Goal: Information Seeking & Learning: Learn about a topic

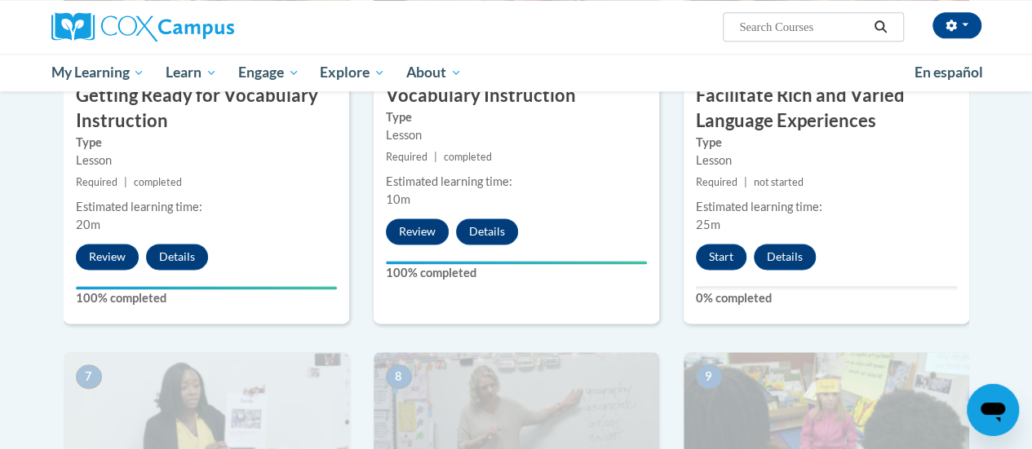
click at [308, 282] on div "4 Getting Ready for Vocabulary Instruction Type Lesson Required | completed Est…" at bounding box center [206, 113] width 285 height 422
click at [716, 262] on button "Start" at bounding box center [721, 257] width 51 height 26
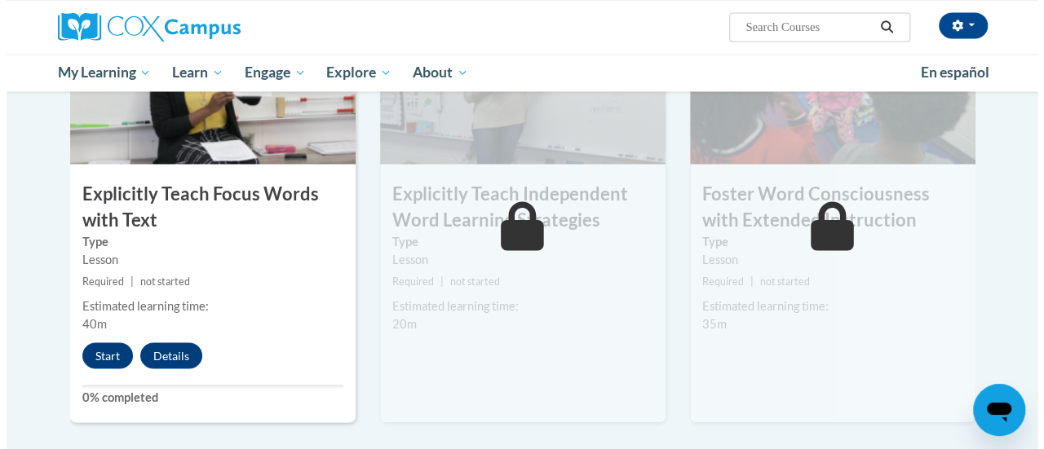
scroll to position [1337, 0]
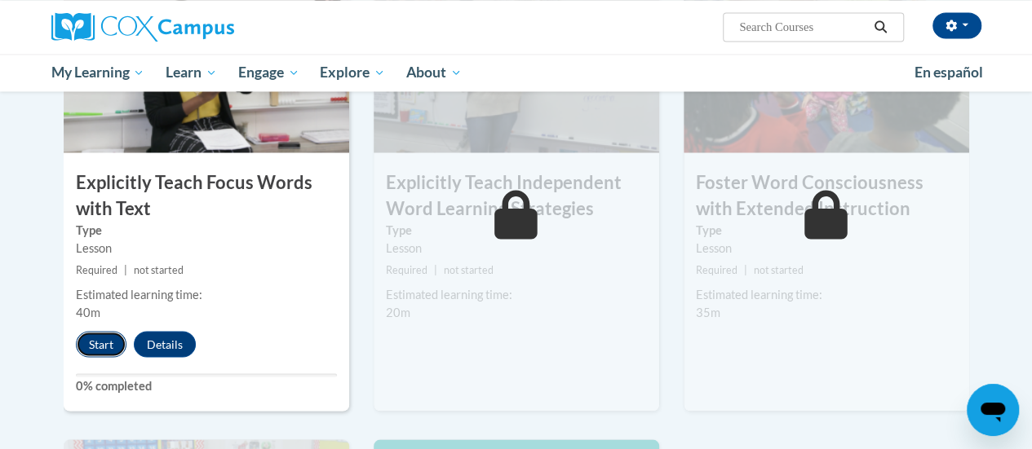
click at [108, 338] on button "Start" at bounding box center [101, 344] width 51 height 26
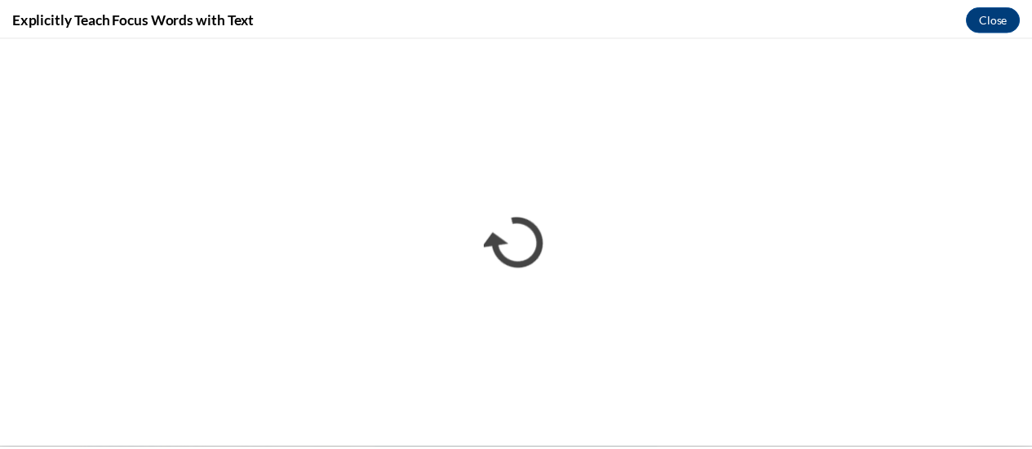
scroll to position [0, 0]
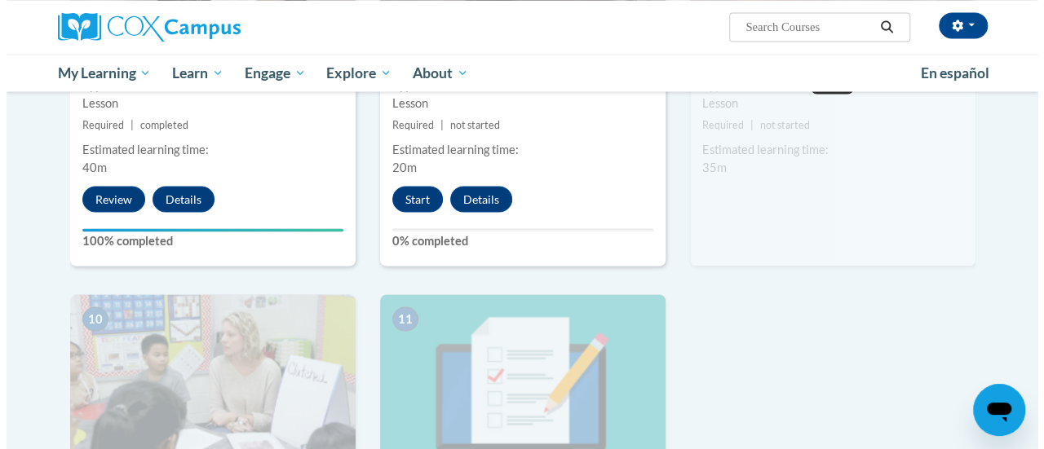
scroll to position [1488, 0]
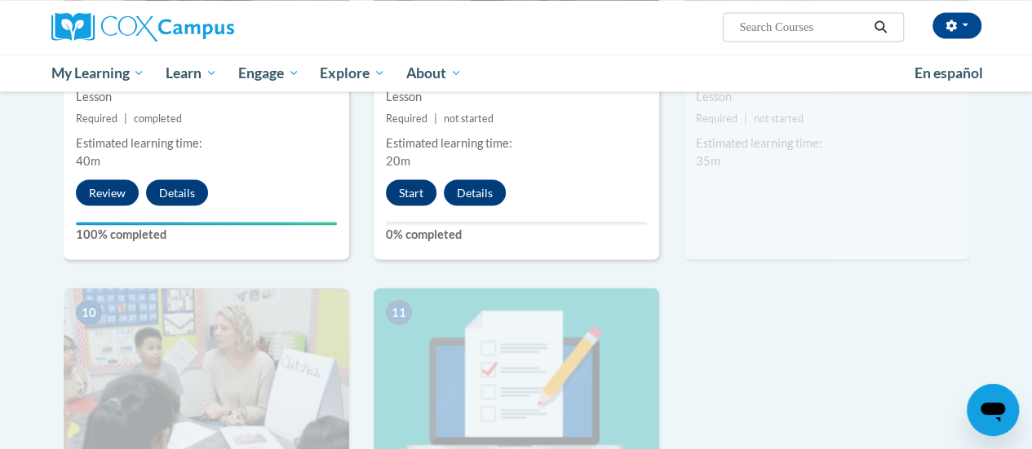
click at [409, 192] on button "Start" at bounding box center [411, 192] width 51 height 26
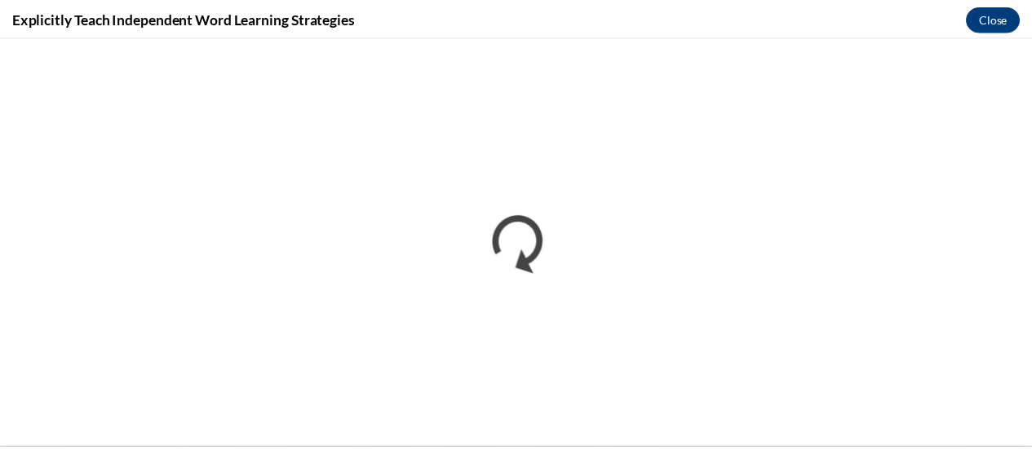
scroll to position [0, 0]
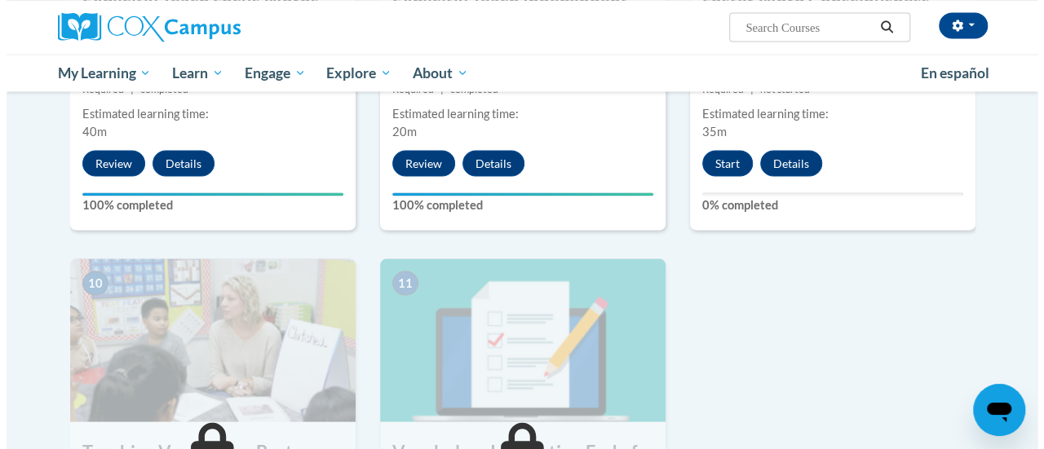
scroll to position [1514, 0]
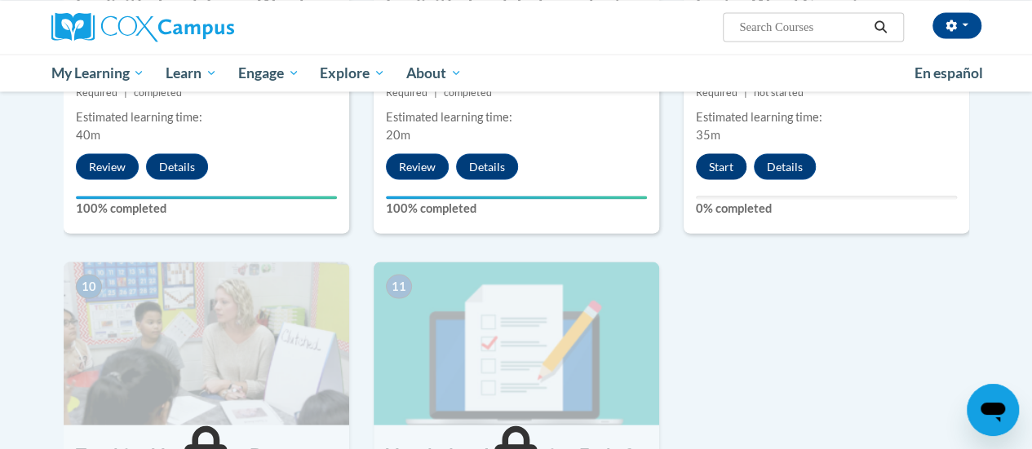
click at [720, 168] on button "Start" at bounding box center [721, 166] width 51 height 26
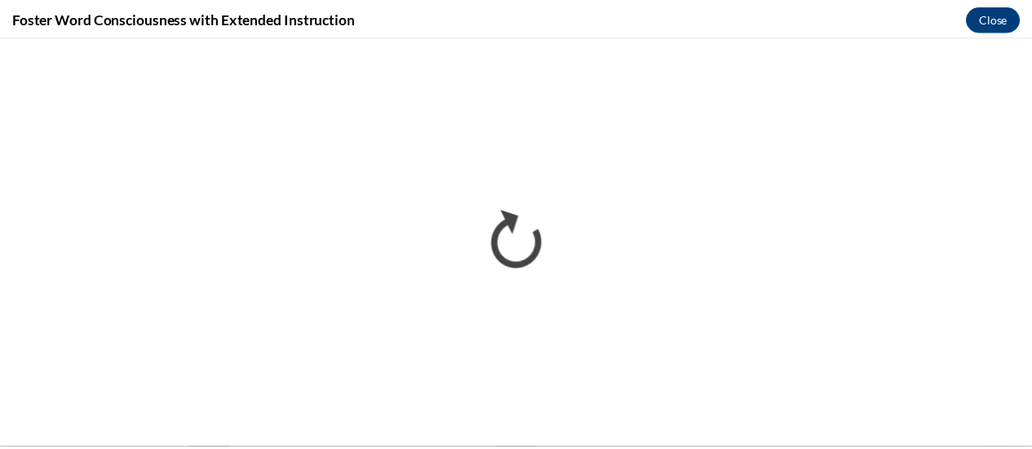
scroll to position [0, 0]
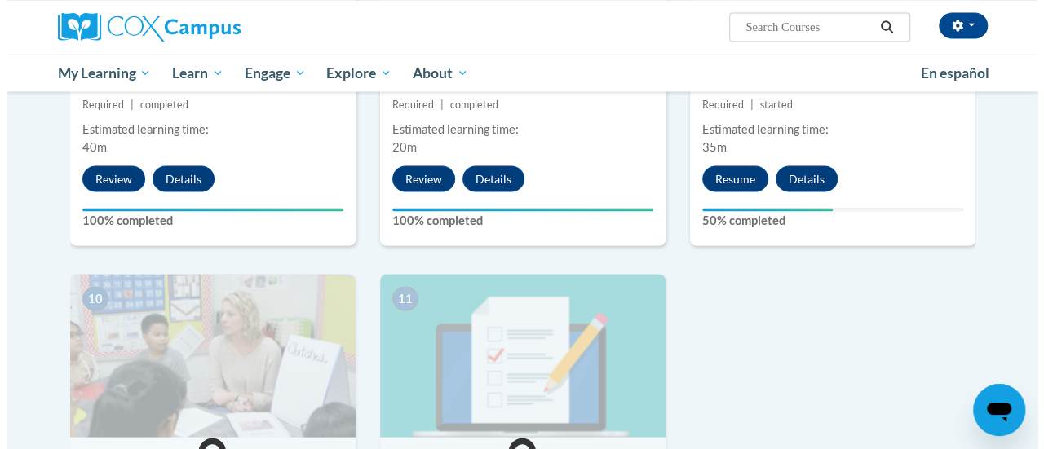
scroll to position [1502, 0]
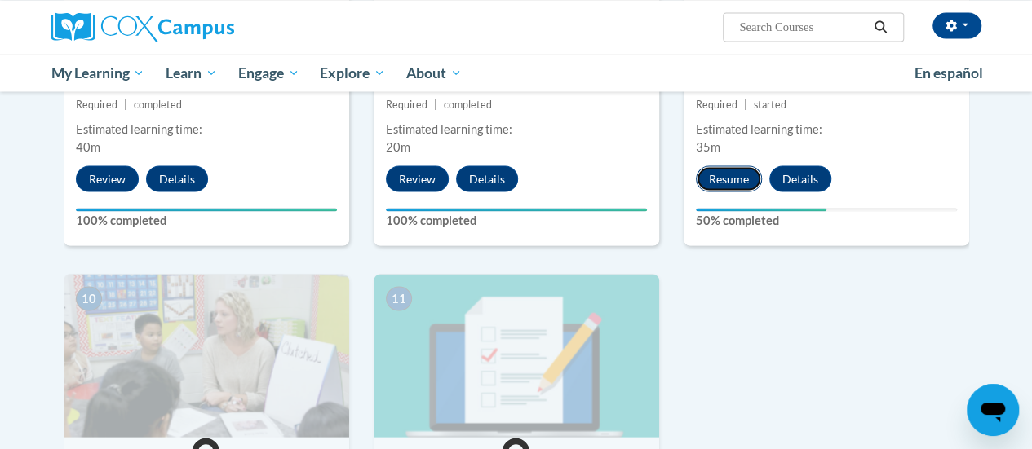
click at [727, 179] on button "Resume" at bounding box center [729, 179] width 66 height 26
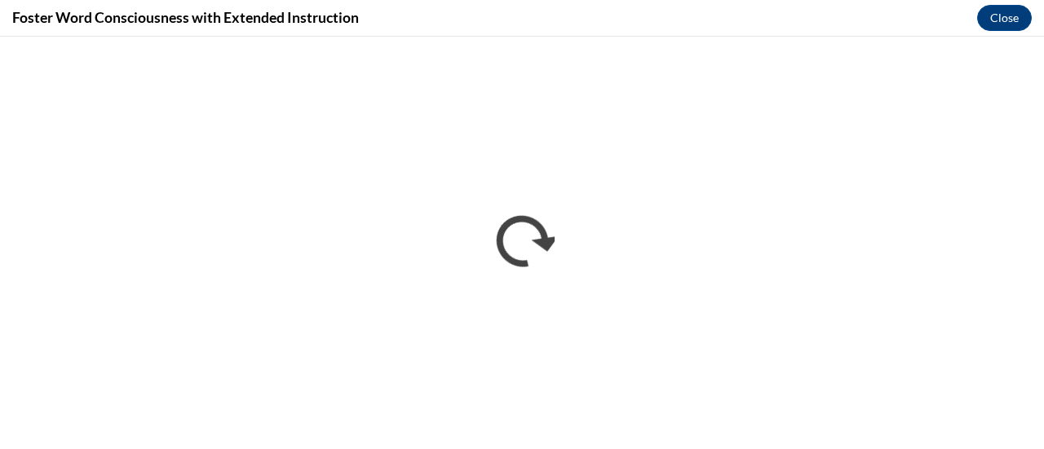
scroll to position [0, 0]
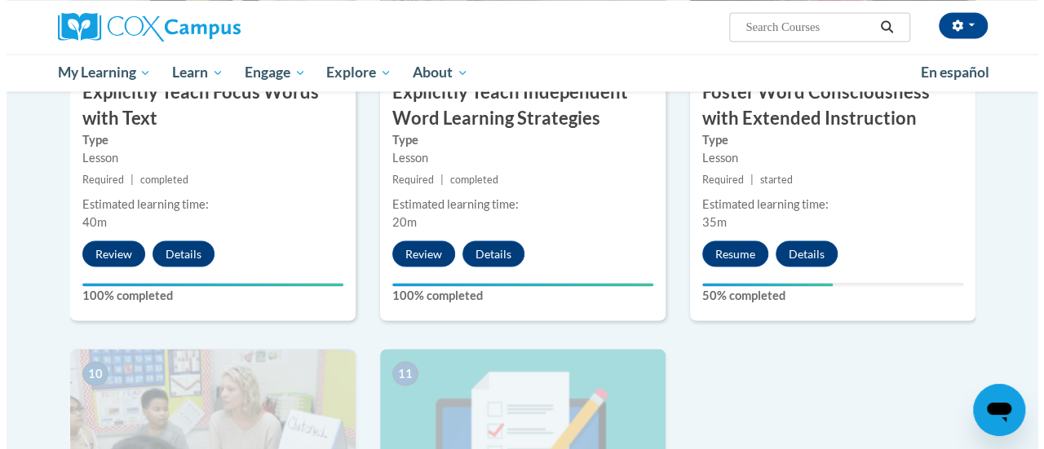
scroll to position [1435, 0]
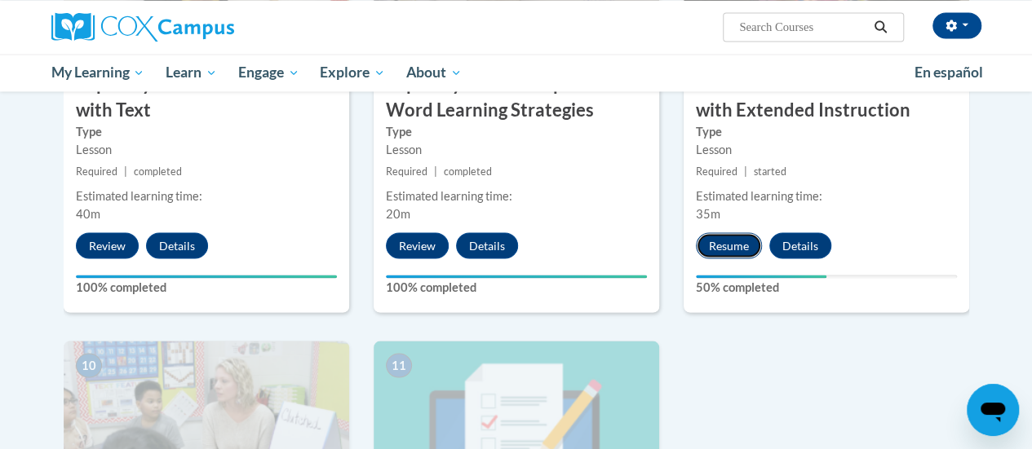
click at [730, 246] on button "Resume" at bounding box center [729, 245] width 66 height 26
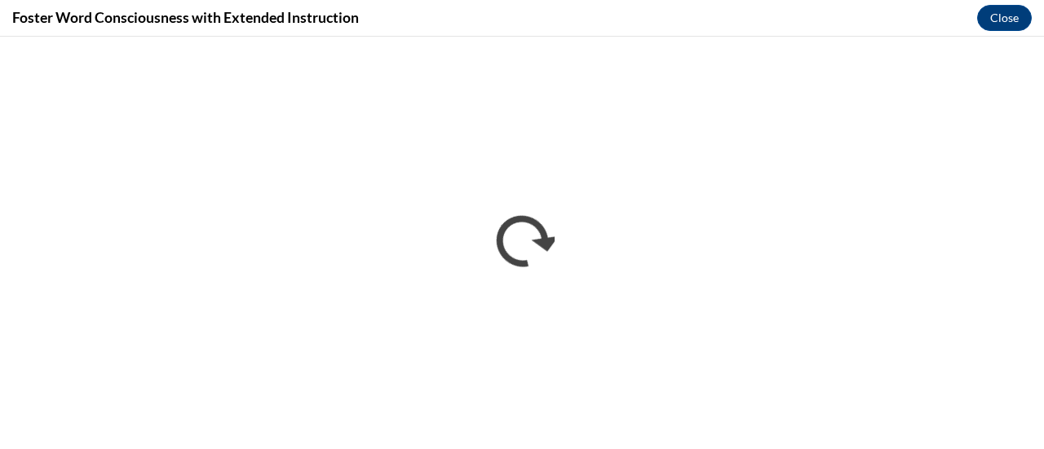
scroll to position [0, 0]
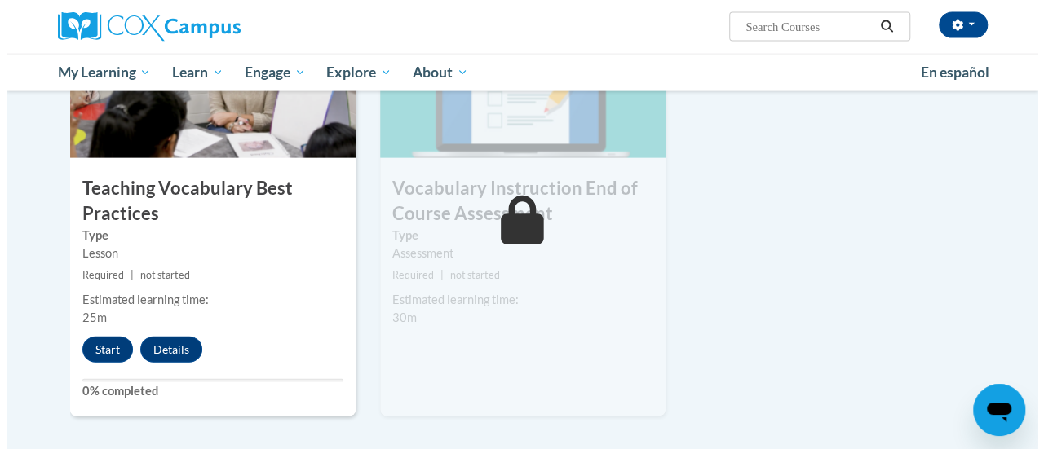
scroll to position [1789, 0]
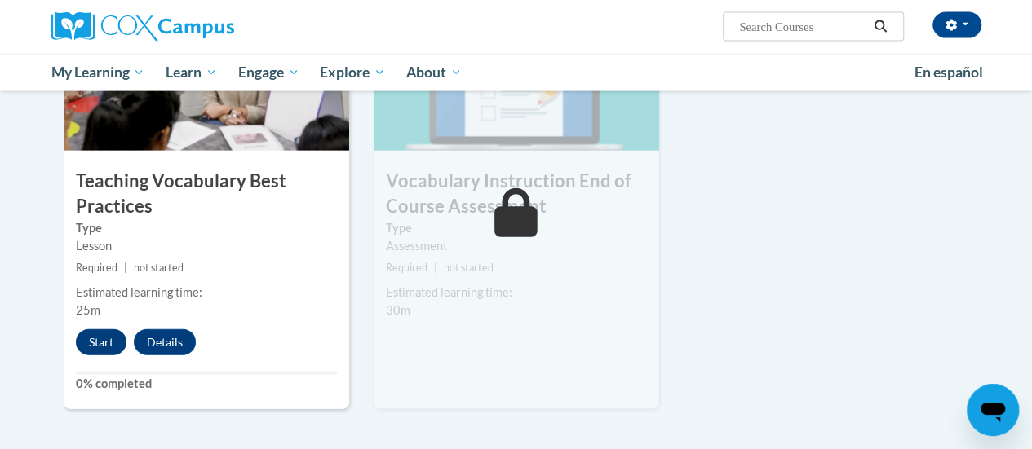
click at [98, 343] on button "Start" at bounding box center [101, 342] width 51 height 26
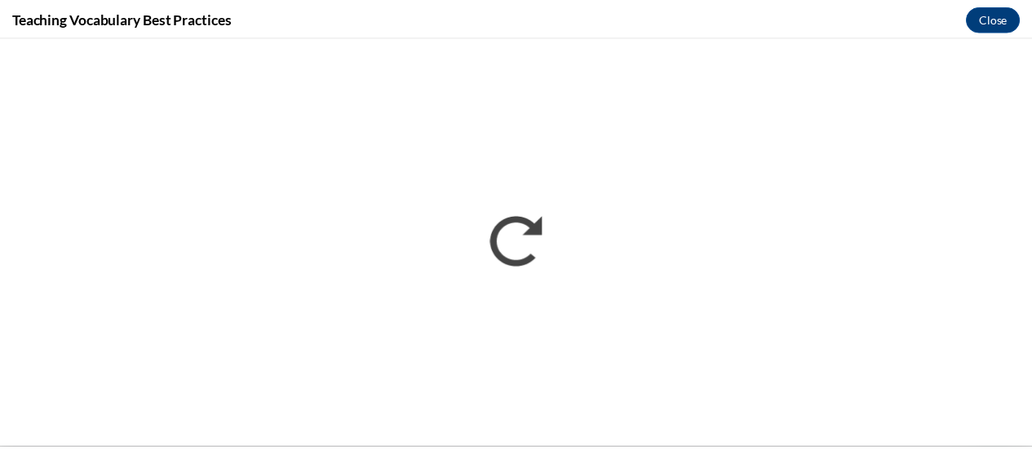
scroll to position [0, 0]
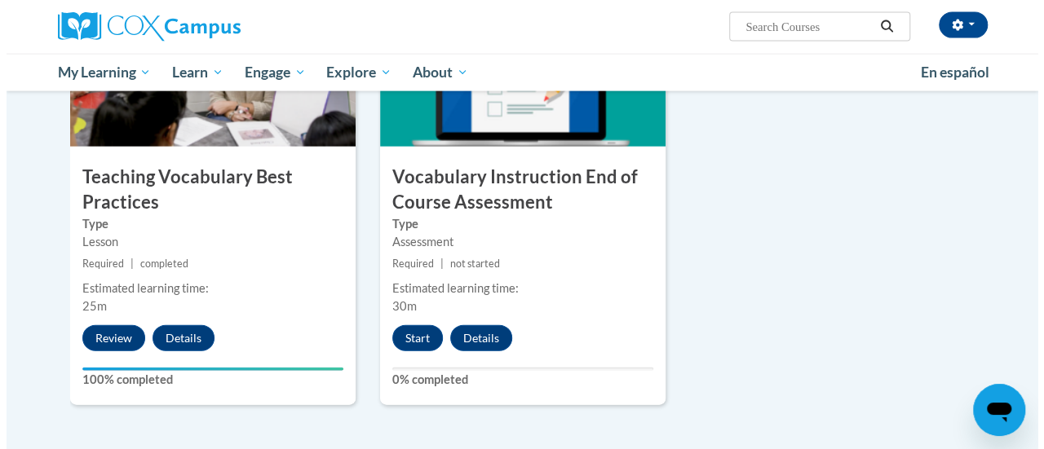
scroll to position [1793, 0]
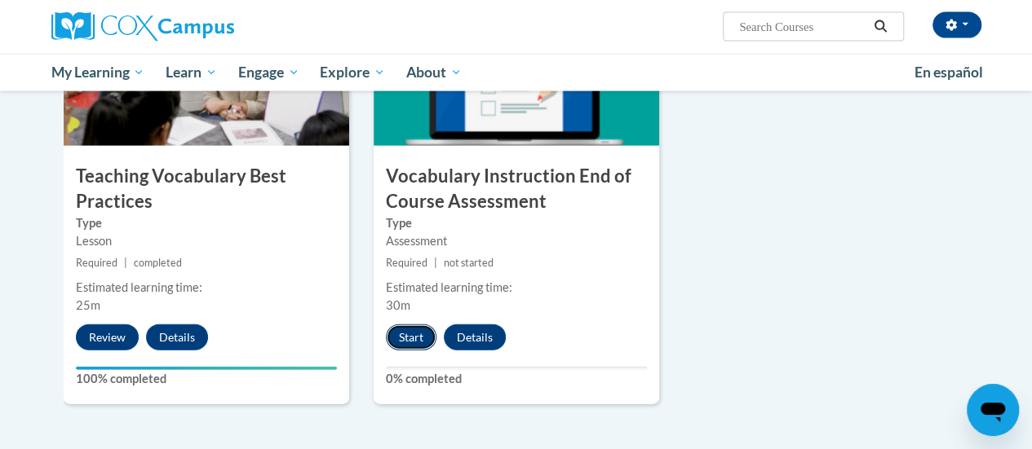
click at [413, 337] on button "Start" at bounding box center [411, 338] width 51 height 26
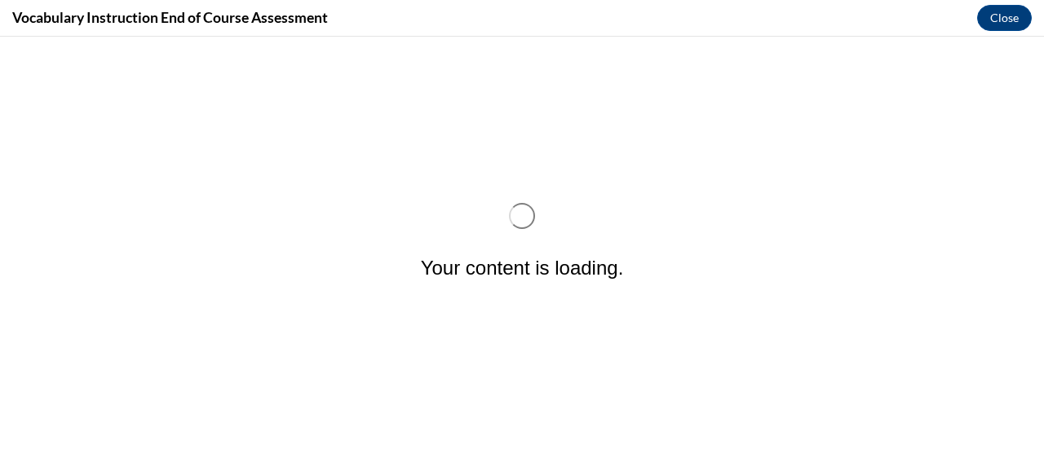
scroll to position [0, 0]
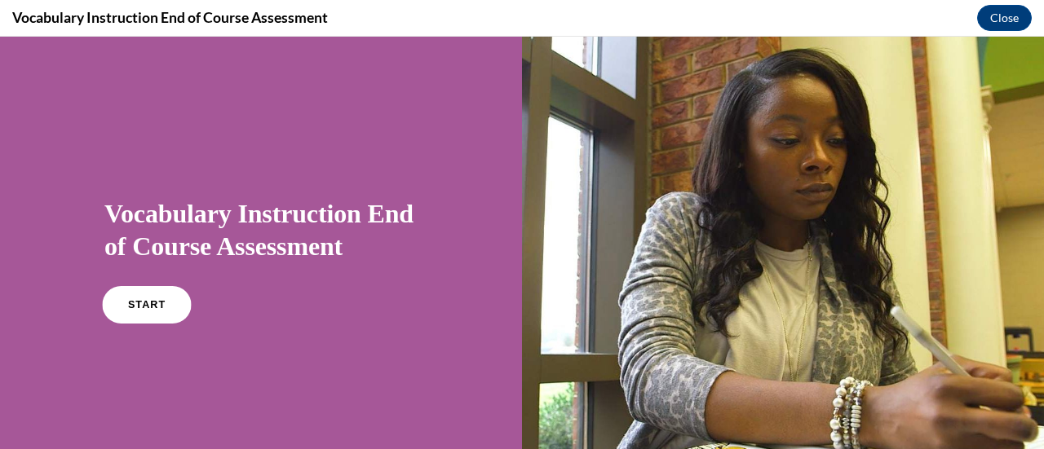
click at [161, 298] on link "START" at bounding box center [146, 305] width 89 height 38
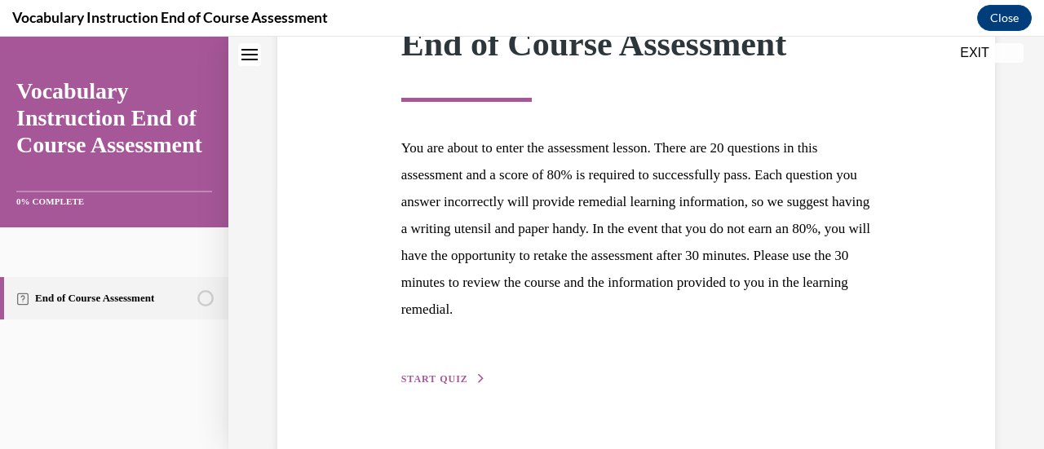
scroll to position [298, 0]
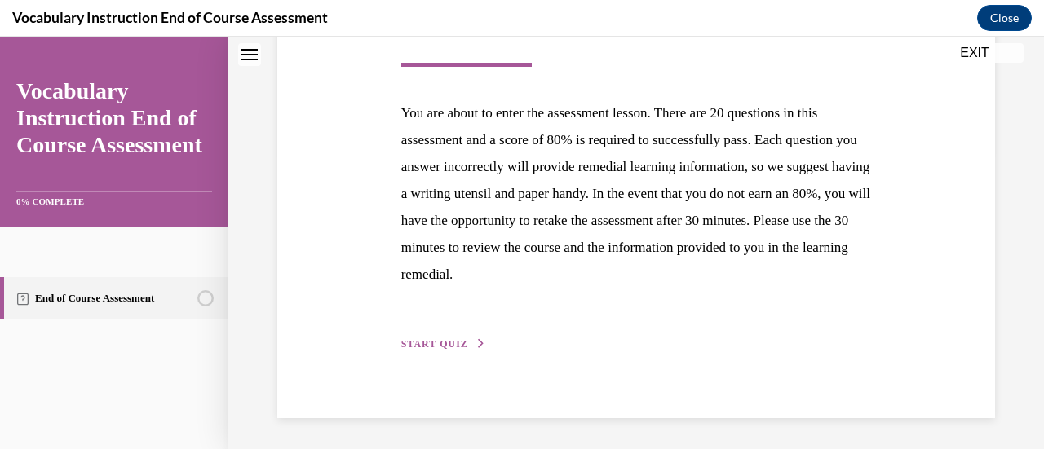
click at [438, 339] on span "START QUIZ" at bounding box center [434, 343] width 67 height 11
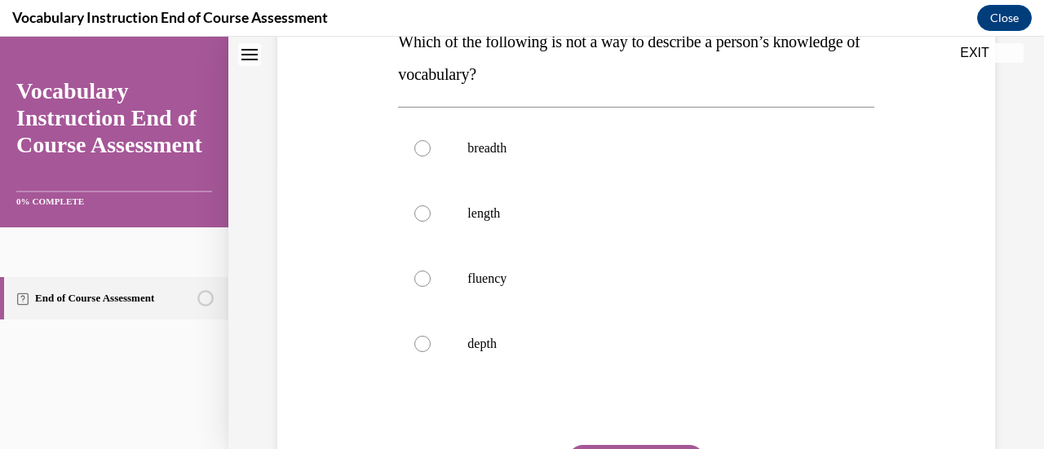
scroll to position [279, 0]
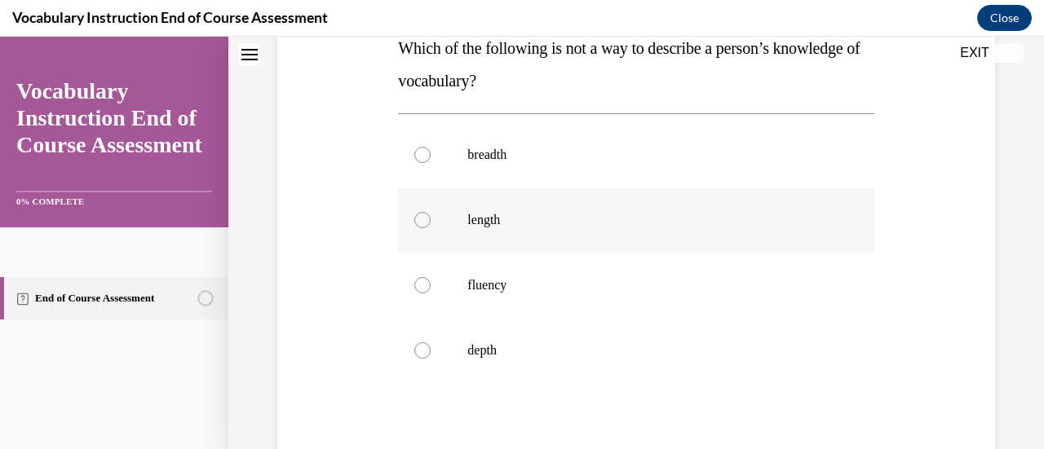
click at [416, 227] on label "length" at bounding box center [635, 220] width 475 height 65
click at [416, 227] on input "length" at bounding box center [422, 220] width 16 height 16
radio input "true"
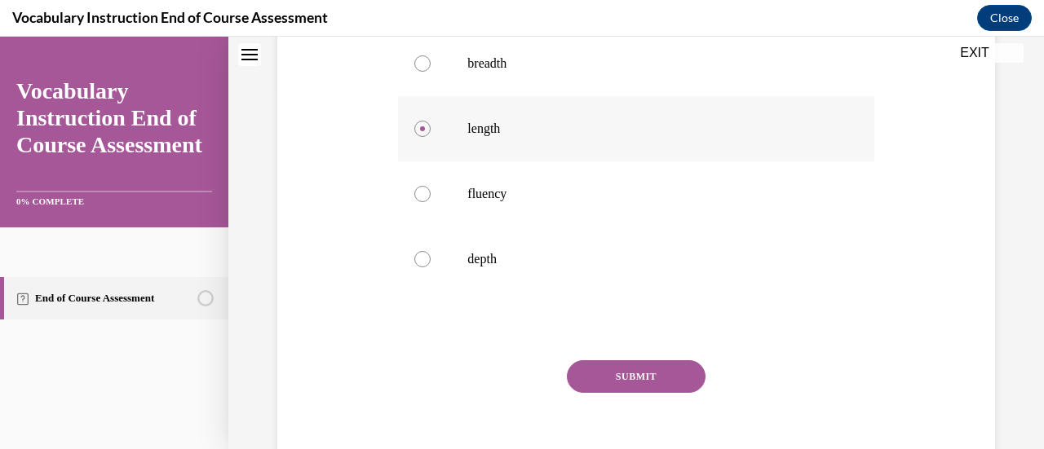
scroll to position [398, 0]
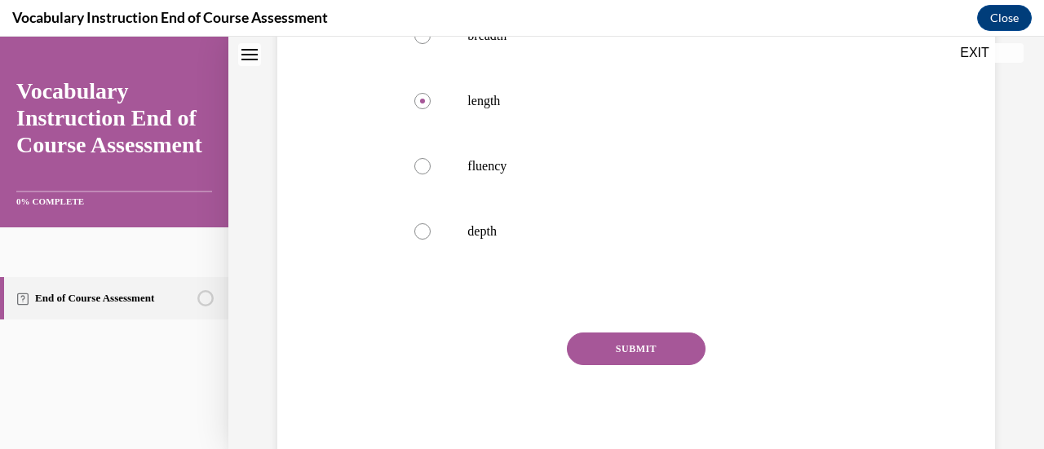
click at [644, 357] on button "SUBMIT" at bounding box center [636, 349] width 139 height 33
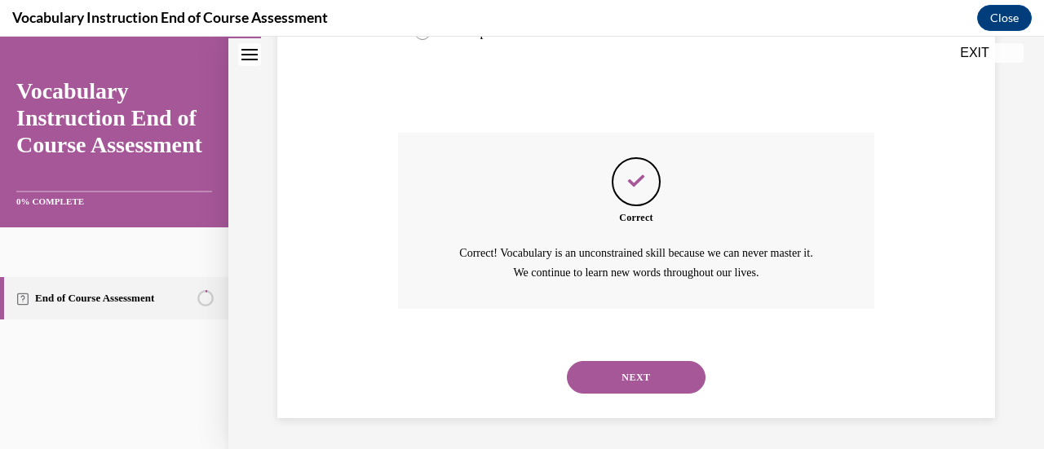
click at [693, 386] on button "NEXT" at bounding box center [636, 377] width 139 height 33
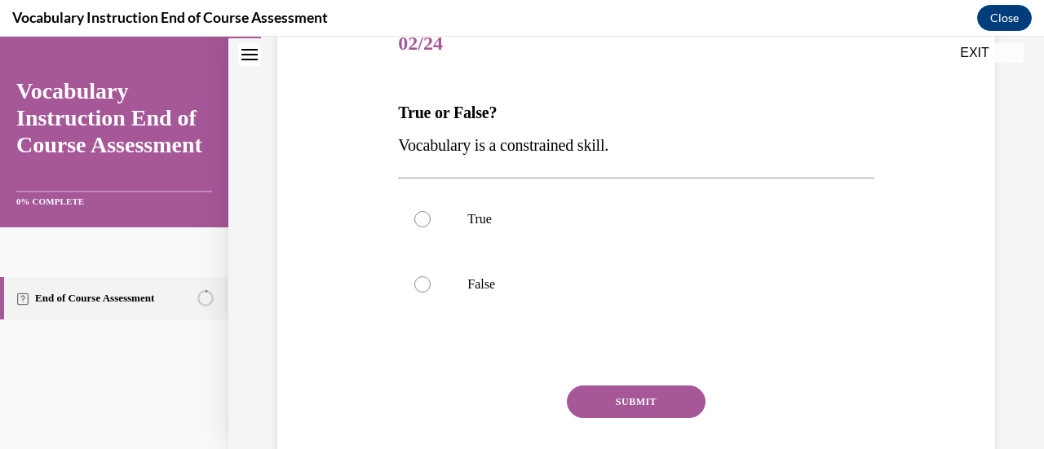
scroll to position [220, 0]
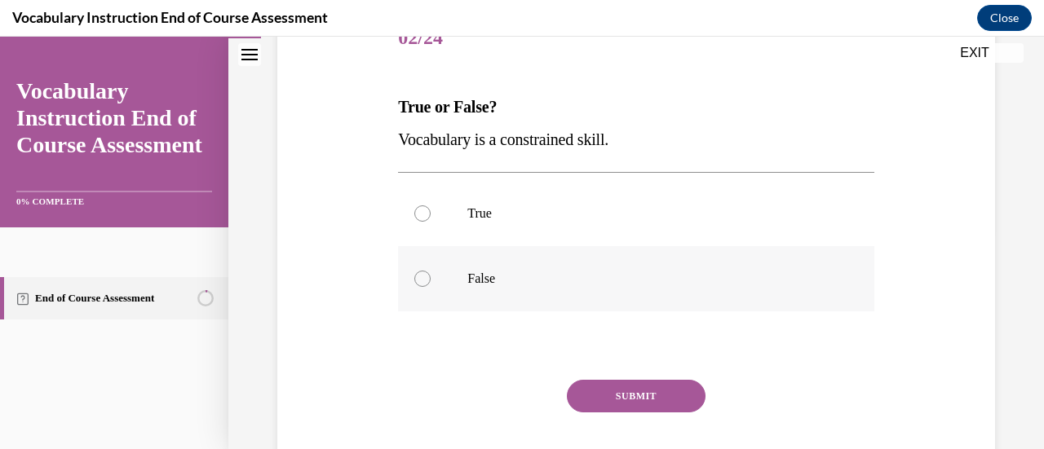
click at [433, 279] on label "False" at bounding box center [635, 278] width 475 height 65
click at [431, 279] on input "False" at bounding box center [422, 279] width 16 height 16
radio input "true"
click at [663, 391] on button "SUBMIT" at bounding box center [636, 396] width 139 height 33
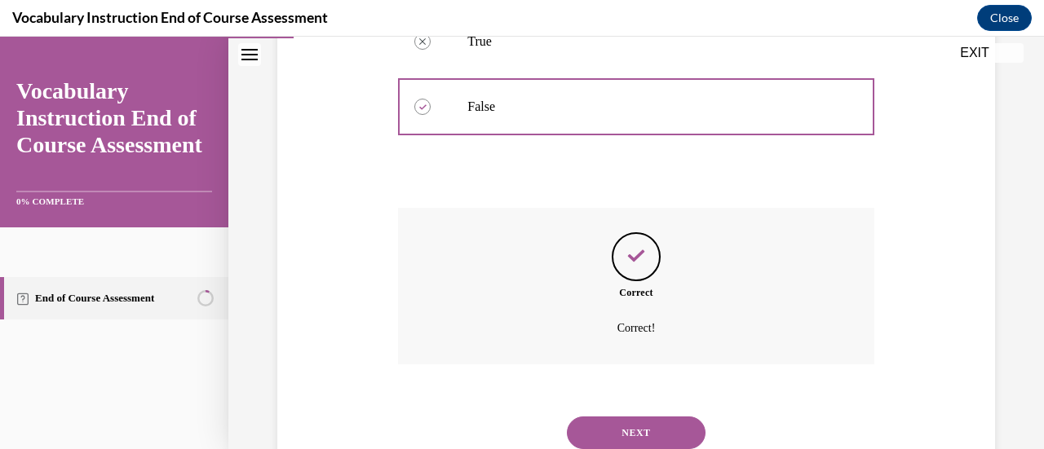
scroll to position [449, 0]
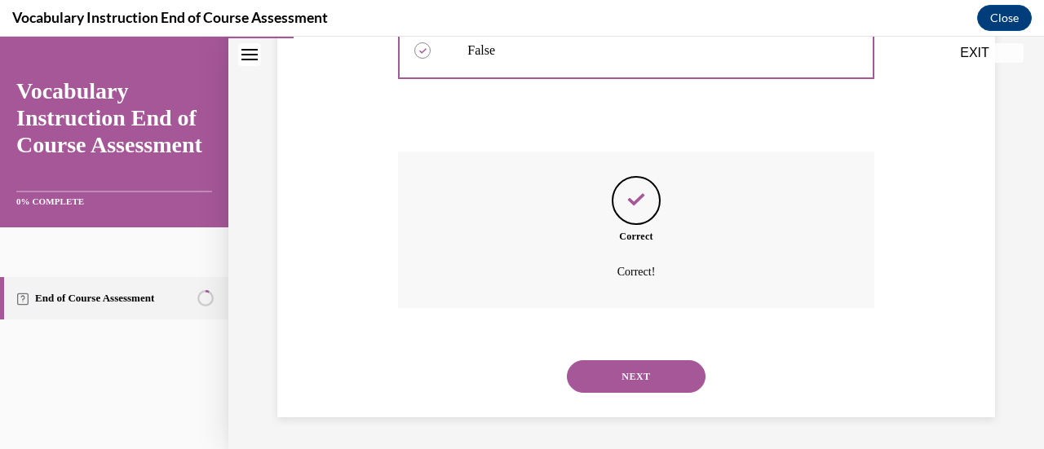
click at [655, 380] on button "NEXT" at bounding box center [636, 376] width 139 height 33
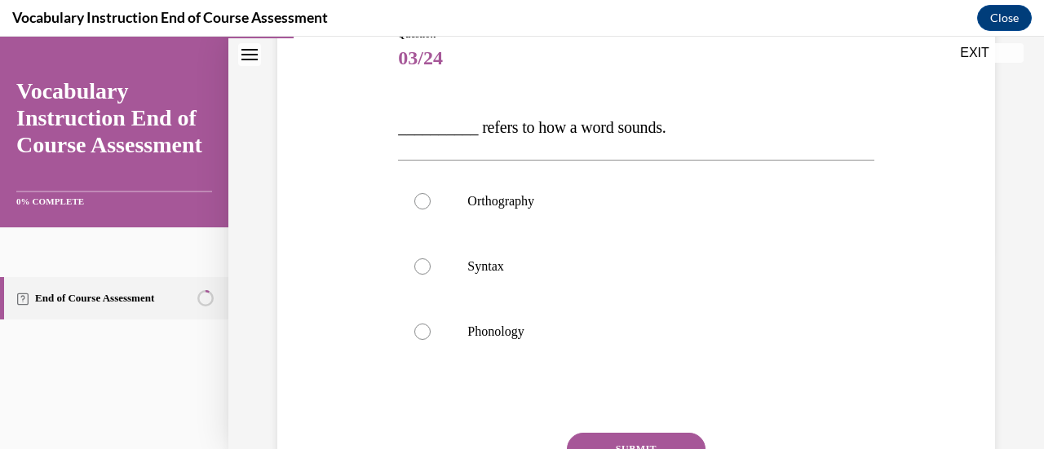
scroll to position [201, 0]
click at [420, 338] on label "Phonology" at bounding box center [635, 330] width 475 height 65
click at [420, 338] on input "Phonology" at bounding box center [422, 331] width 16 height 16
radio input "true"
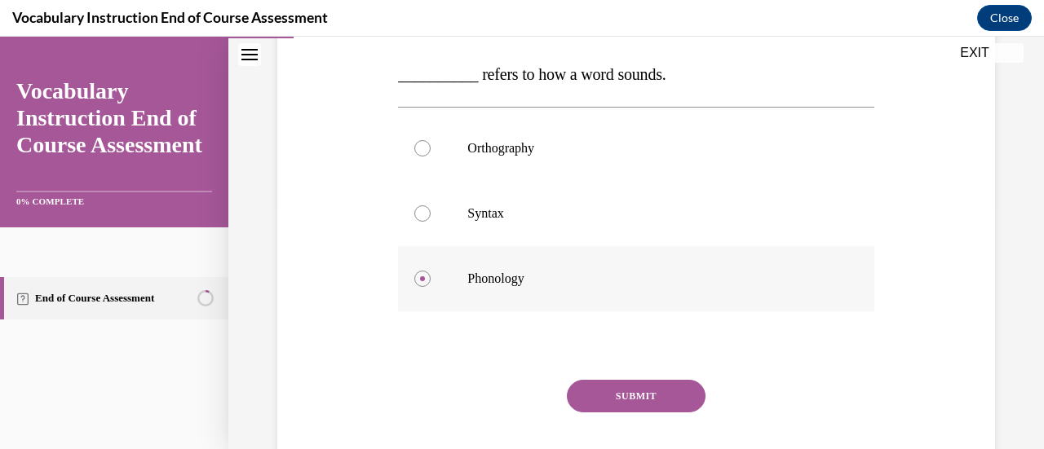
scroll to position [267, 0]
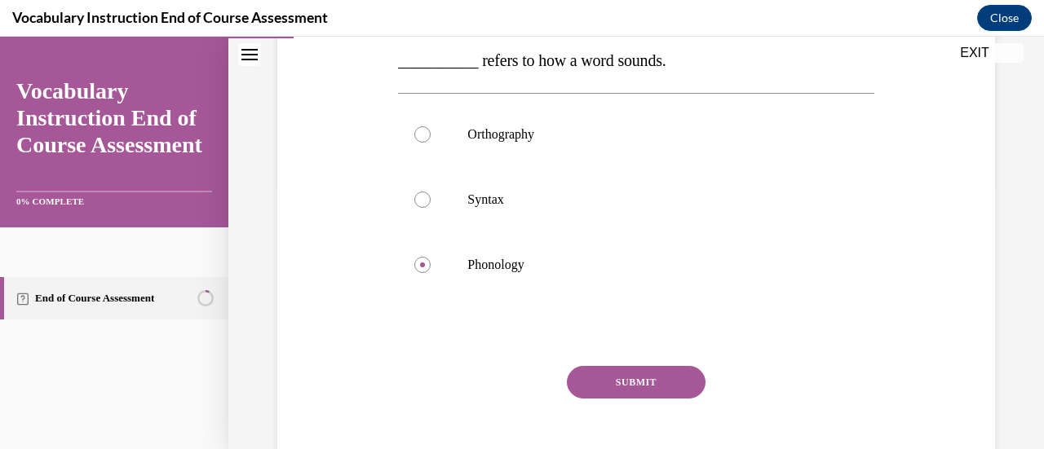
click at [661, 387] on button "SUBMIT" at bounding box center [636, 382] width 139 height 33
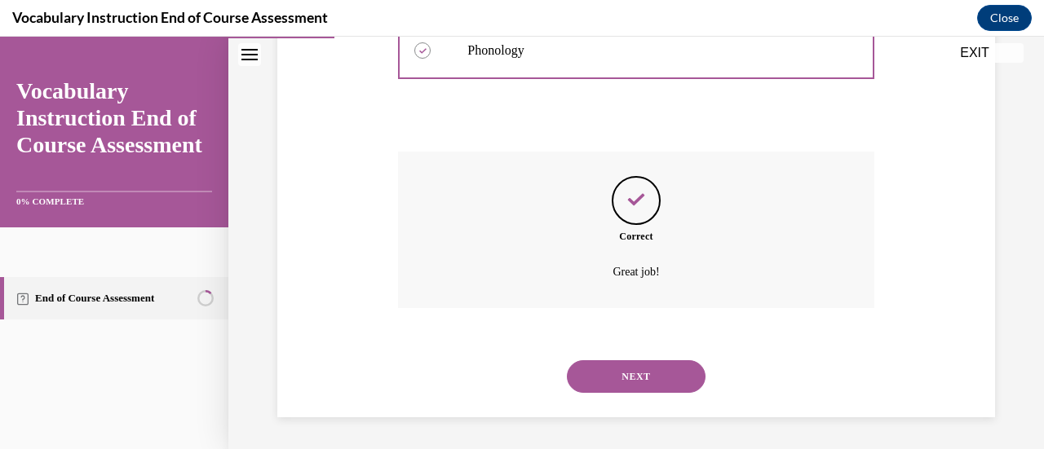
click at [669, 384] on button "NEXT" at bounding box center [636, 376] width 139 height 33
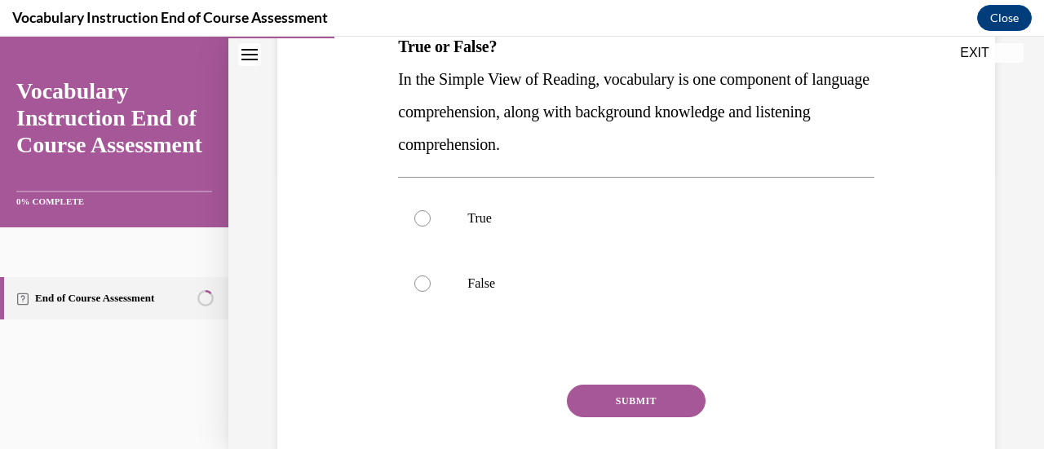
scroll to position [281, 0]
click at [418, 198] on label "True" at bounding box center [635, 218] width 475 height 65
click at [418, 210] on input "True" at bounding box center [422, 218] width 16 height 16
radio input "true"
click at [659, 400] on button "SUBMIT" at bounding box center [636, 401] width 139 height 33
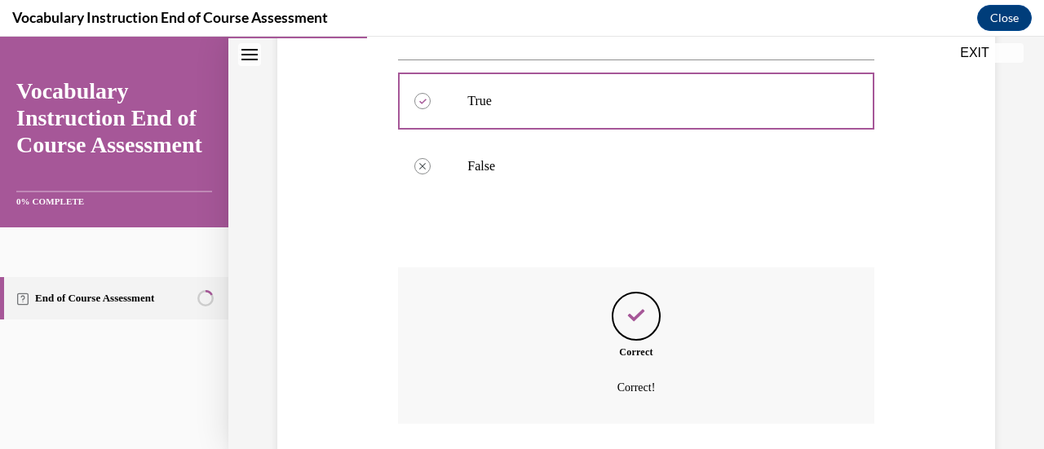
scroll to position [514, 0]
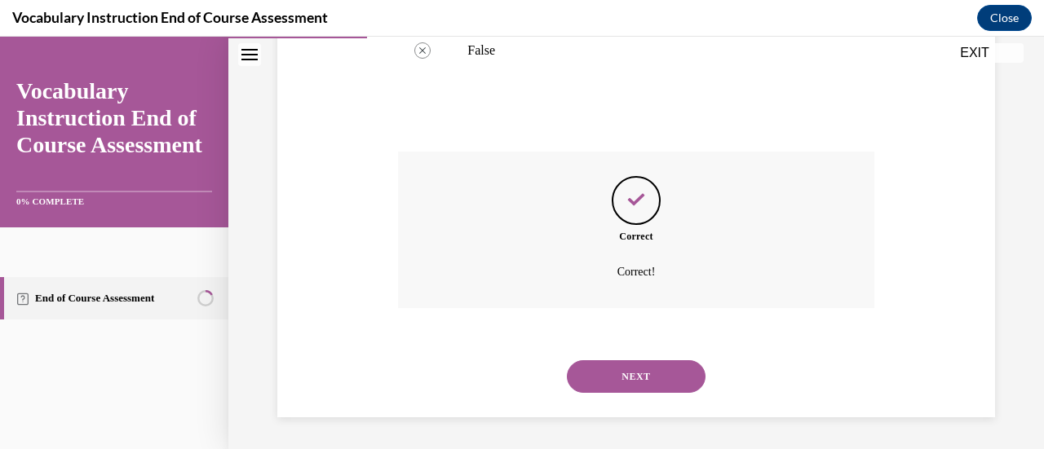
click at [658, 375] on button "NEXT" at bounding box center [636, 376] width 139 height 33
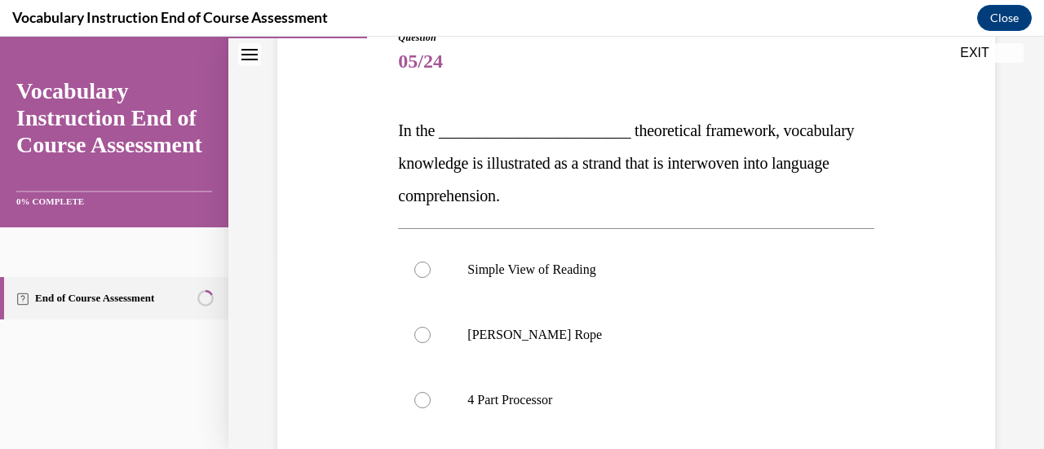
scroll to position [197, 0]
click at [406, 338] on label "Scarborough's Rope" at bounding box center [635, 334] width 475 height 65
click at [414, 338] on input "Scarborough's Rope" at bounding box center [422, 334] width 16 height 16
radio input "true"
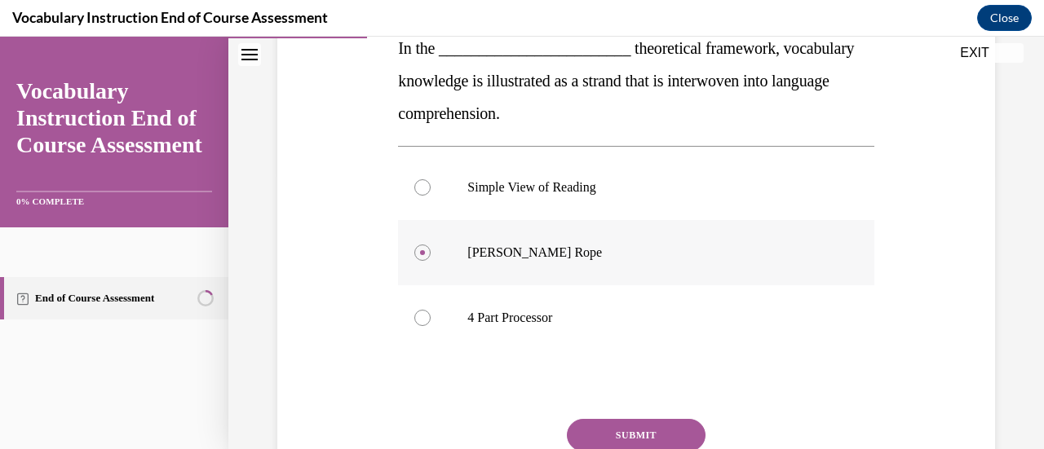
scroll to position [365, 0]
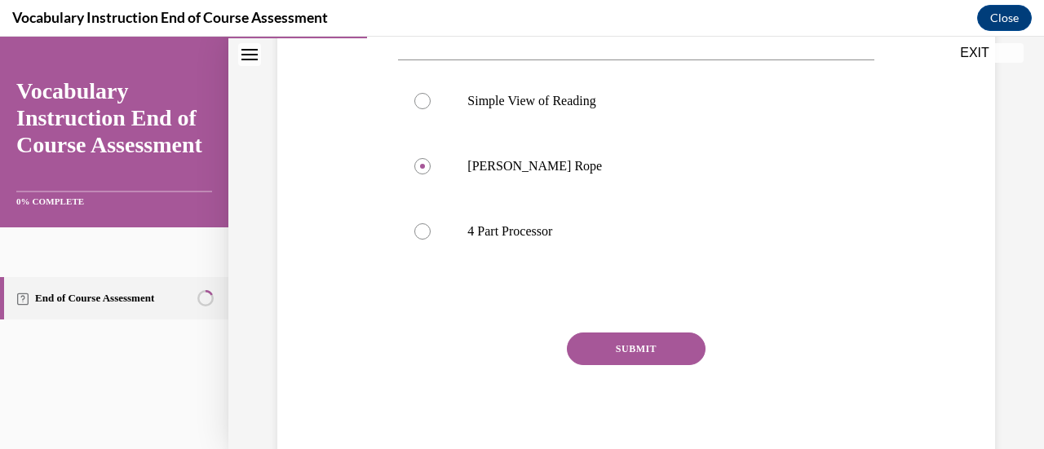
click at [654, 361] on button "SUBMIT" at bounding box center [636, 349] width 139 height 33
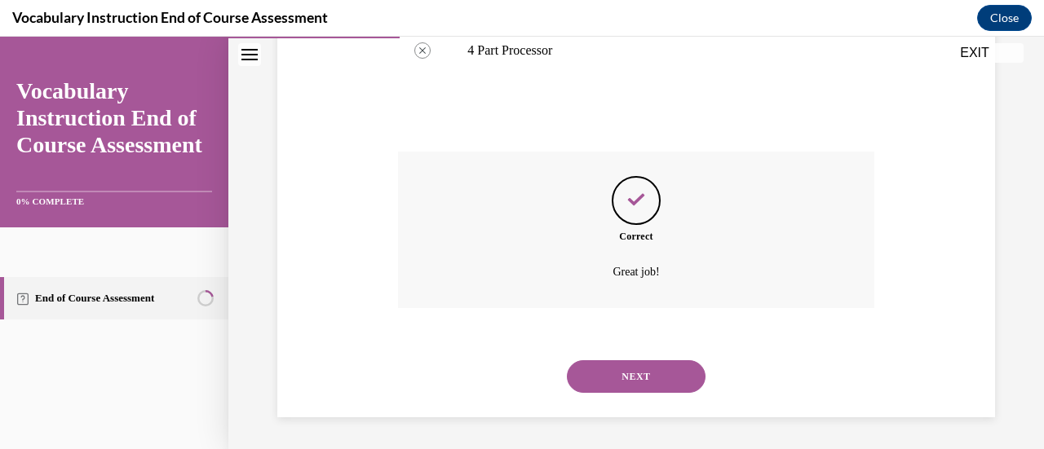
click at [667, 383] on button "NEXT" at bounding box center [636, 376] width 139 height 33
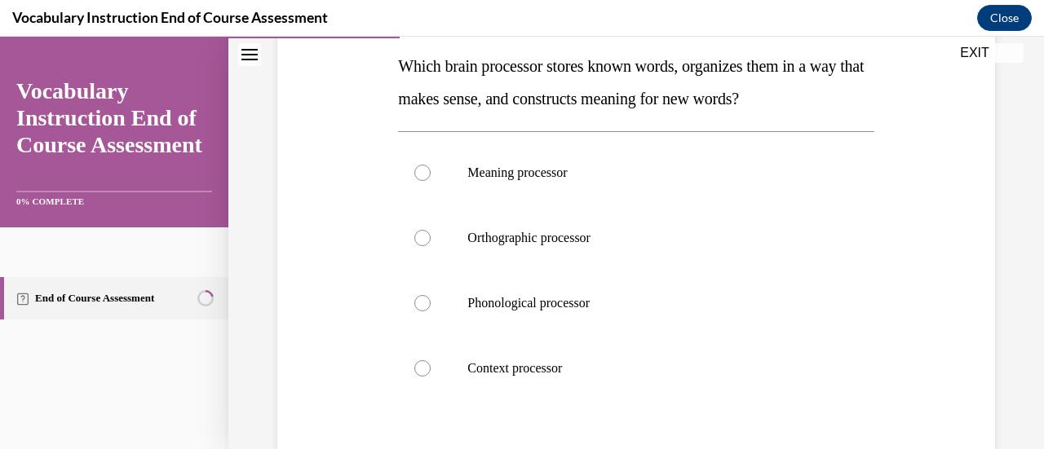
scroll to position [261, 0]
click at [419, 174] on div at bounding box center [422, 173] width 16 height 16
click at [419, 174] on input "Meaning processor" at bounding box center [422, 173] width 16 height 16
radio input "true"
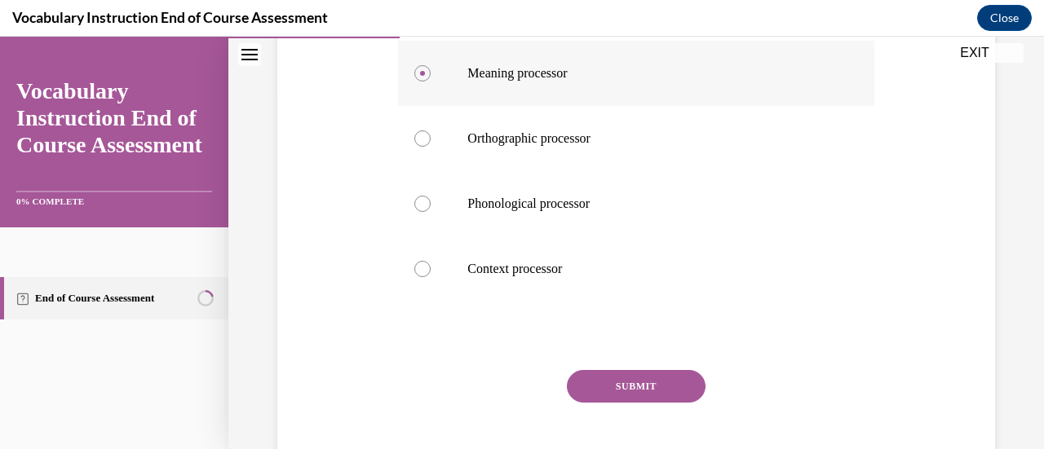
scroll to position [398, 0]
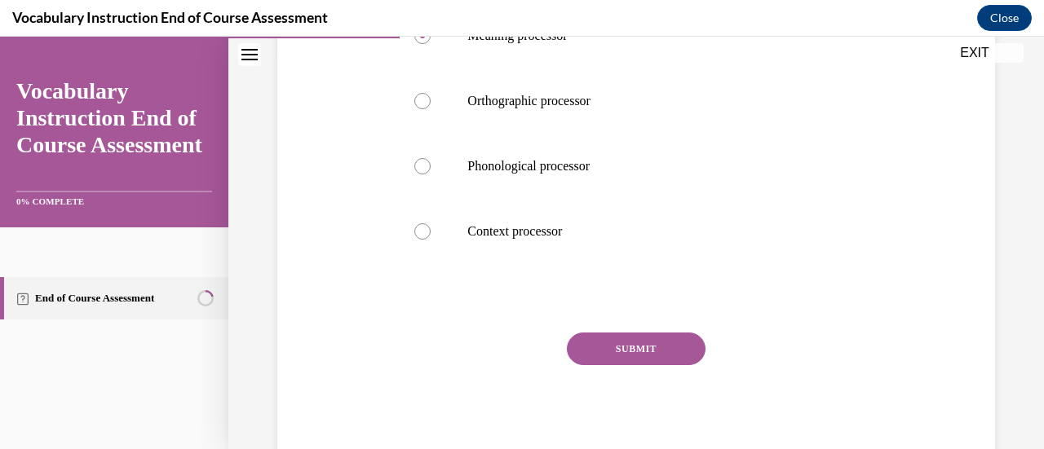
click at [670, 341] on button "SUBMIT" at bounding box center [636, 349] width 139 height 33
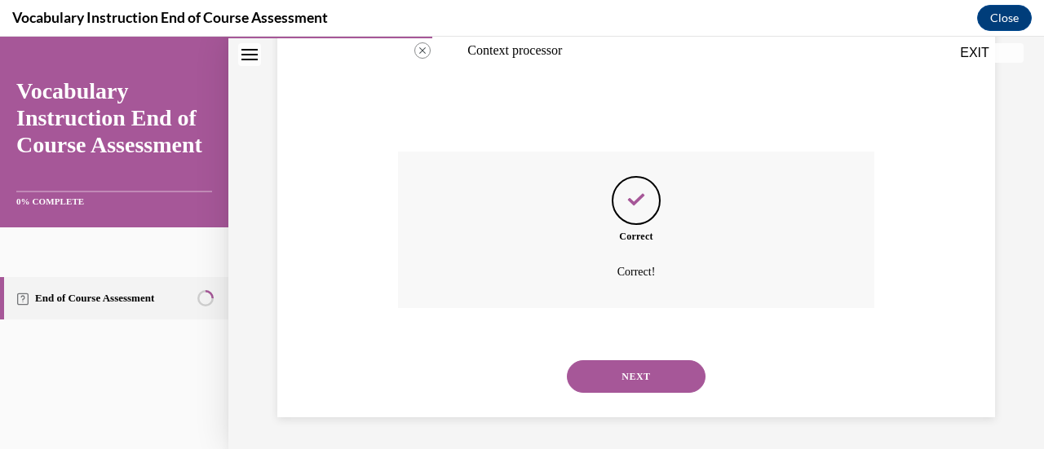
click at [679, 378] on button "NEXT" at bounding box center [636, 376] width 139 height 33
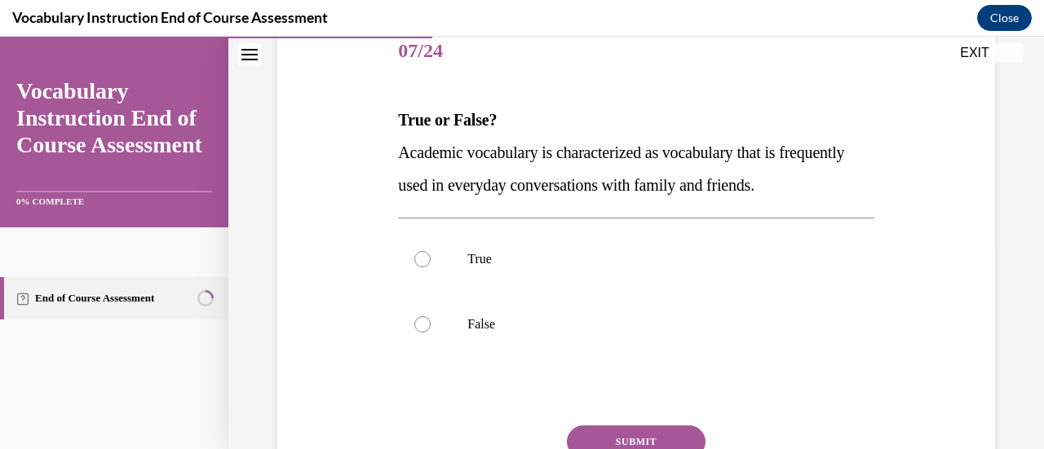
scroll to position [232, 0]
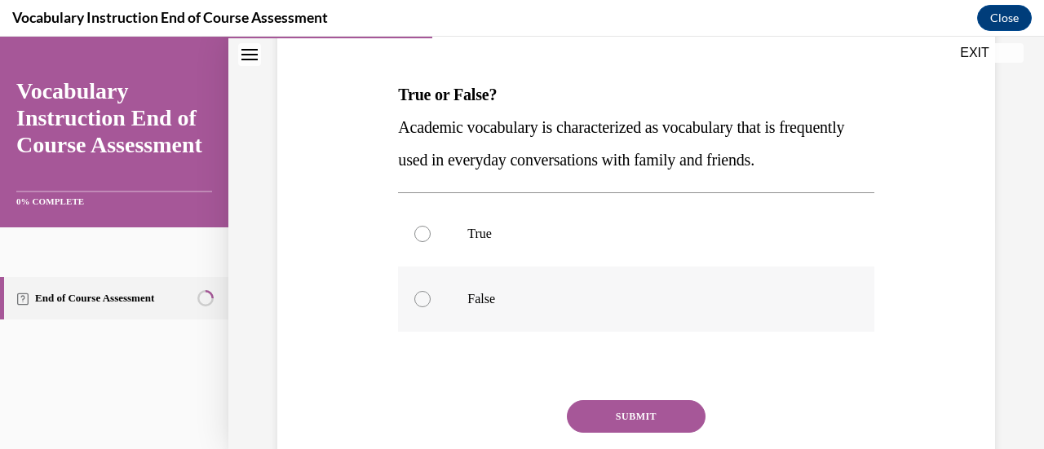
click at [418, 301] on div at bounding box center [422, 299] width 16 height 16
click at [418, 301] on input "False" at bounding box center [422, 299] width 16 height 16
radio input "true"
click at [621, 427] on button "SUBMIT" at bounding box center [636, 416] width 139 height 33
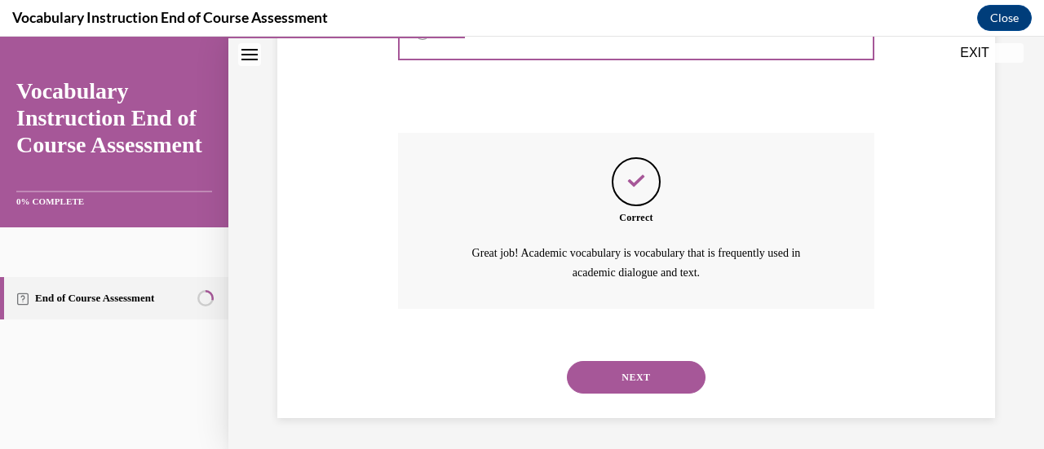
click at [665, 383] on button "NEXT" at bounding box center [636, 377] width 139 height 33
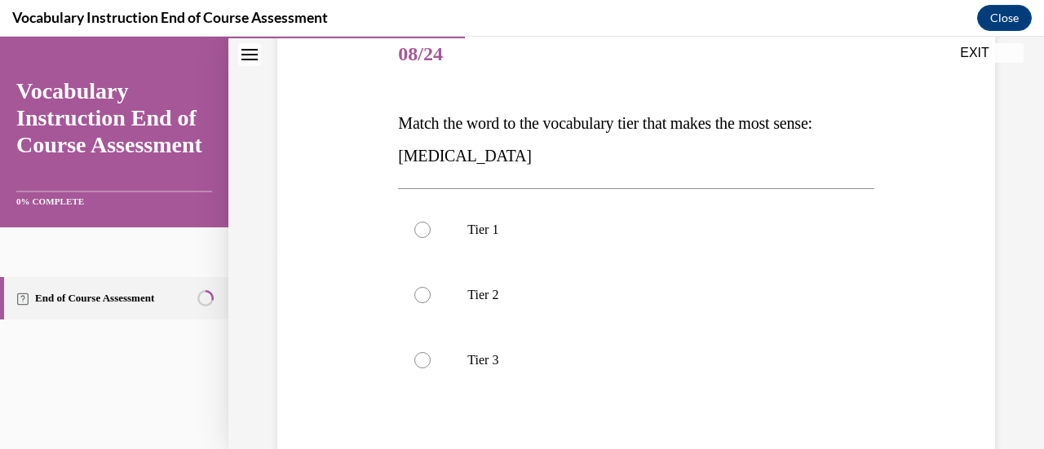
scroll to position [206, 0]
click at [422, 356] on div at bounding box center [422, 359] width 16 height 16
click at [422, 356] on input "Tier 3" at bounding box center [422, 359] width 16 height 16
radio input "true"
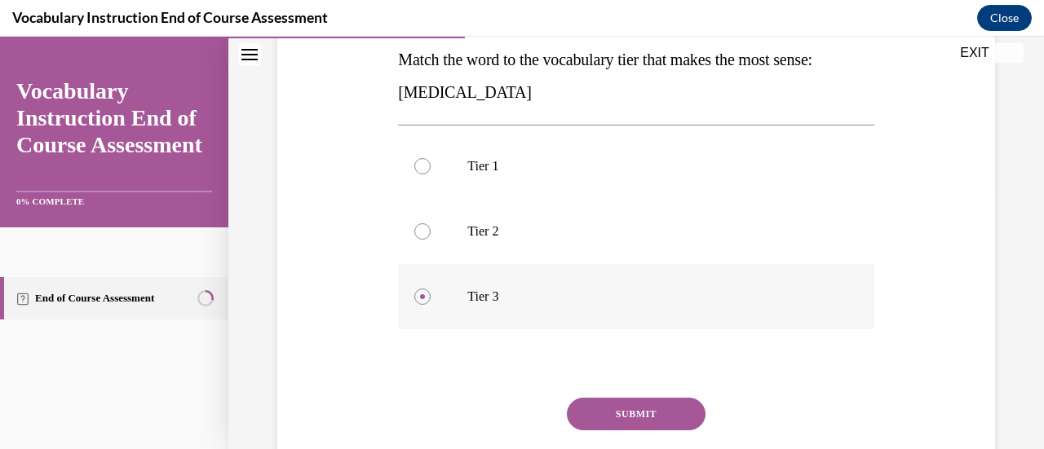
scroll to position [333, 0]
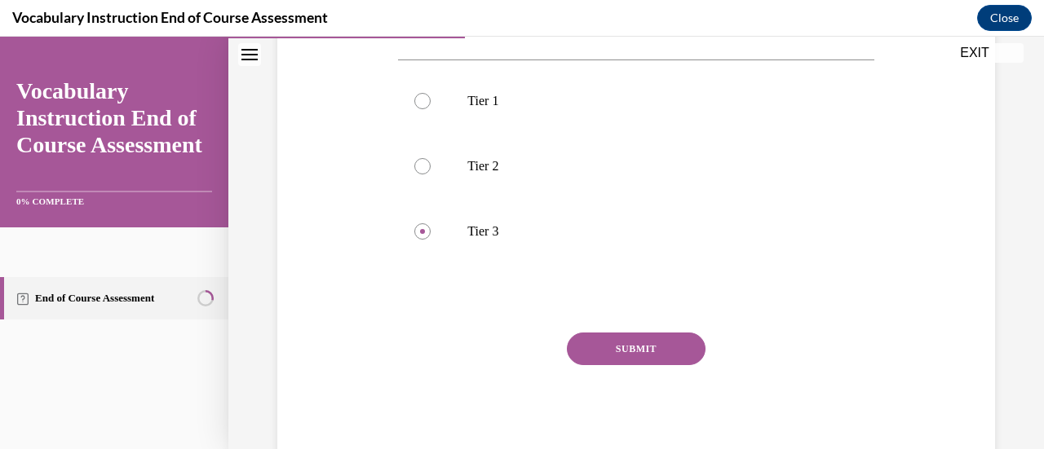
click at [644, 354] on button "SUBMIT" at bounding box center [636, 349] width 139 height 33
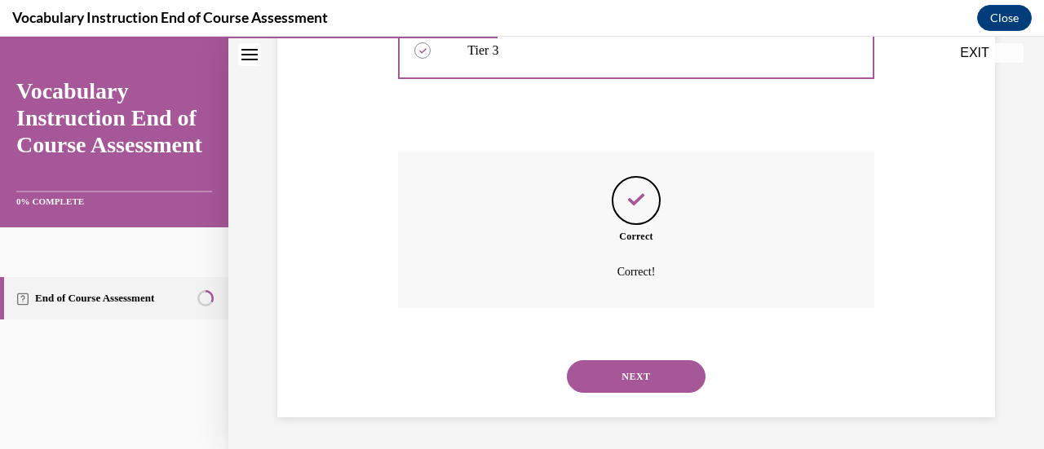
click at [665, 385] on button "NEXT" at bounding box center [636, 376] width 139 height 33
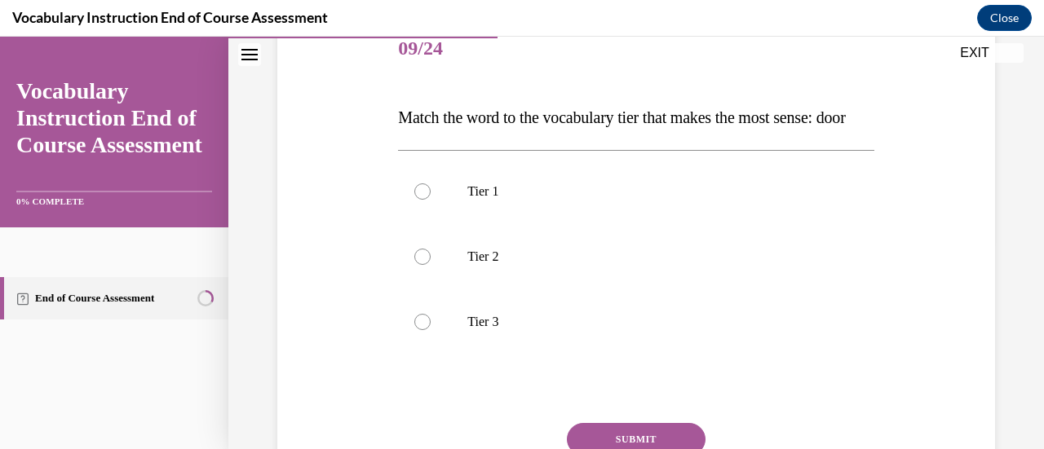
scroll to position [219, 0]
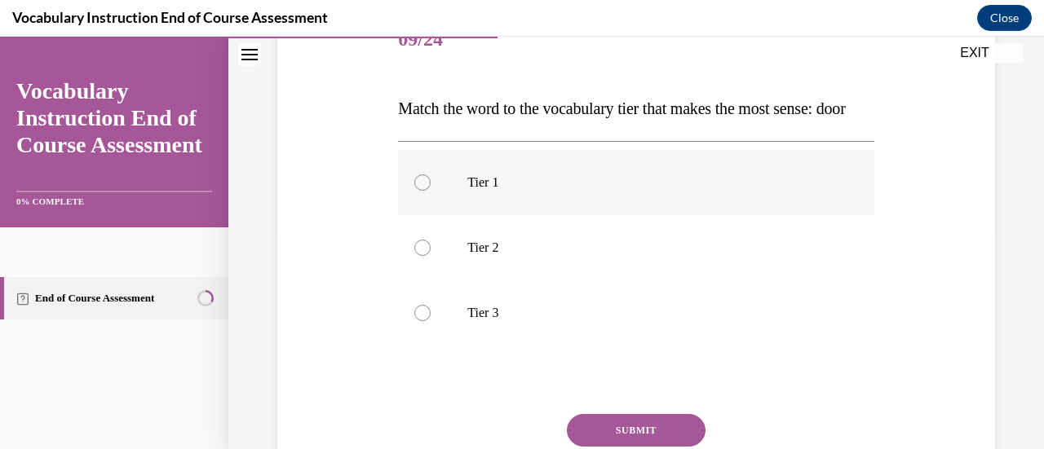
click at [426, 191] on div at bounding box center [422, 183] width 16 height 16
click at [426, 191] on input "Tier 1" at bounding box center [422, 183] width 16 height 16
radio input "true"
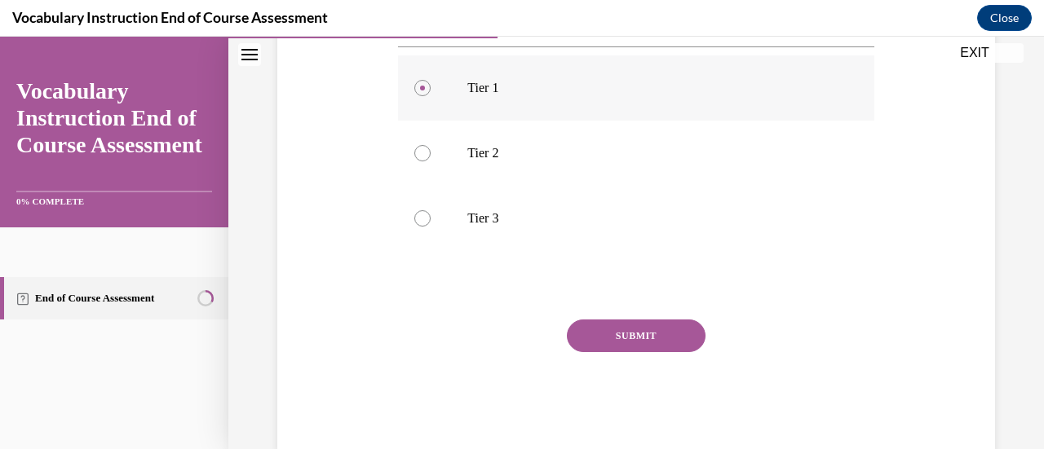
scroll to position [333, 0]
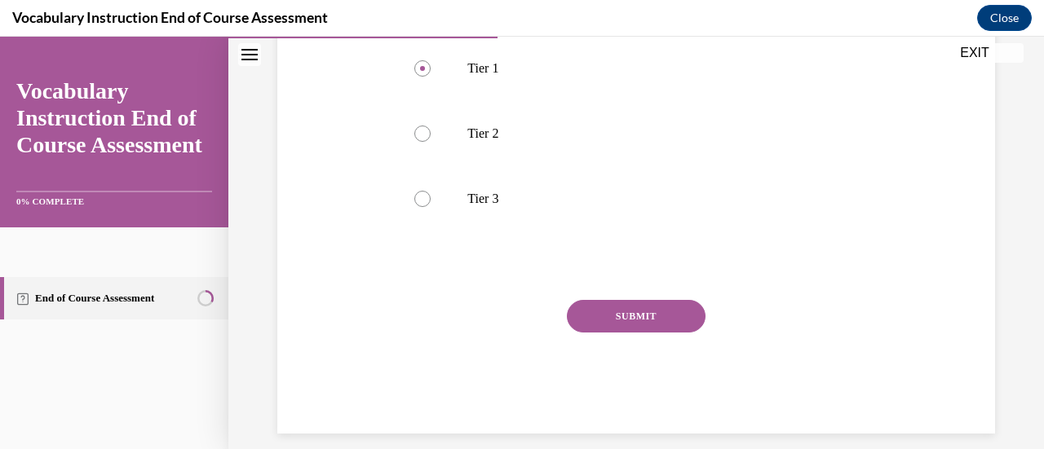
click at [659, 333] on button "SUBMIT" at bounding box center [636, 316] width 139 height 33
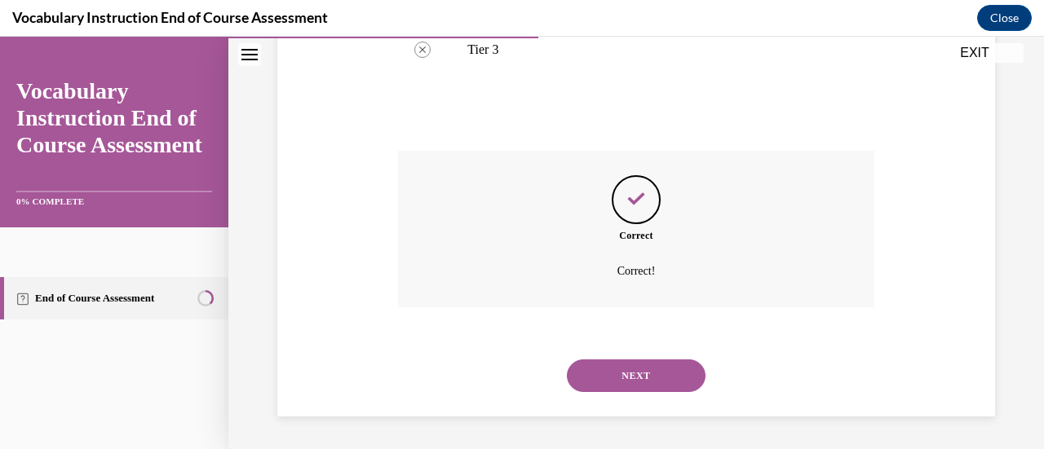
click at [672, 385] on button "NEXT" at bounding box center [636, 376] width 139 height 33
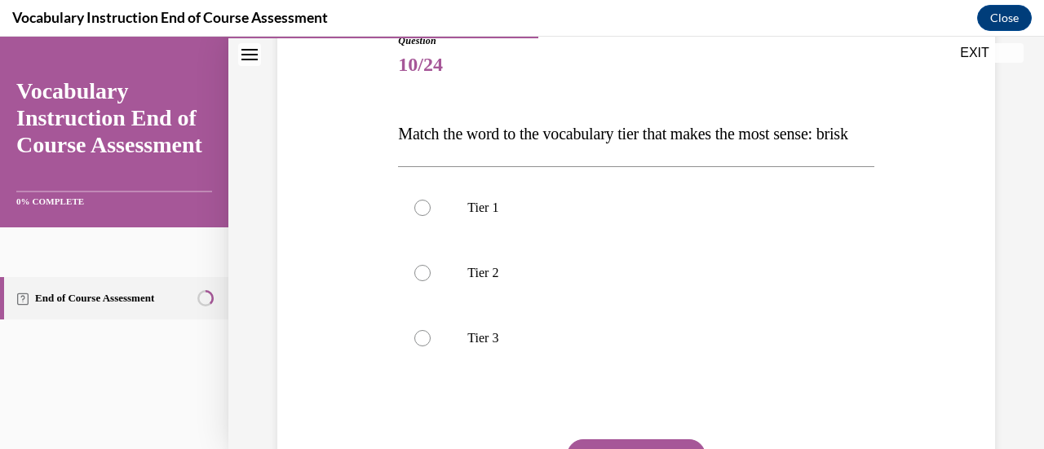
scroll to position [197, 0]
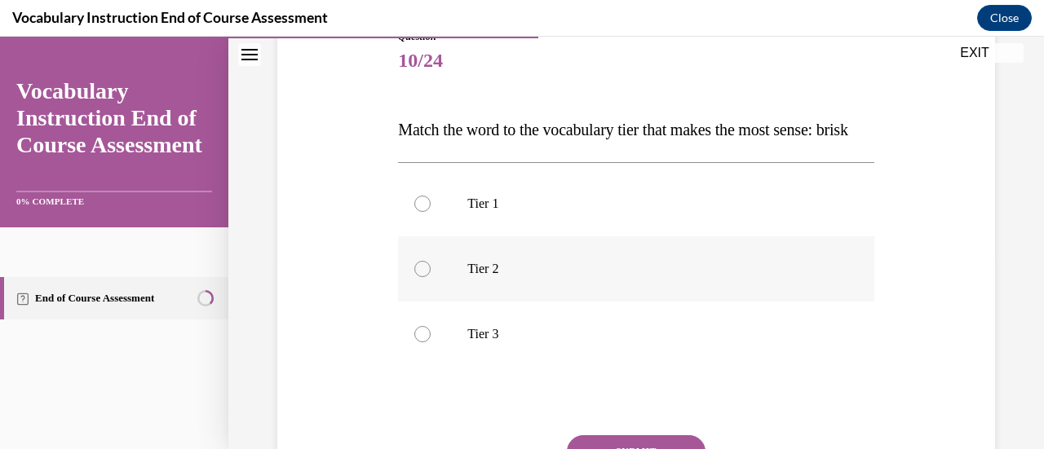
click at [411, 298] on label "Tier 2" at bounding box center [635, 269] width 475 height 65
click at [414, 277] on input "Tier 2" at bounding box center [422, 269] width 16 height 16
radio input "true"
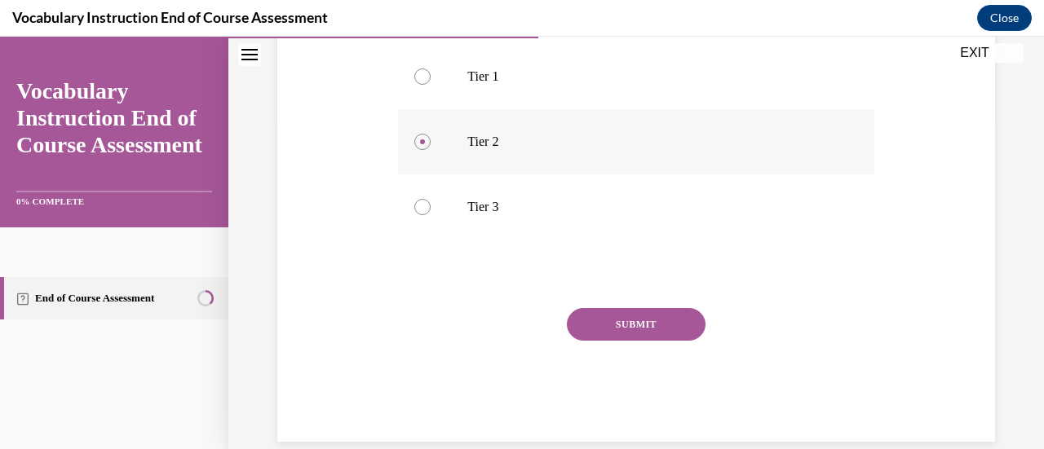
scroll to position [325, 0]
click at [646, 340] on button "SUBMIT" at bounding box center [636, 323] width 139 height 33
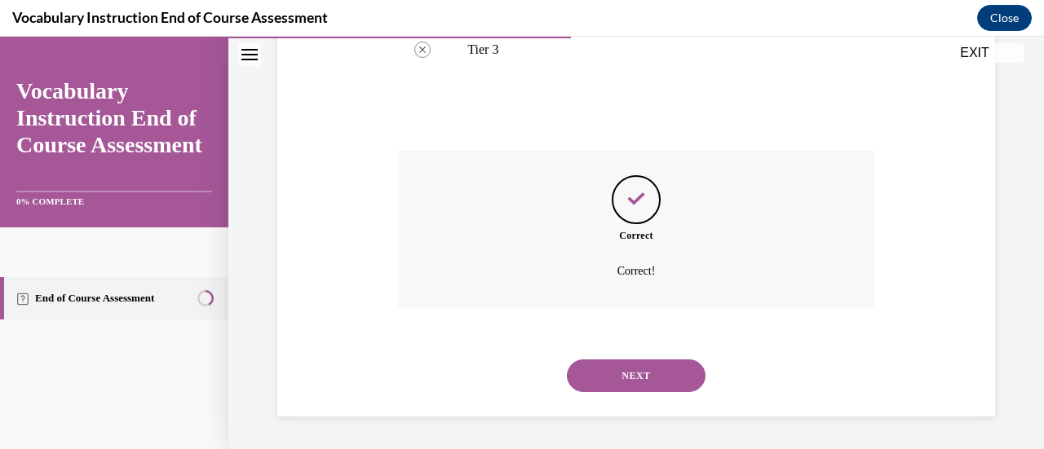
click at [669, 383] on button "NEXT" at bounding box center [636, 376] width 139 height 33
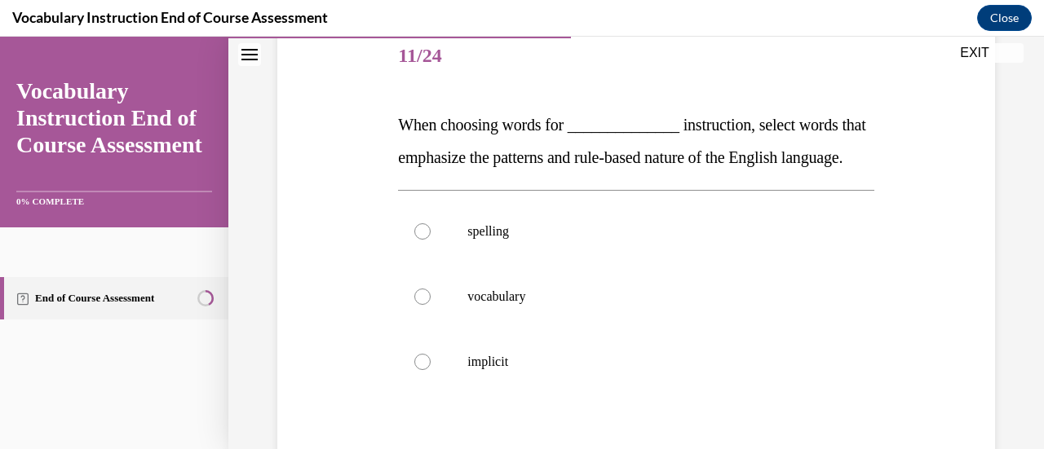
scroll to position [212, 0]
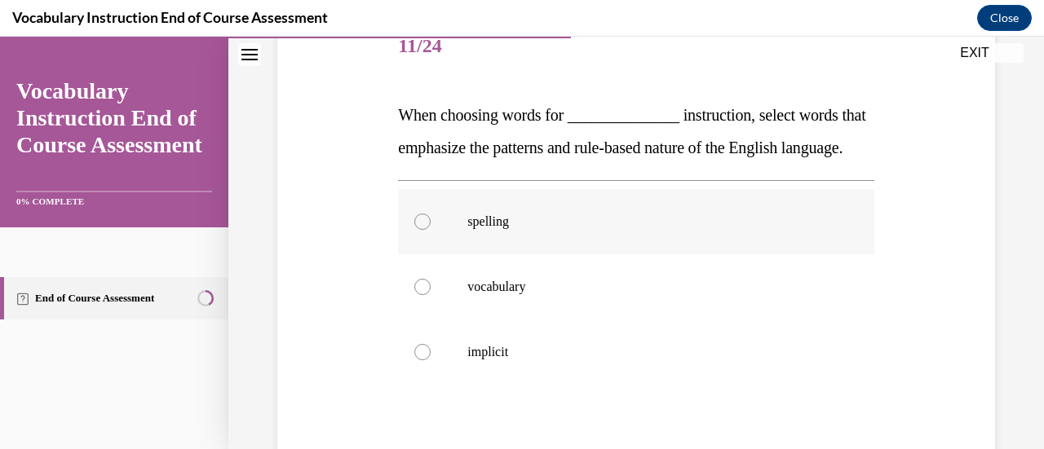
click at [409, 250] on label "spelling" at bounding box center [635, 221] width 475 height 65
click at [414, 230] on input "spelling" at bounding box center [422, 222] width 16 height 16
radio input "true"
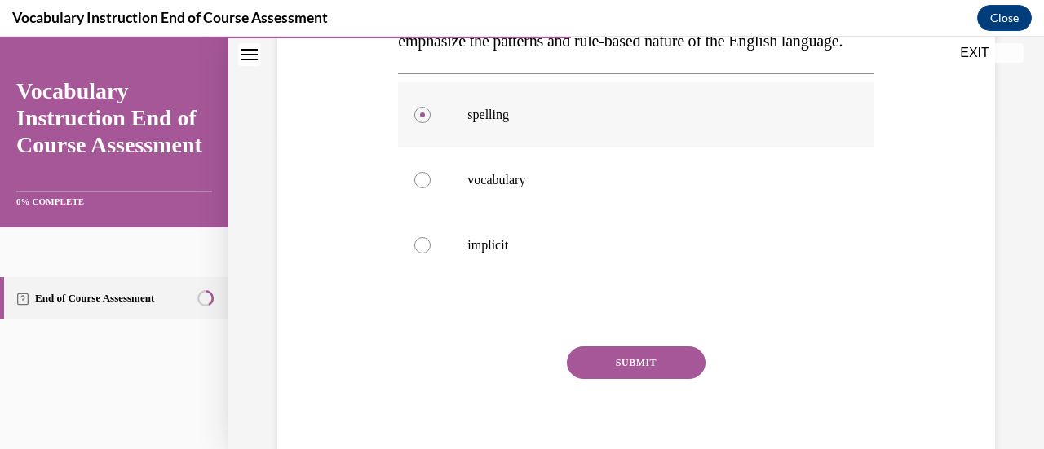
scroll to position [327, 0]
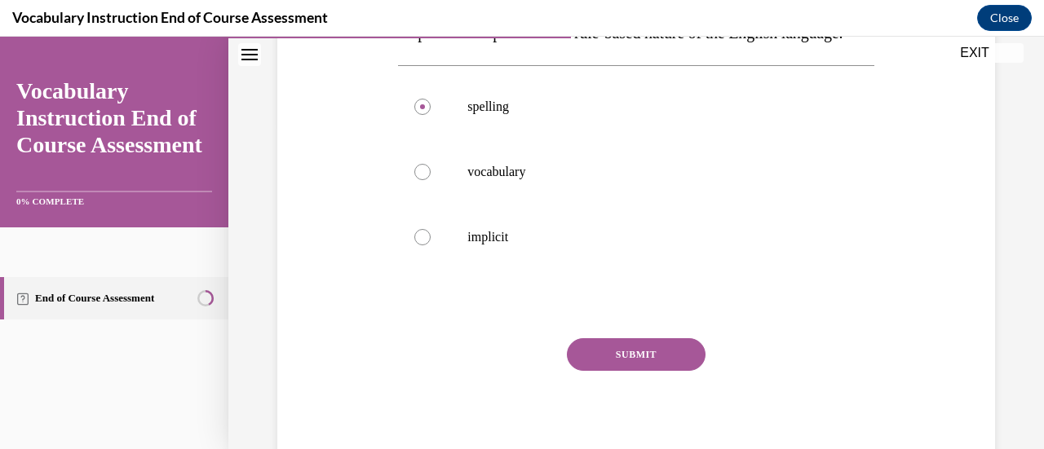
click at [652, 371] on button "SUBMIT" at bounding box center [636, 354] width 139 height 33
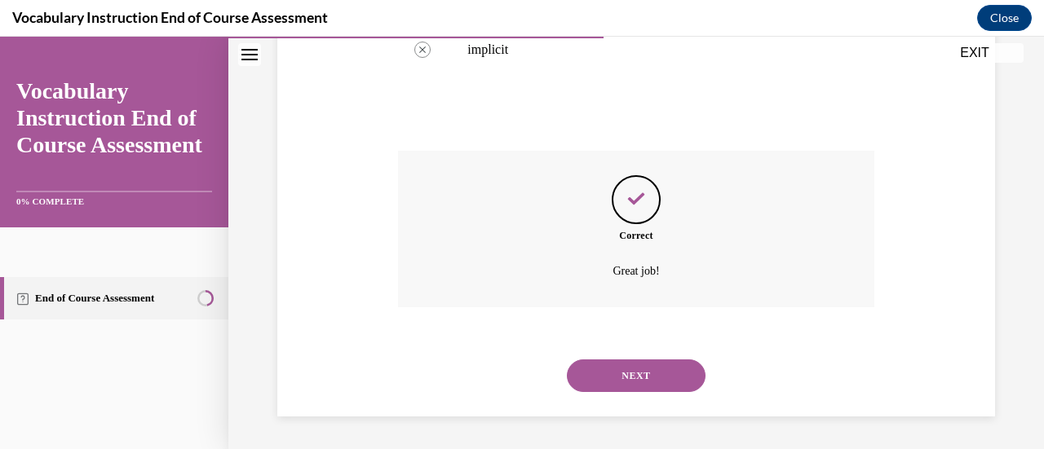
click at [673, 388] on button "NEXT" at bounding box center [636, 376] width 139 height 33
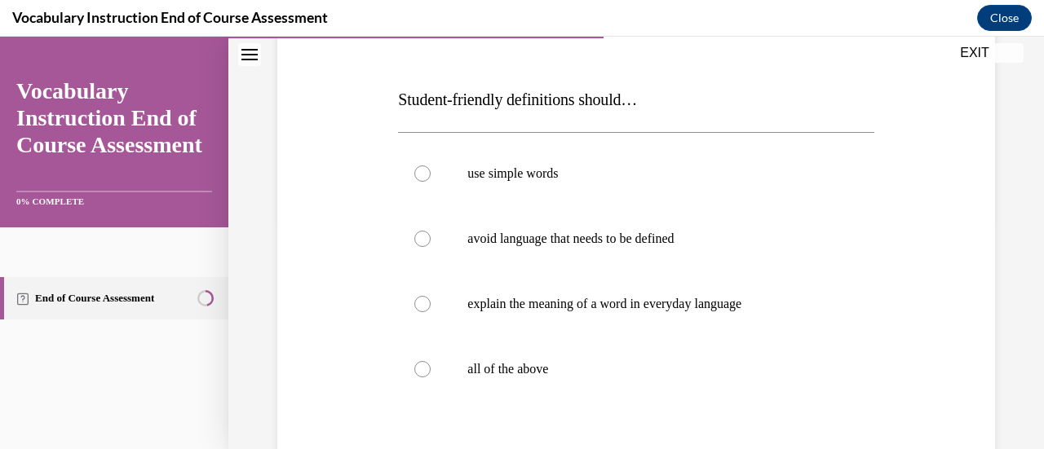
scroll to position [228, 0]
click at [416, 377] on label "all of the above" at bounding box center [635, 368] width 475 height 65
click at [416, 377] on input "all of the above" at bounding box center [422, 368] width 16 height 16
radio input "true"
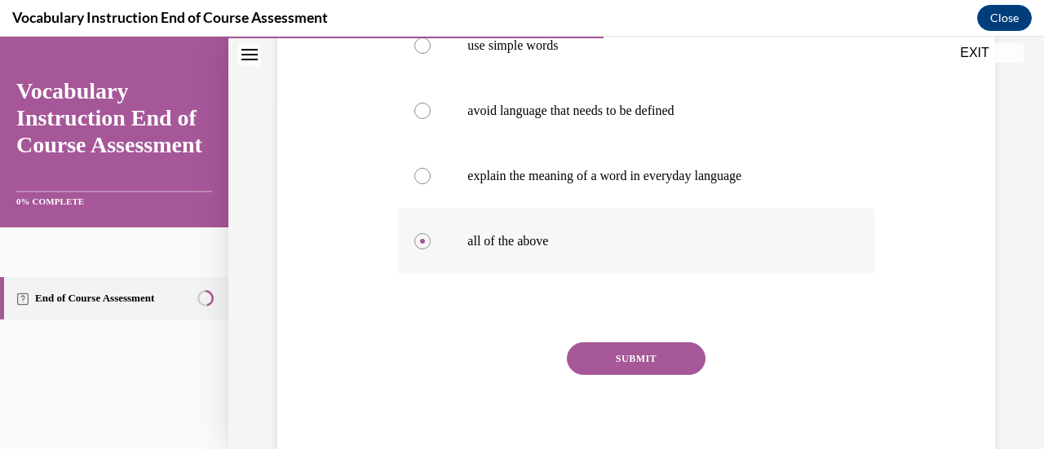
scroll to position [356, 0]
click at [641, 369] on button "SUBMIT" at bounding box center [636, 358] width 139 height 33
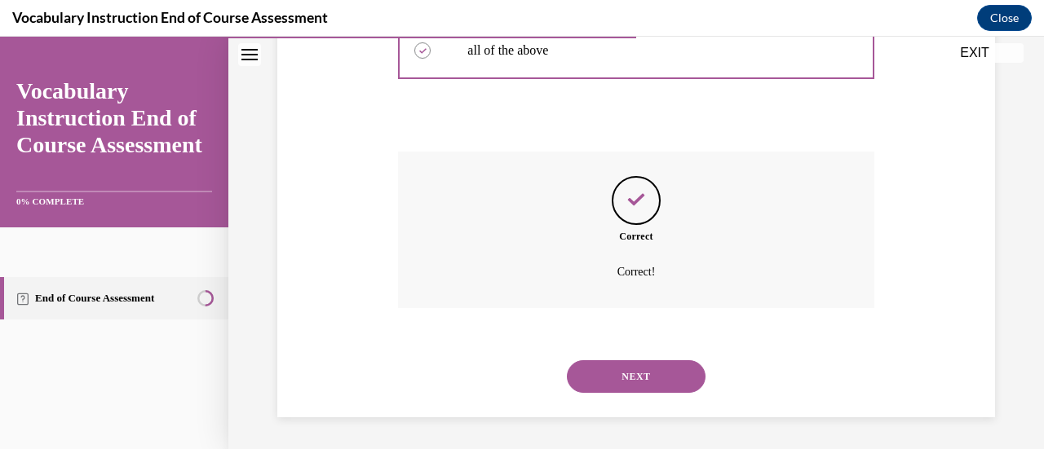
click at [665, 382] on button "NEXT" at bounding box center [636, 376] width 139 height 33
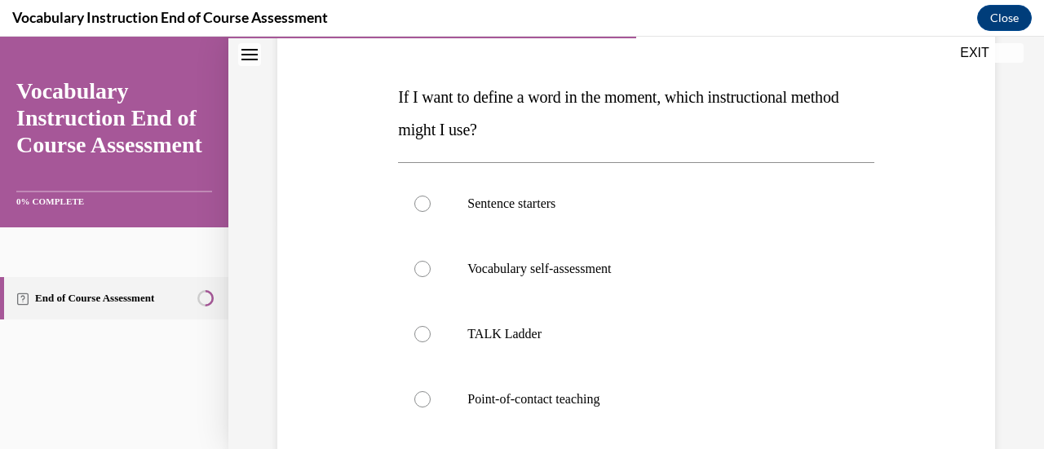
scroll to position [233, 0]
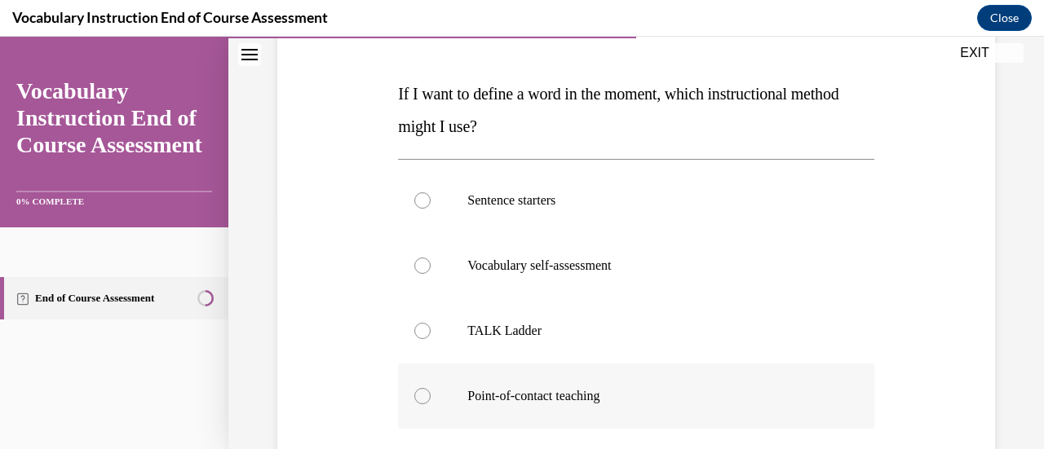
click at [416, 403] on label "Point-of-contact teaching" at bounding box center [635, 396] width 475 height 65
click at [416, 403] on input "Point-of-contact teaching" at bounding box center [422, 396] width 16 height 16
radio input "true"
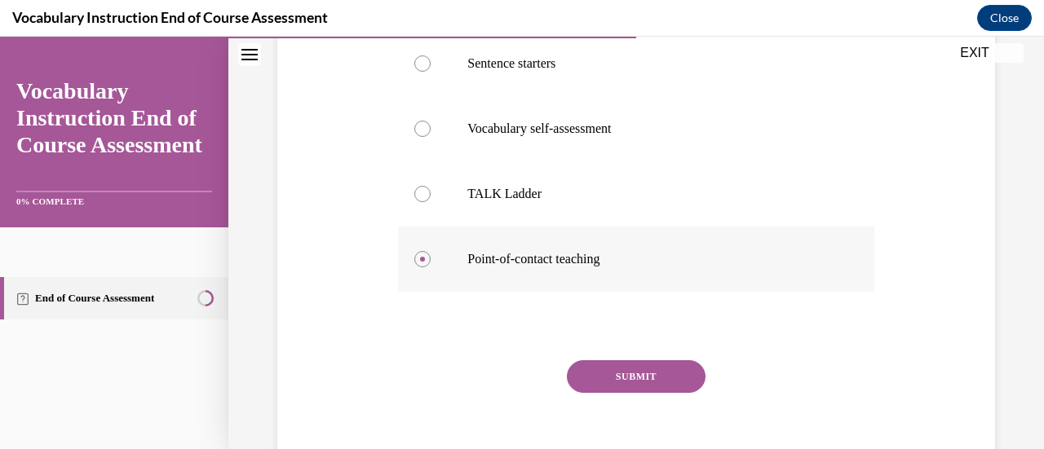
scroll to position [372, 0]
click at [665, 387] on button "SUBMIT" at bounding box center [636, 375] width 139 height 33
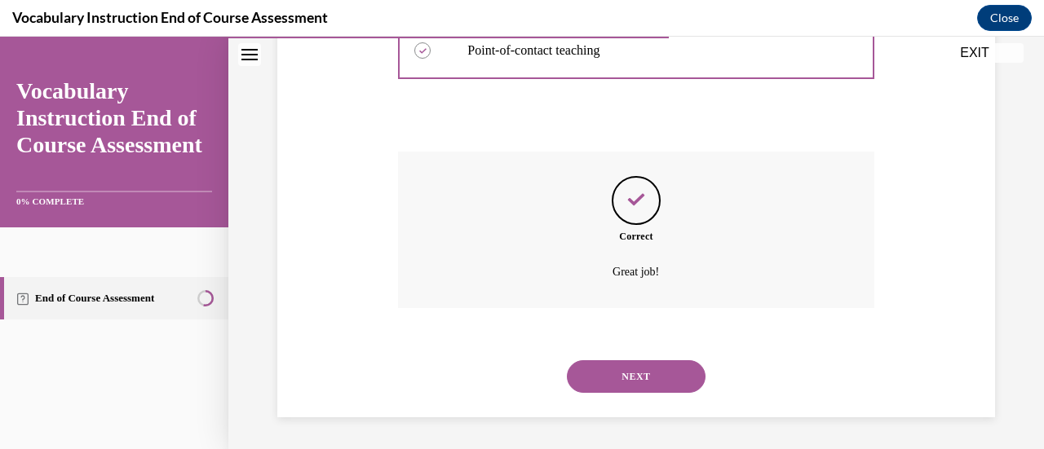
click at [670, 386] on button "NEXT" at bounding box center [636, 376] width 139 height 33
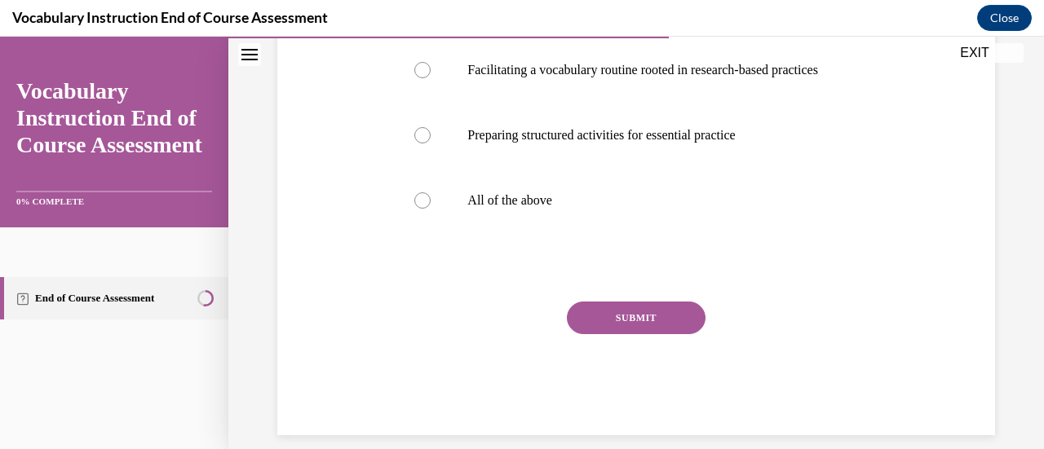
scroll to position [465, 0]
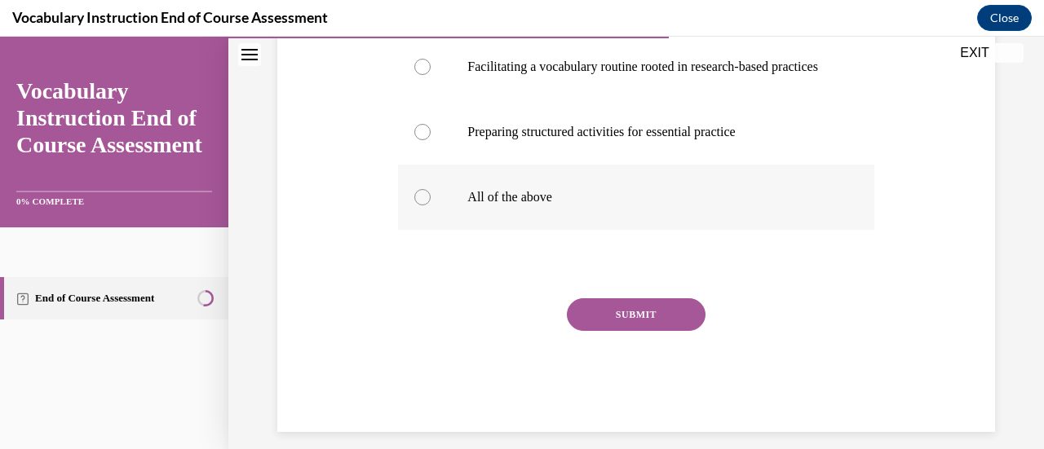
click at [421, 206] on div at bounding box center [422, 197] width 16 height 16
click at [421, 206] on input "All of the above" at bounding box center [422, 197] width 16 height 16
radio input "true"
click at [665, 331] on button "SUBMIT" at bounding box center [636, 314] width 139 height 33
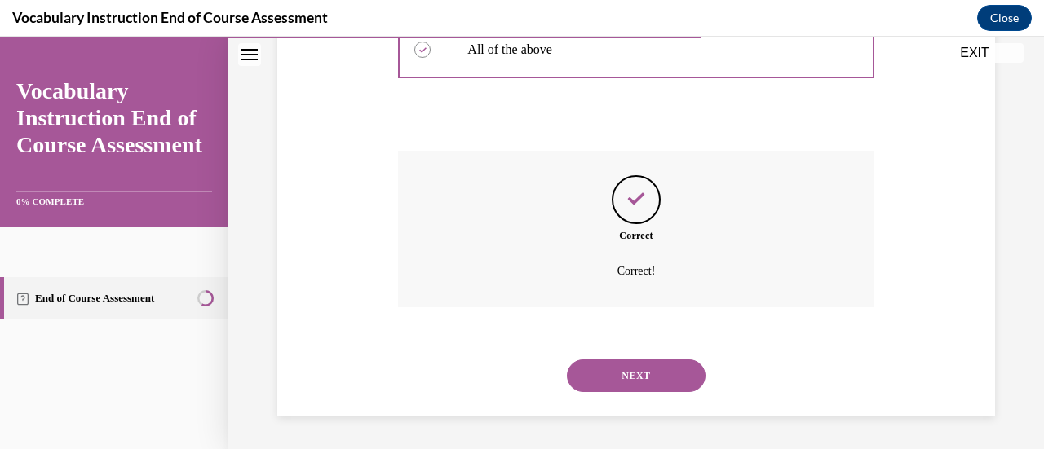
click at [665, 383] on button "NEXT" at bounding box center [636, 376] width 139 height 33
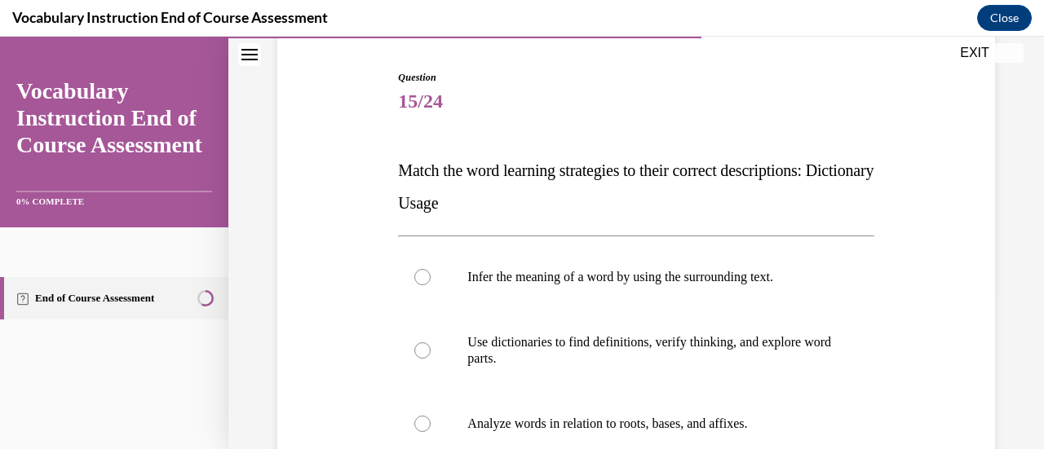
scroll to position [170, 0]
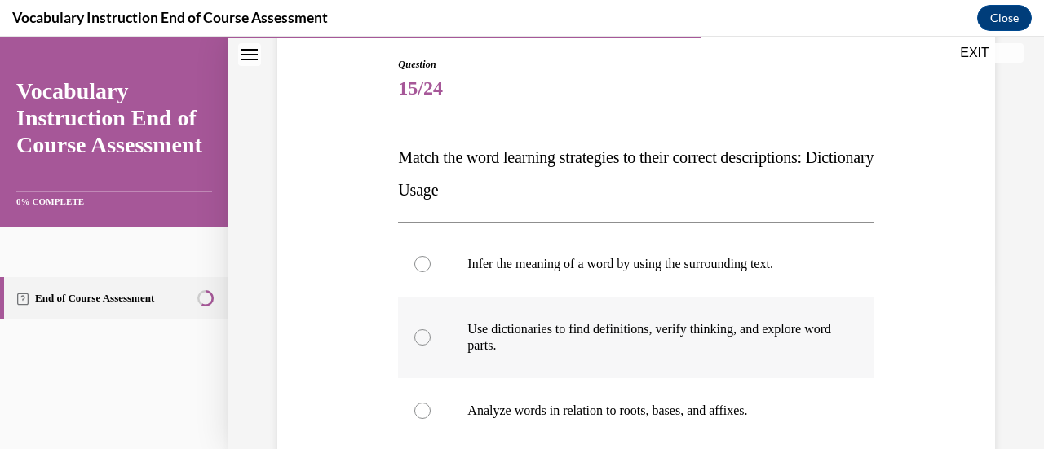
click at [422, 340] on div at bounding box center [422, 337] width 16 height 16
click at [422, 340] on input "Use dictionaries to find definitions, verify thinking, and explore word parts." at bounding box center [422, 337] width 16 height 16
radio input "true"
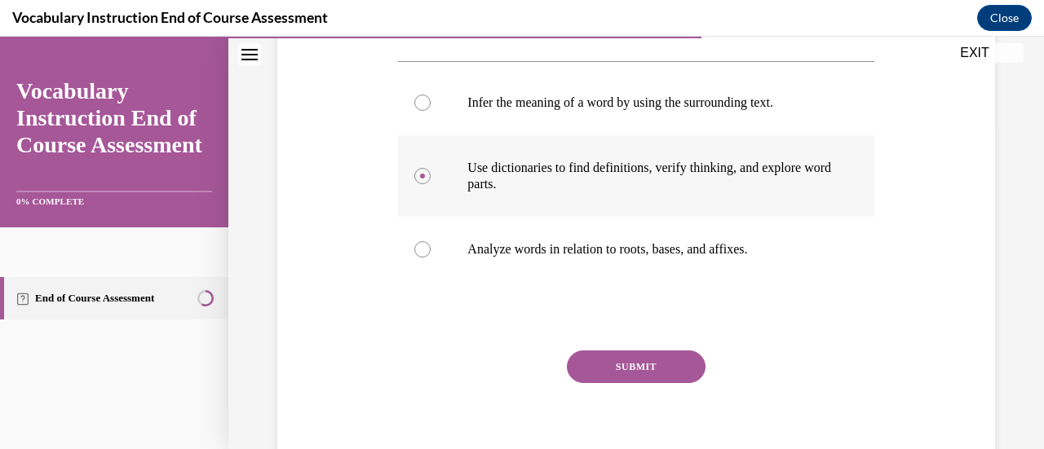
scroll to position [338, 0]
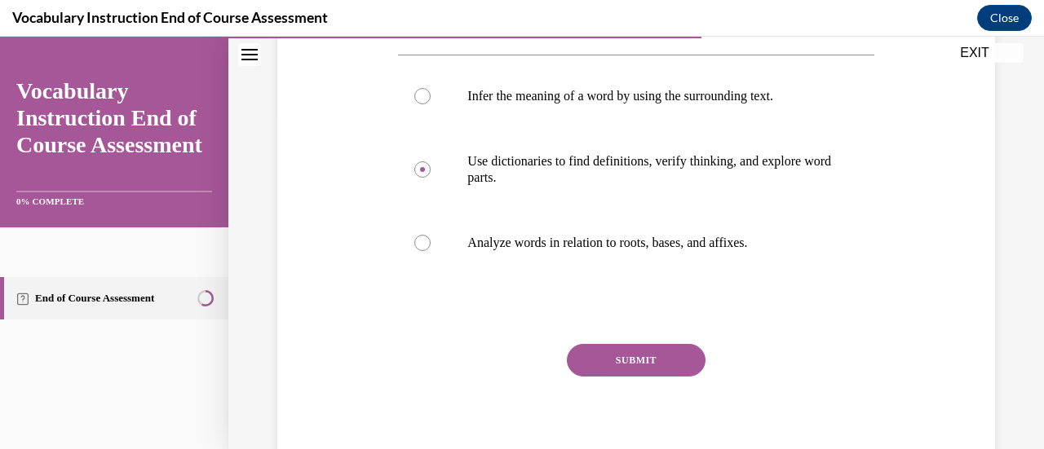
click at [643, 371] on button "SUBMIT" at bounding box center [636, 360] width 139 height 33
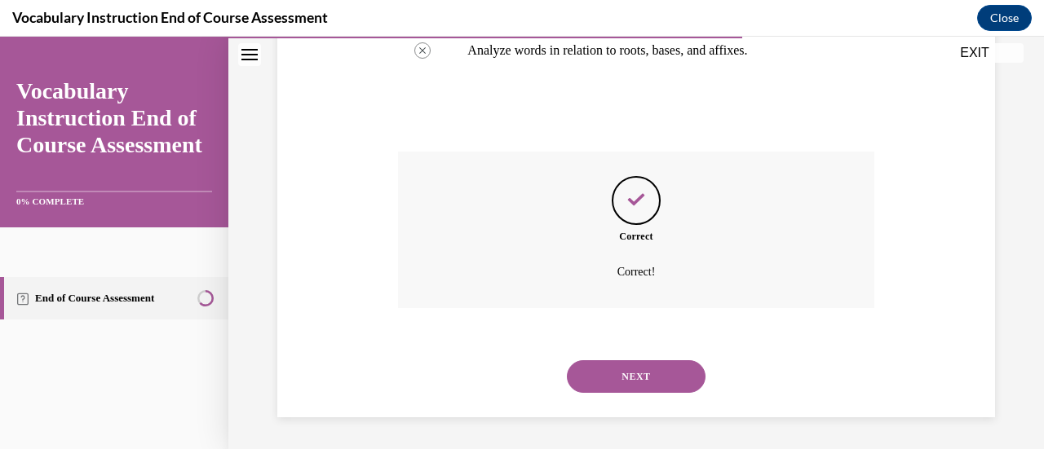
click at [675, 383] on button "NEXT" at bounding box center [636, 376] width 139 height 33
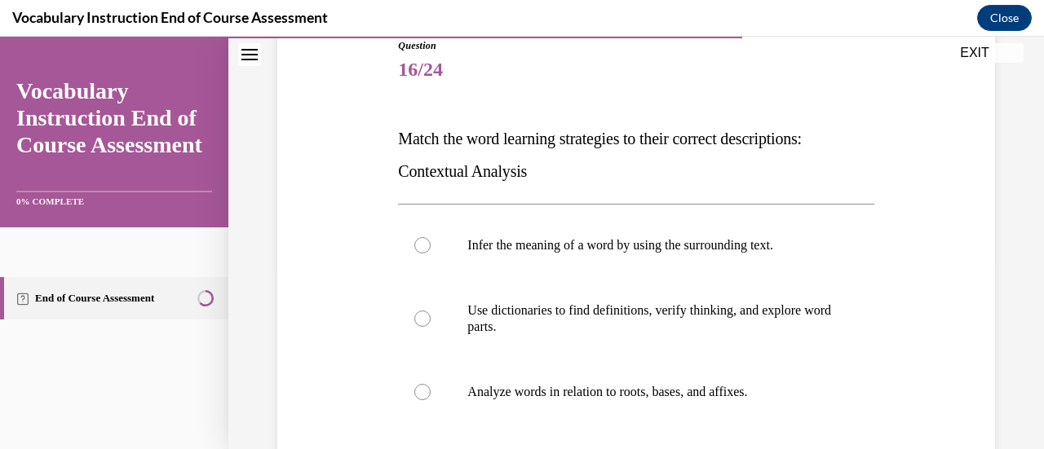
scroll to position [194, 0]
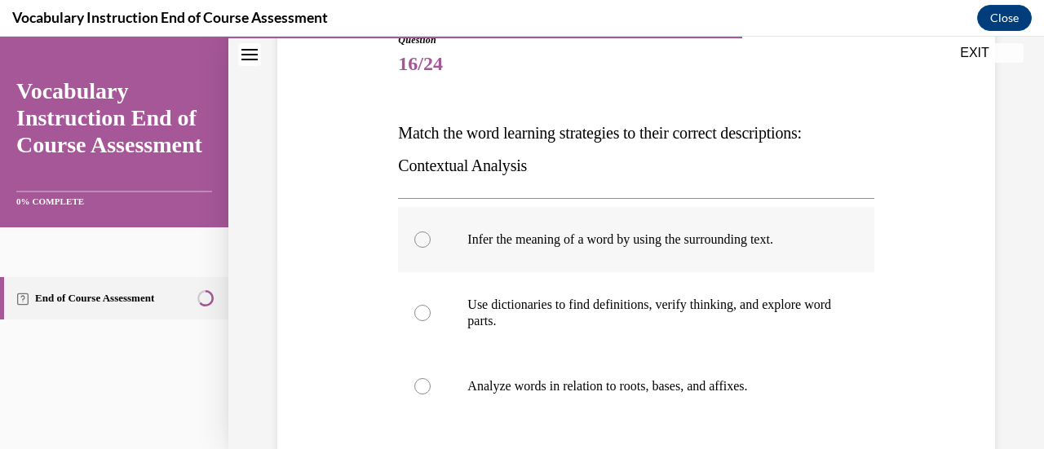
click at [418, 253] on label "Infer the meaning of a word by using the surrounding text." at bounding box center [635, 239] width 475 height 65
click at [418, 248] on input "Infer the meaning of a word by using the surrounding text." at bounding box center [422, 240] width 16 height 16
radio input "true"
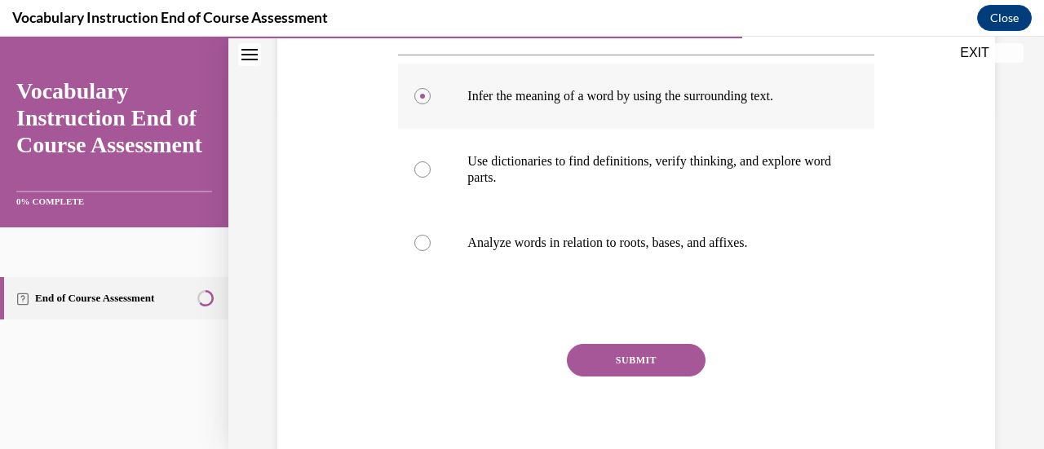
scroll to position [344, 0]
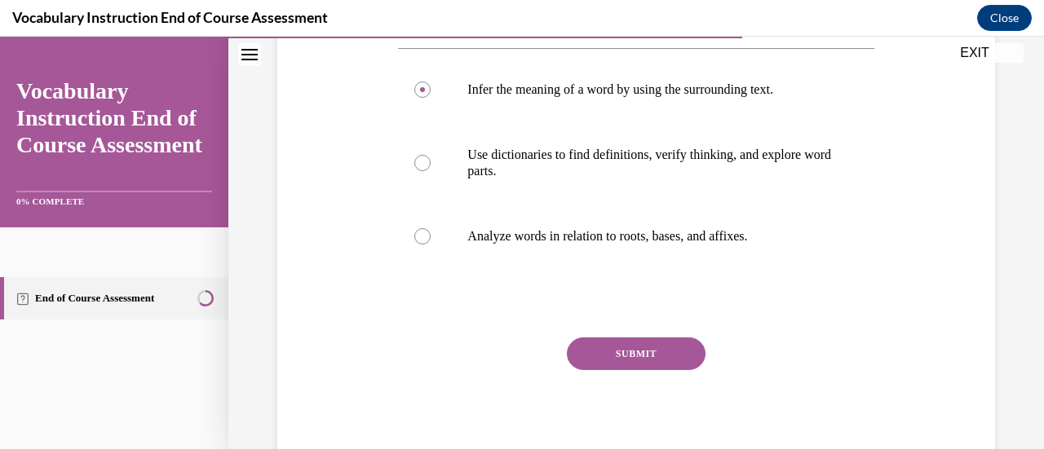
click at [654, 363] on button "SUBMIT" at bounding box center [636, 354] width 139 height 33
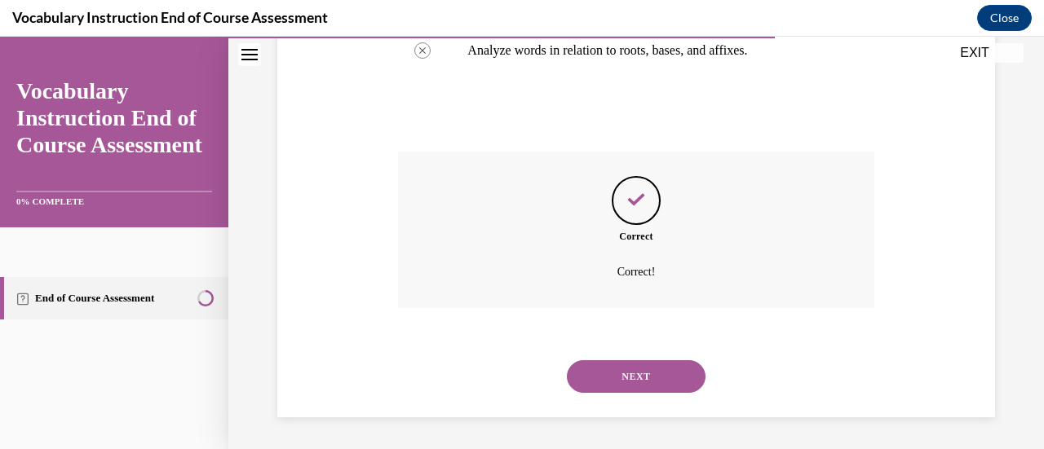
click at [669, 374] on button "NEXT" at bounding box center [636, 376] width 139 height 33
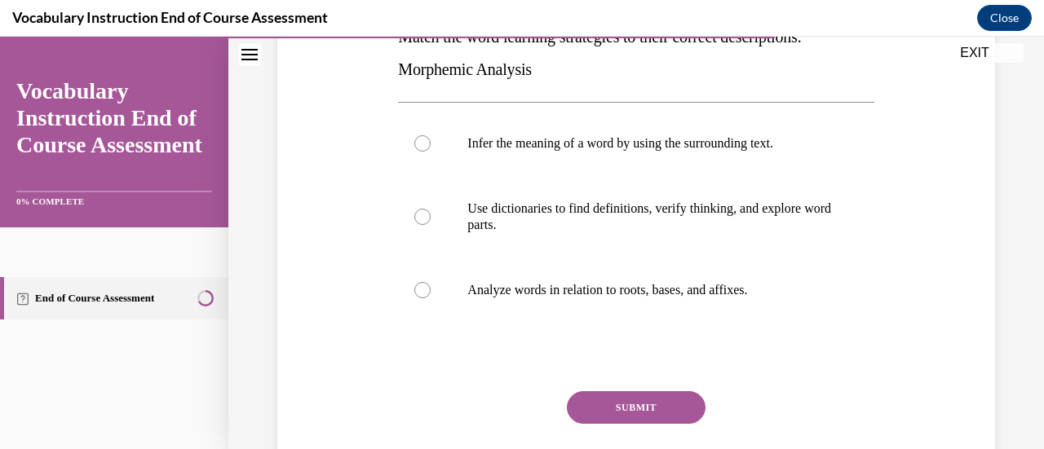
scroll to position [293, 0]
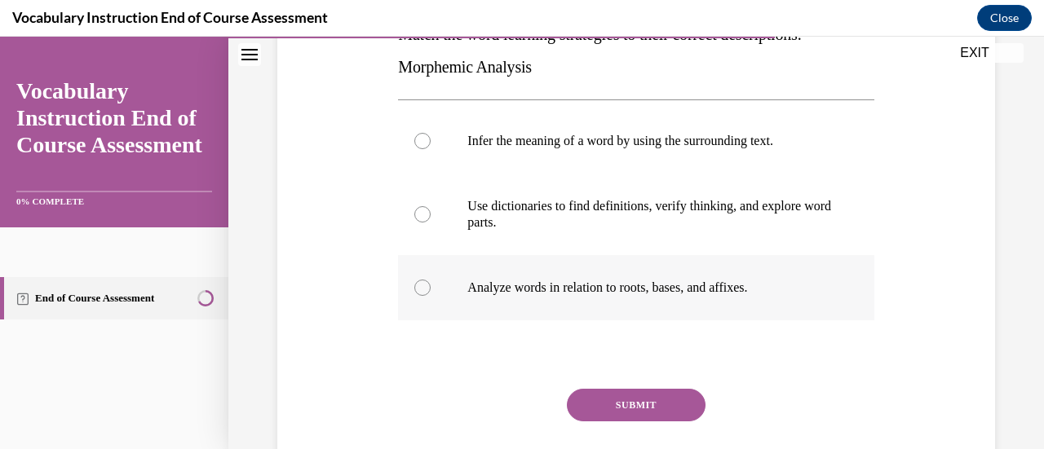
click at [428, 279] on label "Analyze words in relation to roots, bases, and affixes." at bounding box center [635, 287] width 475 height 65
click at [428, 280] on input "Analyze words in relation to roots, bases, and affixes." at bounding box center [422, 288] width 16 height 16
radio input "true"
click at [671, 420] on button "SUBMIT" at bounding box center [636, 405] width 139 height 33
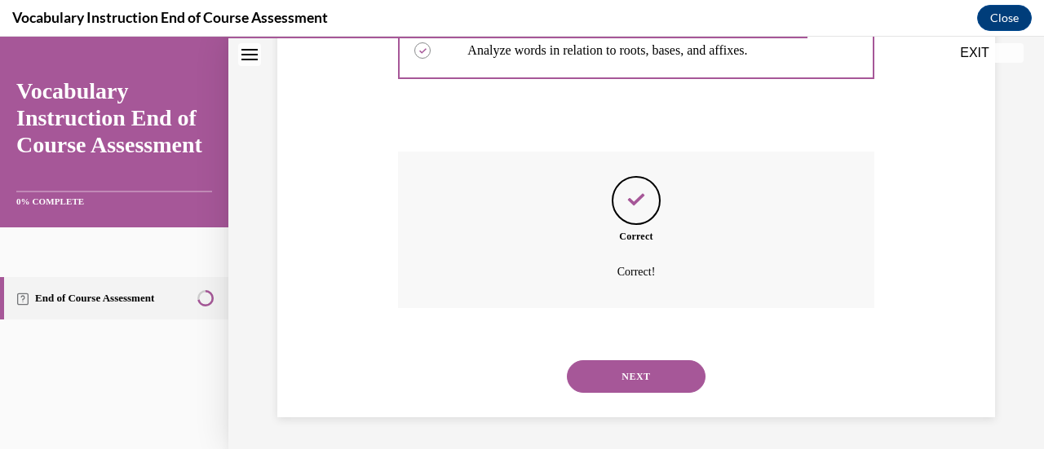
click at [655, 382] on button "NEXT" at bounding box center [636, 376] width 139 height 33
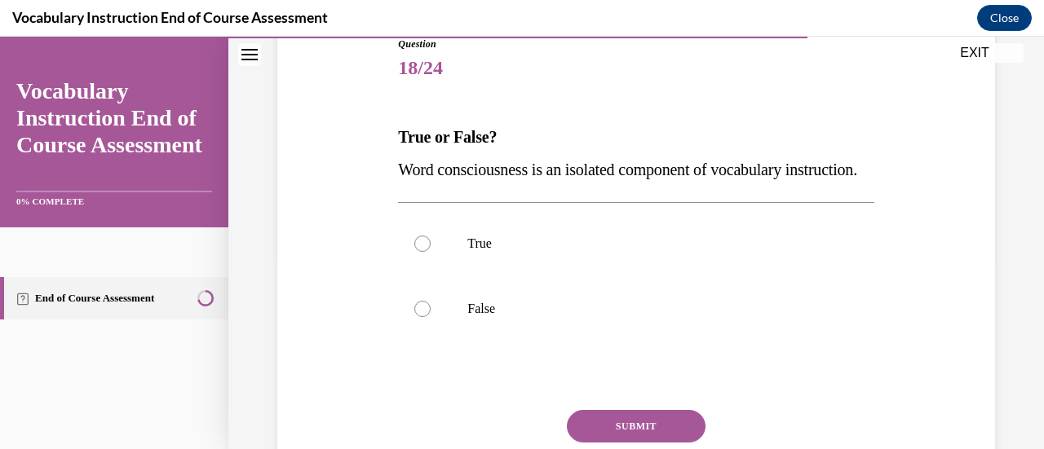
scroll to position [191, 0]
click at [412, 341] on label "False" at bounding box center [635, 308] width 475 height 65
click at [414, 316] on input "False" at bounding box center [422, 308] width 16 height 16
radio input "true"
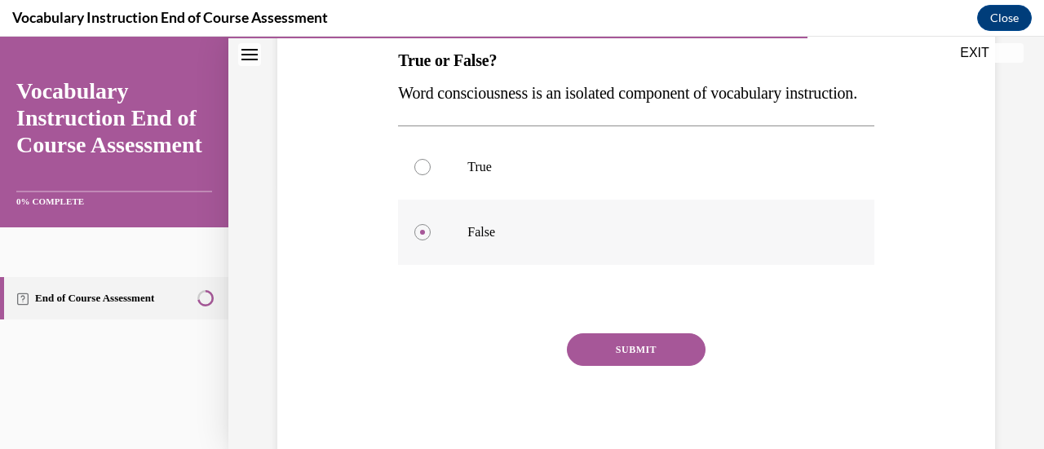
scroll to position [300, 0]
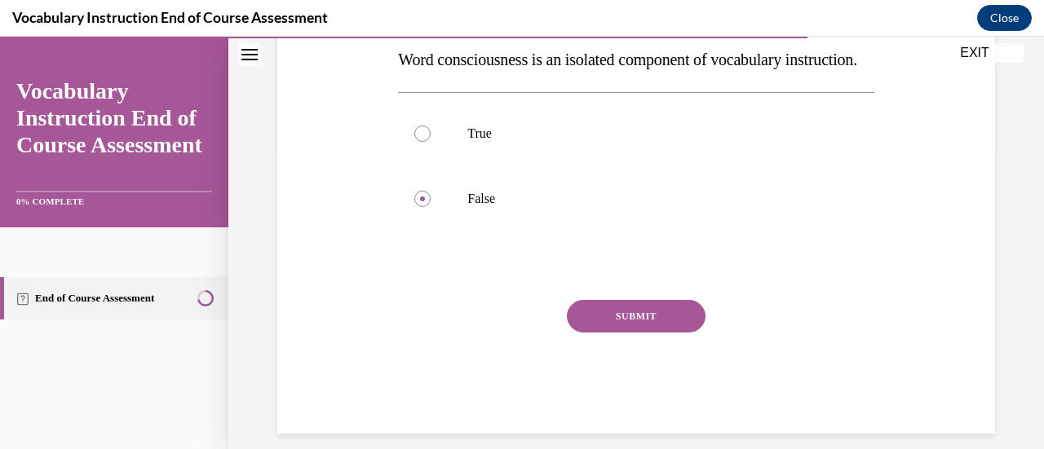
click at [652, 333] on button "SUBMIT" at bounding box center [636, 316] width 139 height 33
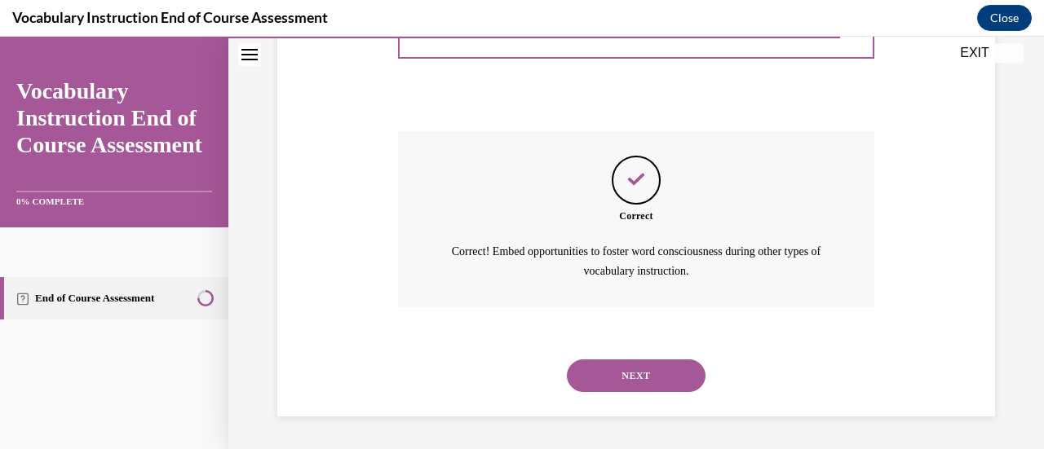
click at [662, 388] on button "NEXT" at bounding box center [636, 376] width 139 height 33
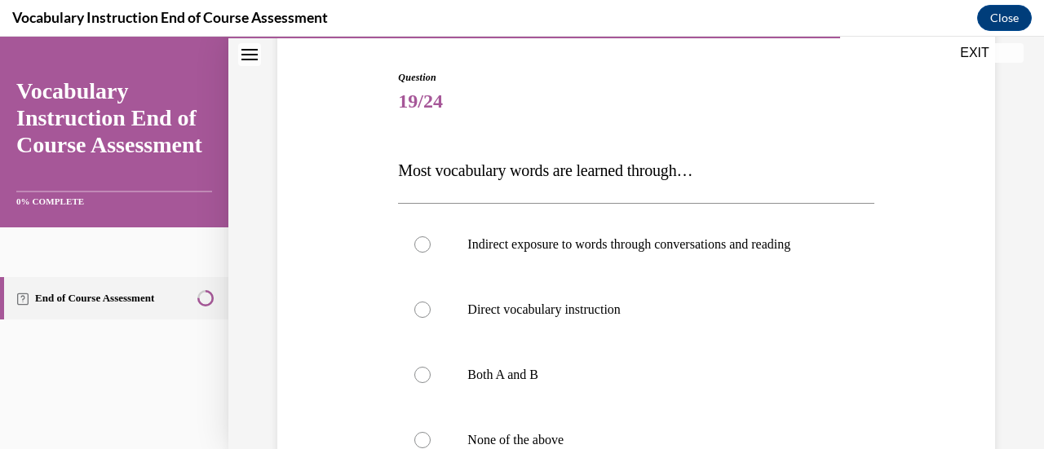
scroll to position [184, 0]
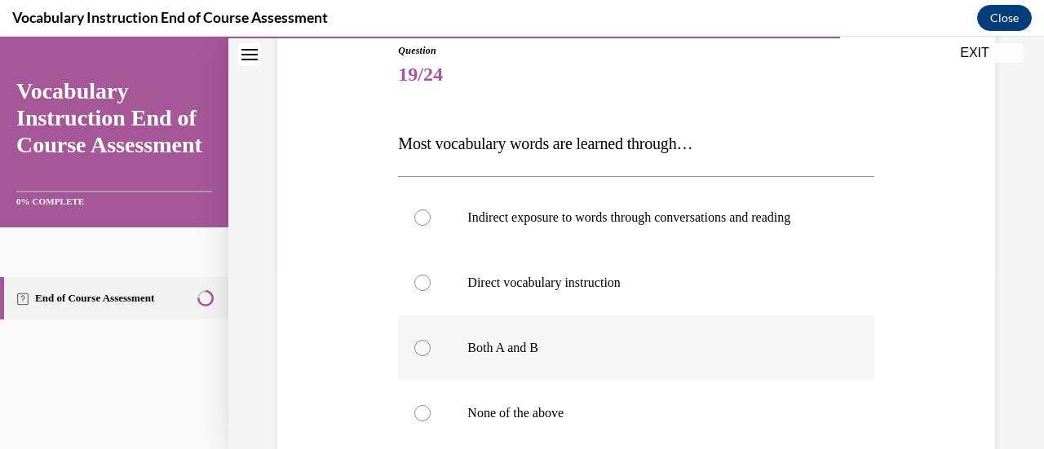
click at [418, 344] on div at bounding box center [422, 348] width 16 height 16
click at [418, 344] on input "Both A and B" at bounding box center [422, 348] width 16 height 16
radio input "true"
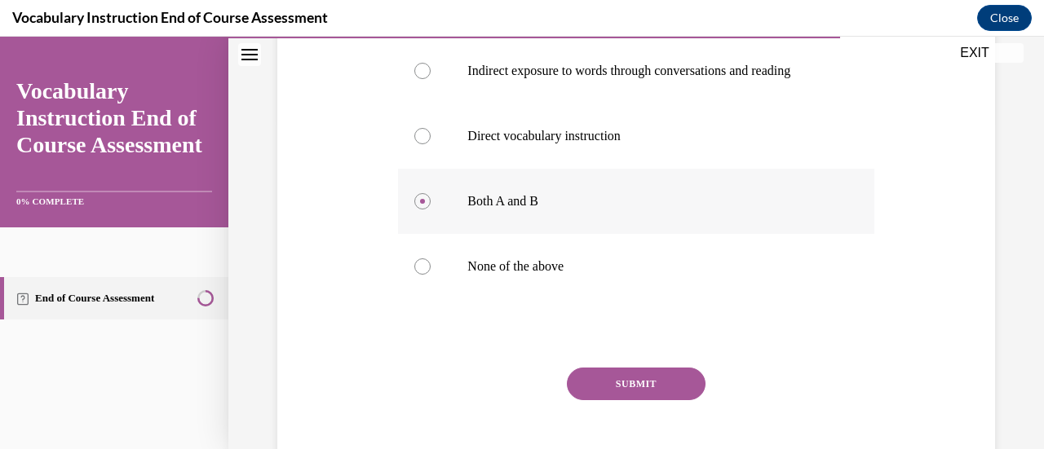
scroll to position [353, 0]
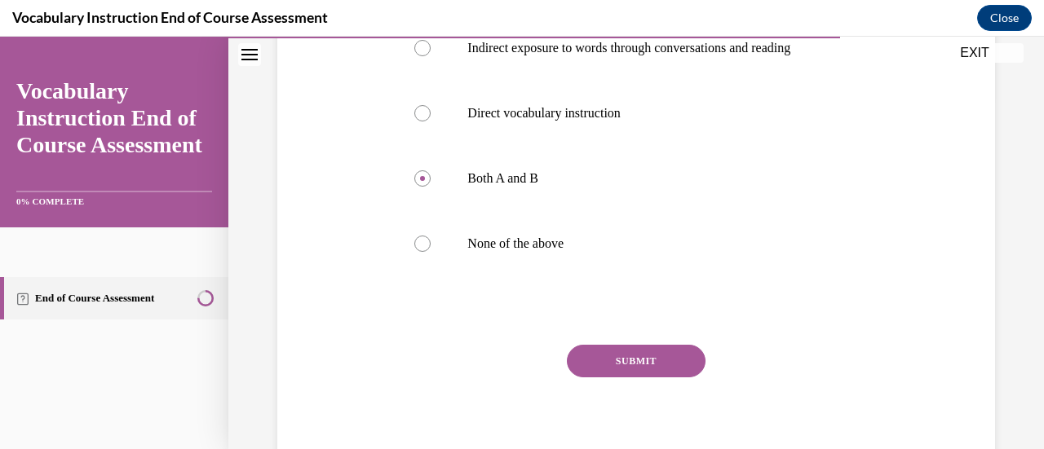
click at [658, 370] on button "SUBMIT" at bounding box center [636, 361] width 139 height 33
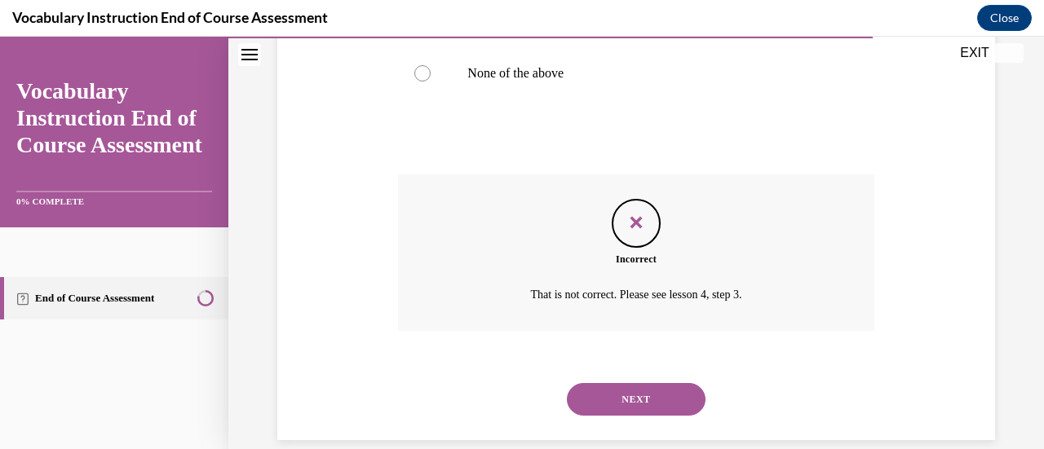
click at [654, 404] on button "NEXT" at bounding box center [636, 399] width 139 height 33
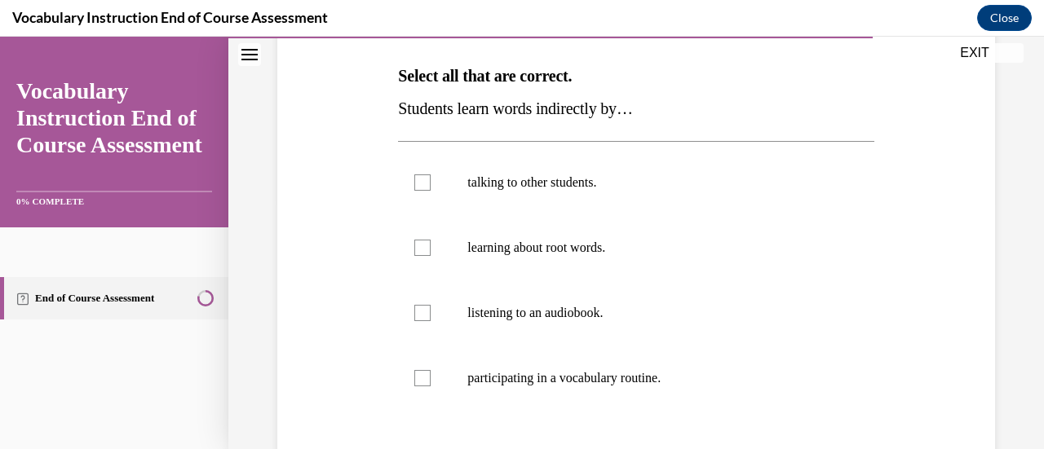
scroll to position [253, 0]
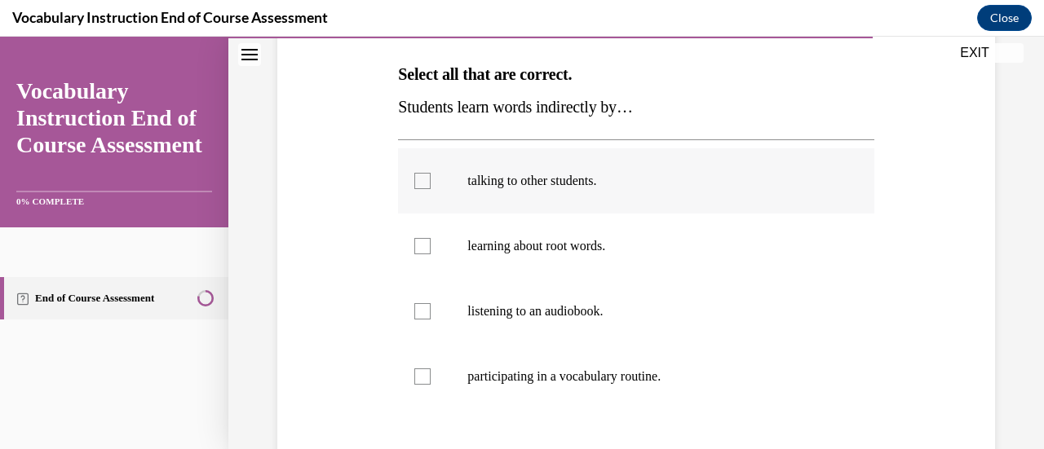
click at [414, 178] on div at bounding box center [422, 181] width 16 height 16
click at [414, 178] on input "talking to other students." at bounding box center [422, 181] width 16 height 16
checkbox input "true"
click at [419, 305] on div at bounding box center [422, 311] width 16 height 16
click at [419, 305] on input "listening to an audiobook." at bounding box center [422, 311] width 16 height 16
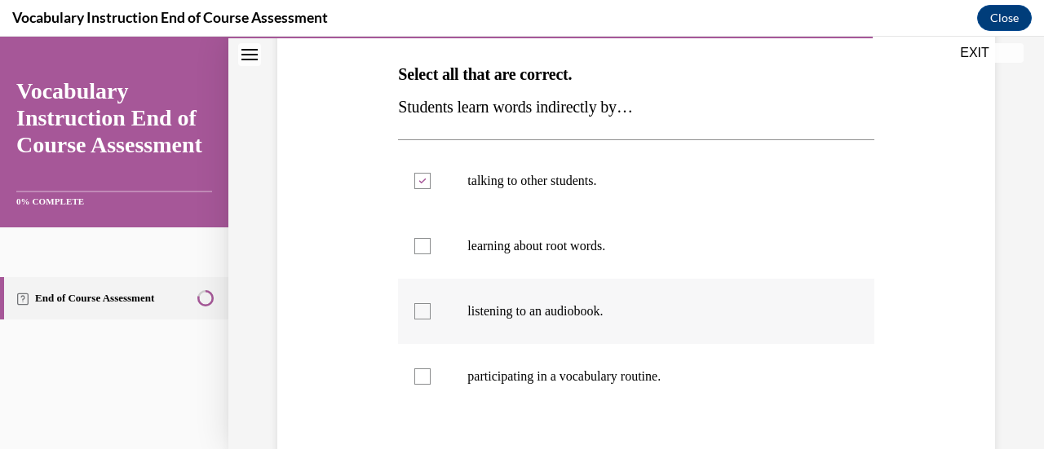
checkbox input "true"
click at [436, 382] on label "participating in a vocabulary routine." at bounding box center [635, 376] width 475 height 65
click at [431, 382] on input "participating in a vocabulary routine." at bounding box center [422, 377] width 16 height 16
checkbox input "true"
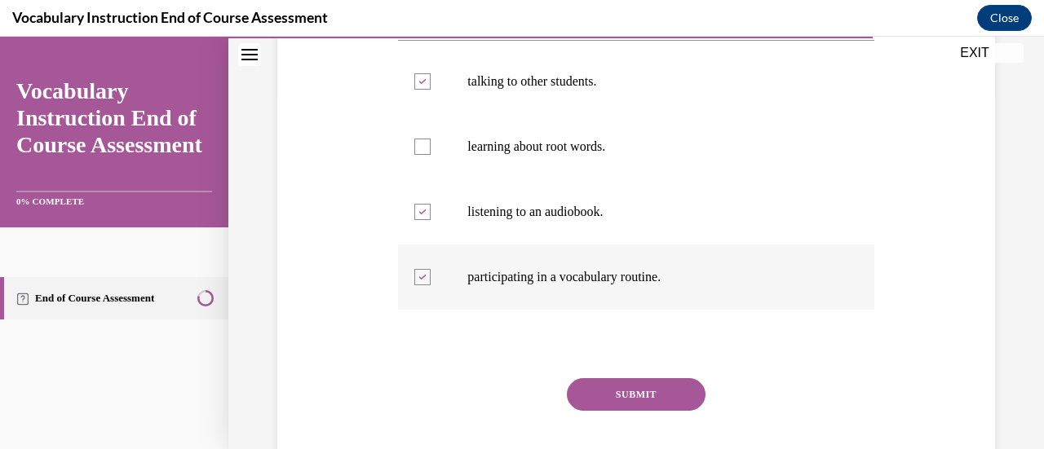
scroll to position [357, 0]
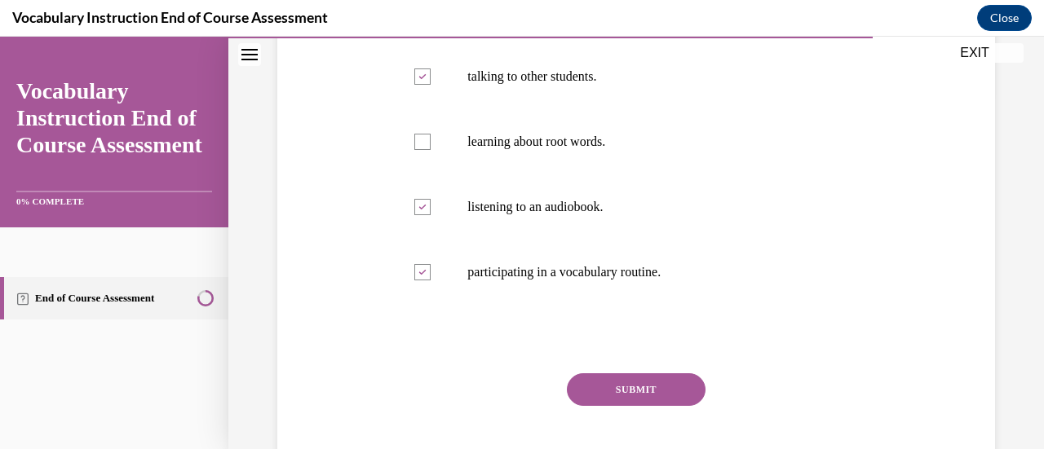
click at [657, 400] on button "SUBMIT" at bounding box center [636, 390] width 139 height 33
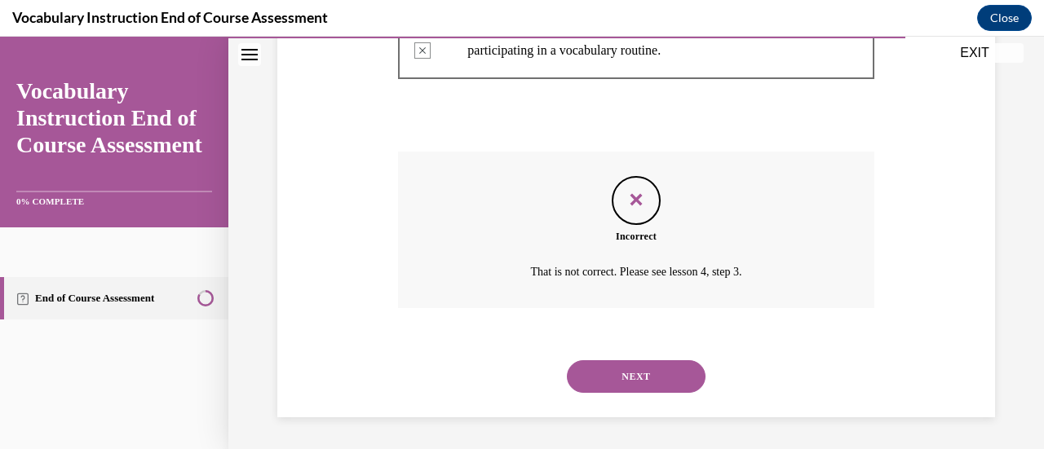
click at [670, 383] on button "NEXT" at bounding box center [636, 376] width 139 height 33
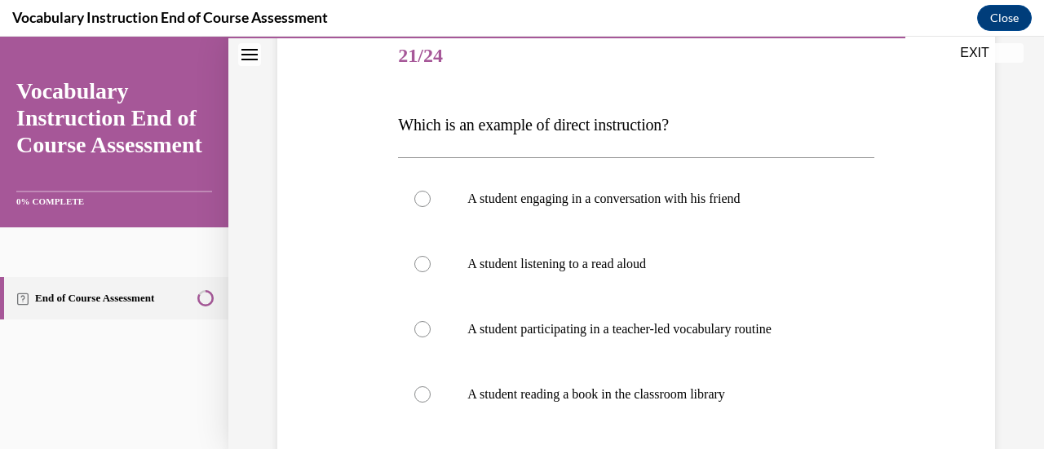
scroll to position [202, 0]
click at [422, 326] on div at bounding box center [422, 329] width 16 height 16
click at [422, 326] on input "A student participating in a teacher-led vocabulary routine" at bounding box center [422, 329] width 16 height 16
radio input "true"
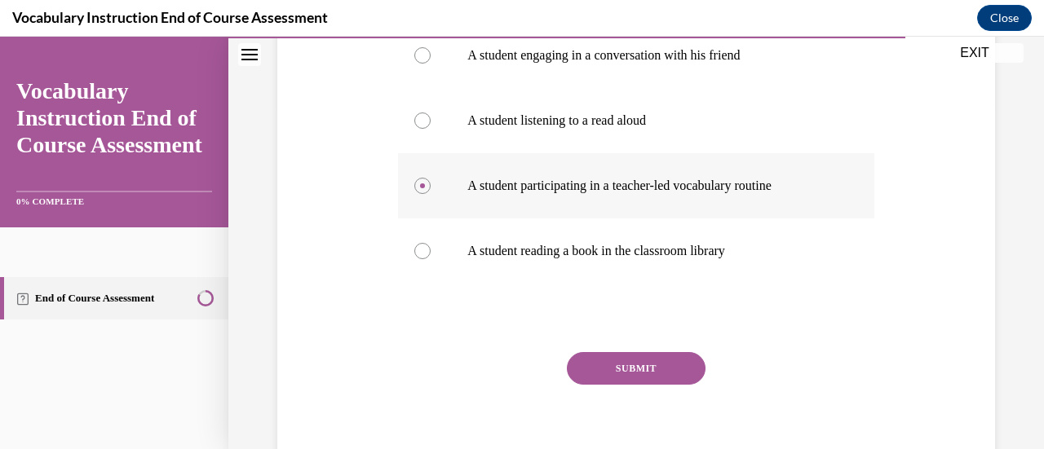
scroll to position [365, 0]
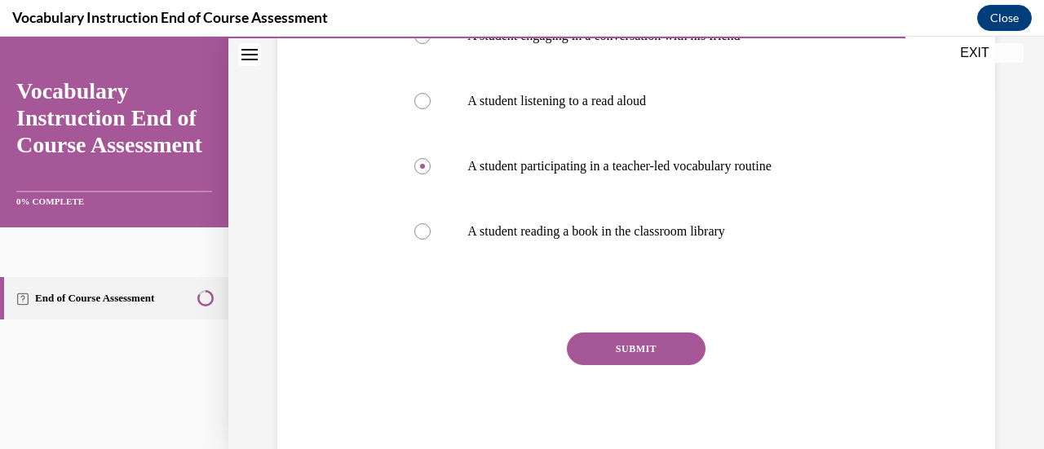
click at [645, 353] on button "SUBMIT" at bounding box center [636, 349] width 139 height 33
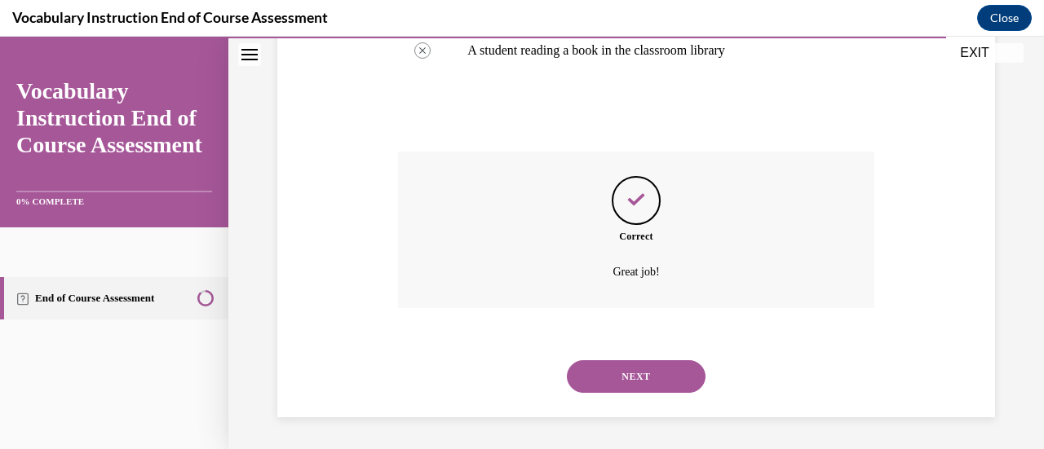
click at [655, 381] on button "NEXT" at bounding box center [636, 376] width 139 height 33
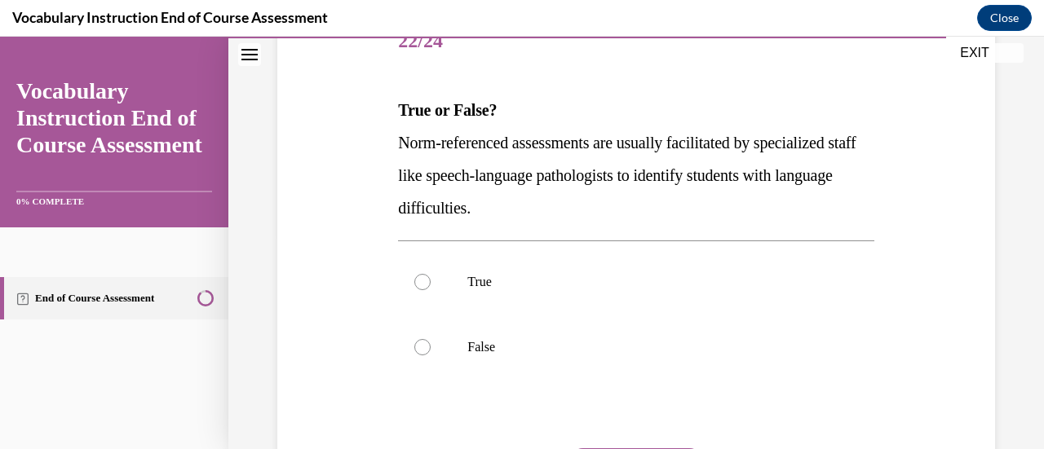
scroll to position [230, 0]
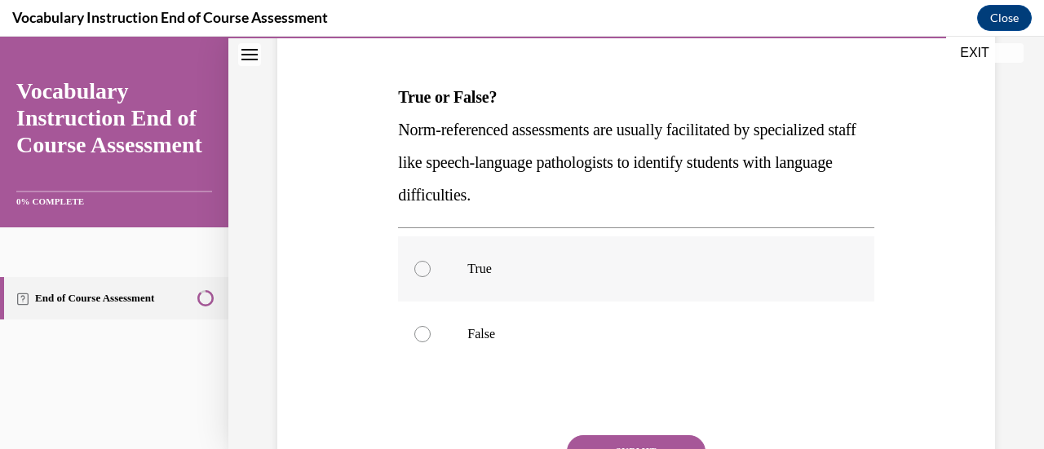
click at [422, 268] on div at bounding box center [422, 269] width 16 height 16
click at [422, 268] on input "True" at bounding box center [422, 269] width 16 height 16
radio input "true"
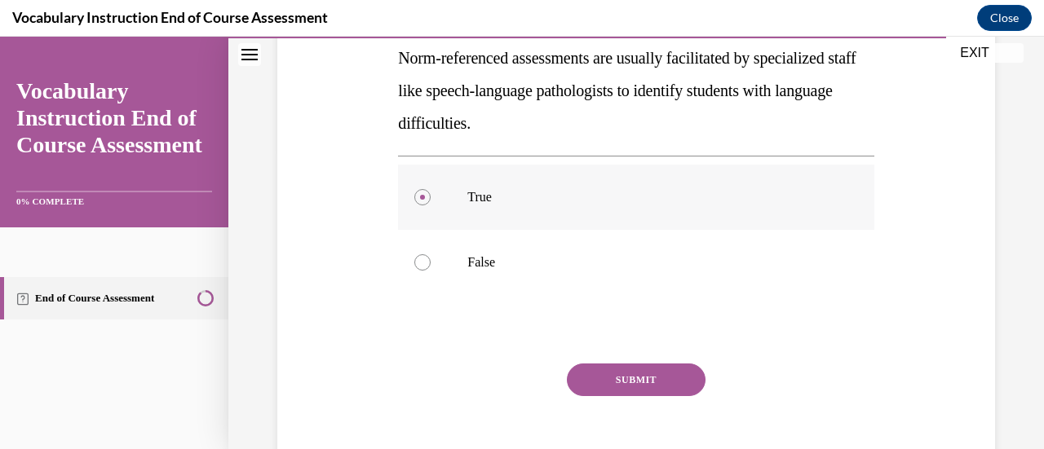
scroll to position [333, 0]
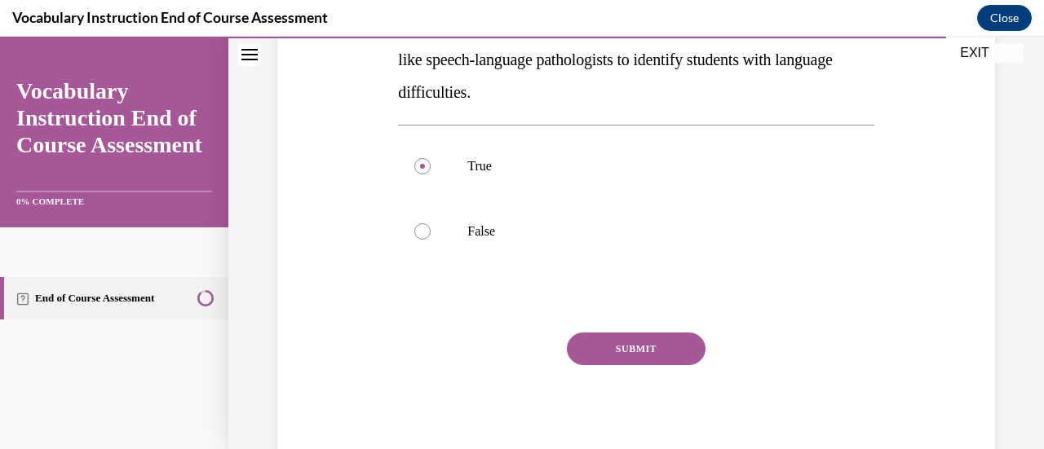
click at [651, 349] on button "SUBMIT" at bounding box center [636, 349] width 139 height 33
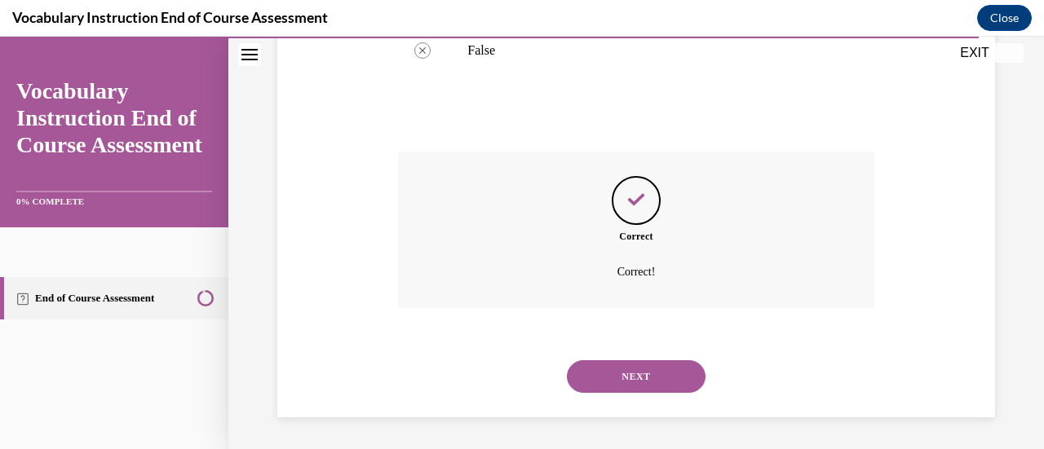
click at [674, 382] on button "NEXT" at bounding box center [636, 376] width 139 height 33
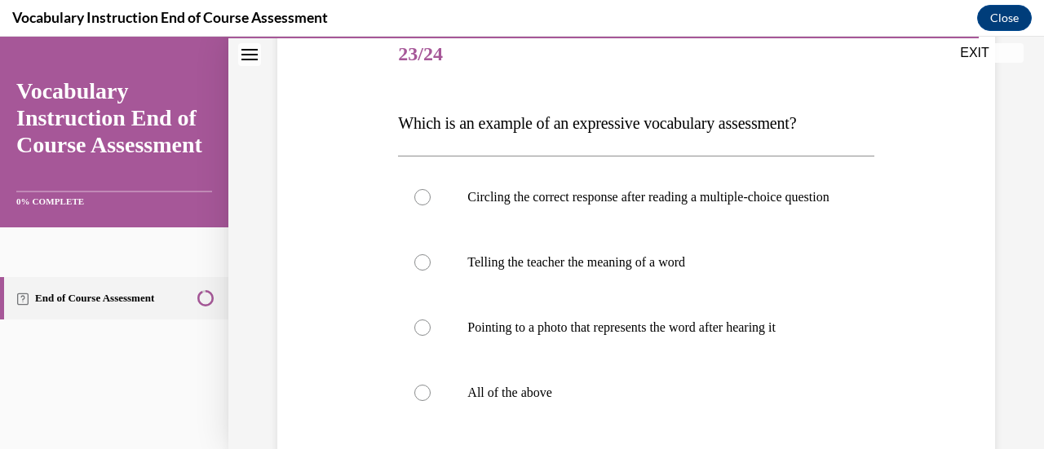
scroll to position [212, 0]
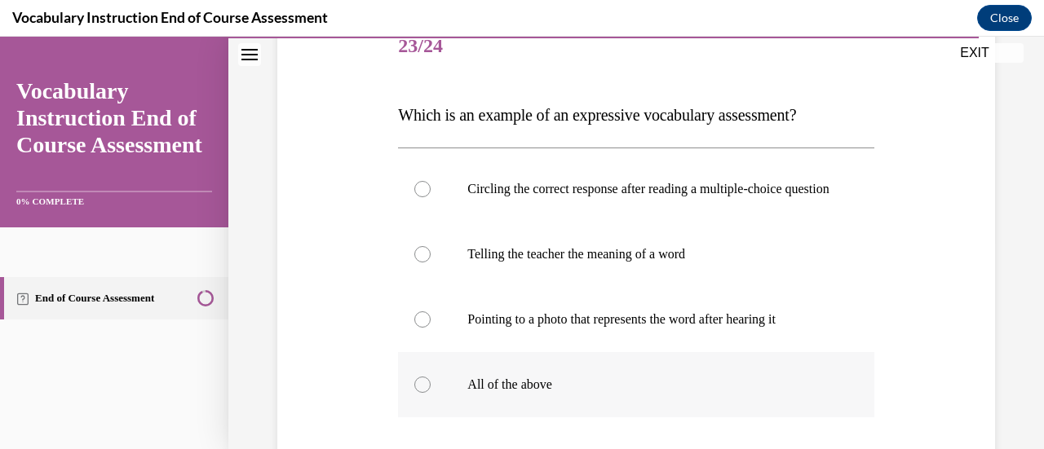
click at [422, 393] on div at bounding box center [422, 385] width 16 height 16
click at [422, 393] on input "All of the above" at bounding box center [422, 385] width 16 height 16
radio input "true"
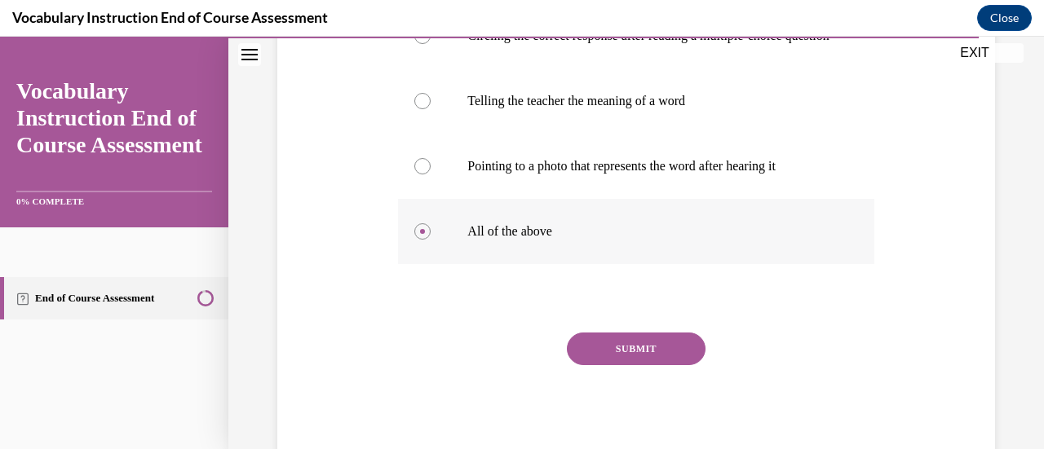
scroll to position [366, 0]
click at [654, 362] on button "SUBMIT" at bounding box center [636, 348] width 139 height 33
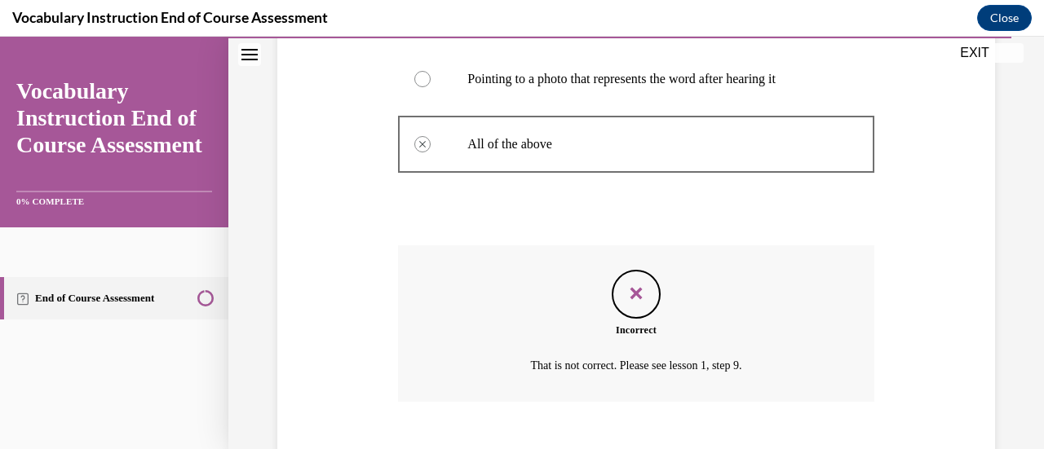
scroll to position [563, 0]
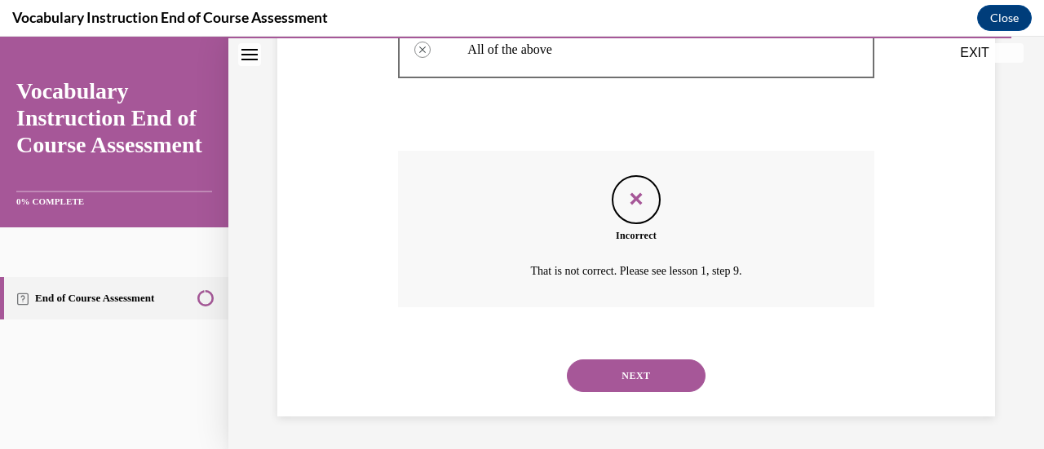
click at [666, 382] on button "NEXT" at bounding box center [636, 376] width 139 height 33
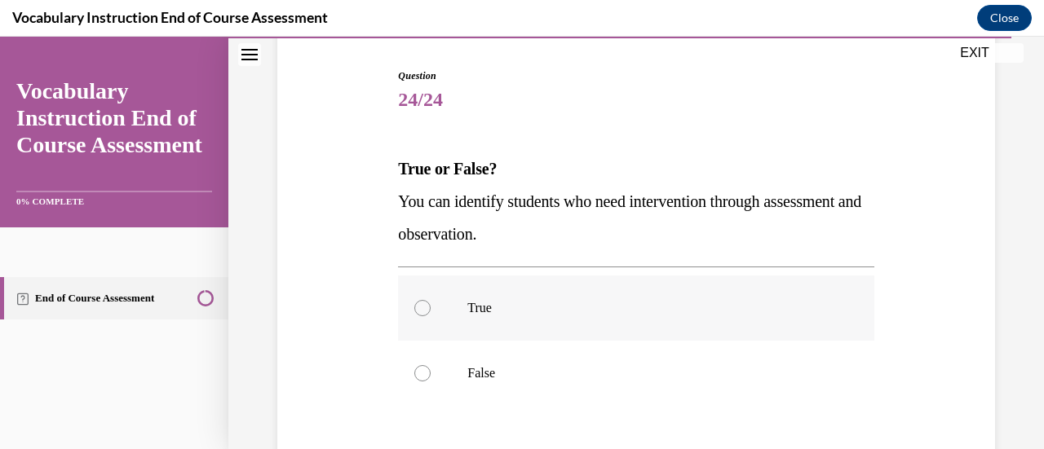
click at [421, 310] on div at bounding box center [422, 308] width 16 height 16
click at [421, 310] on input "True" at bounding box center [422, 308] width 16 height 16
radio input "true"
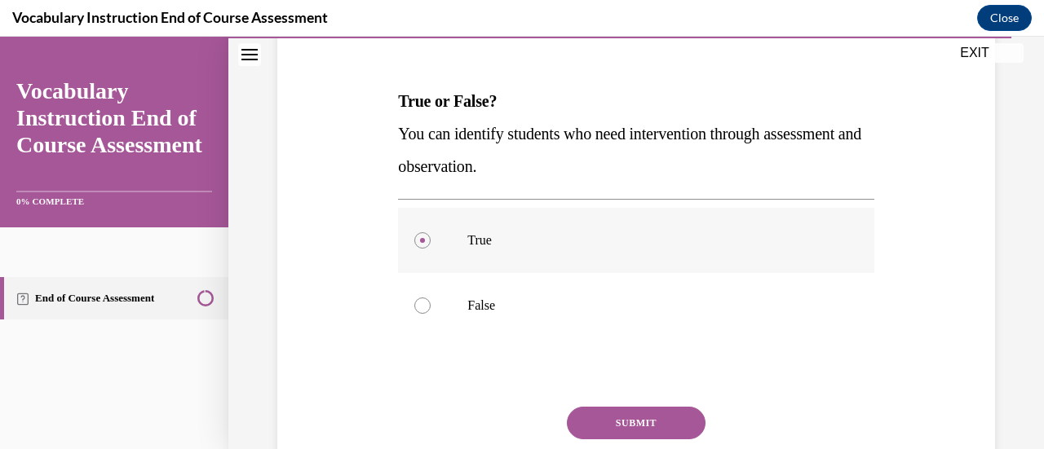
scroll to position [300, 0]
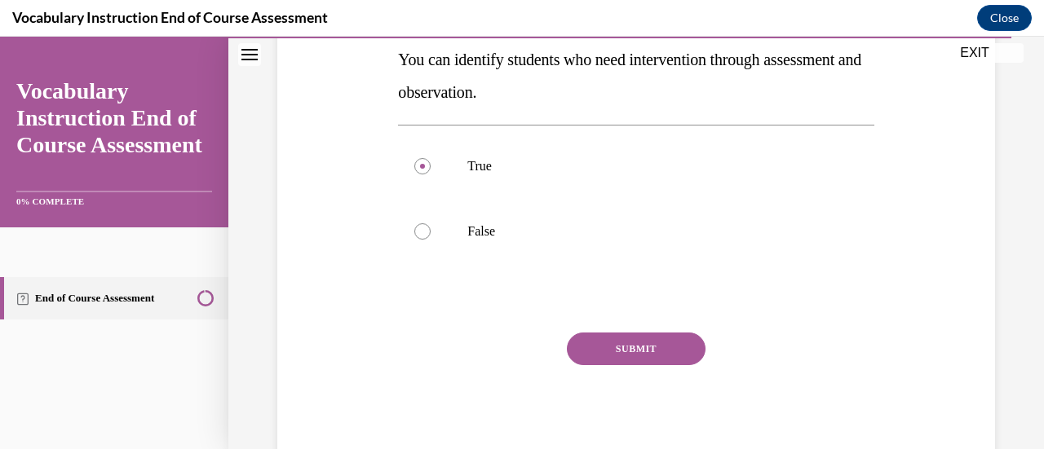
click at [665, 358] on button "SUBMIT" at bounding box center [636, 349] width 139 height 33
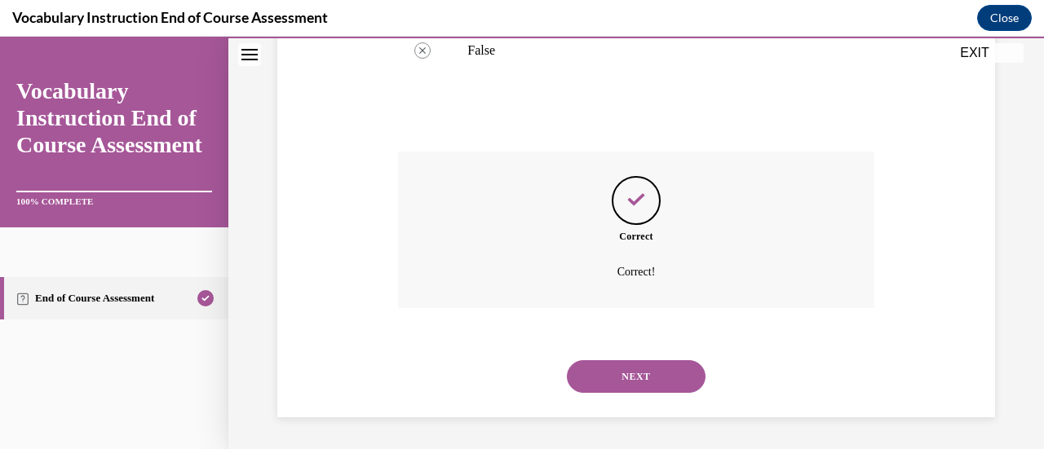
click at [673, 385] on button "NEXT" at bounding box center [636, 376] width 139 height 33
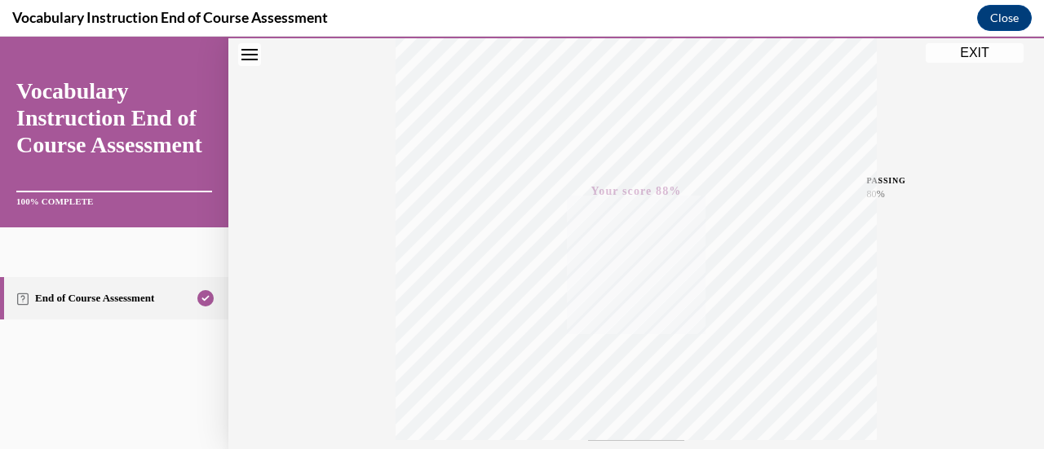
scroll to position [282, 0]
click at [971, 60] on button "EXIT" at bounding box center [975, 53] width 98 height 20
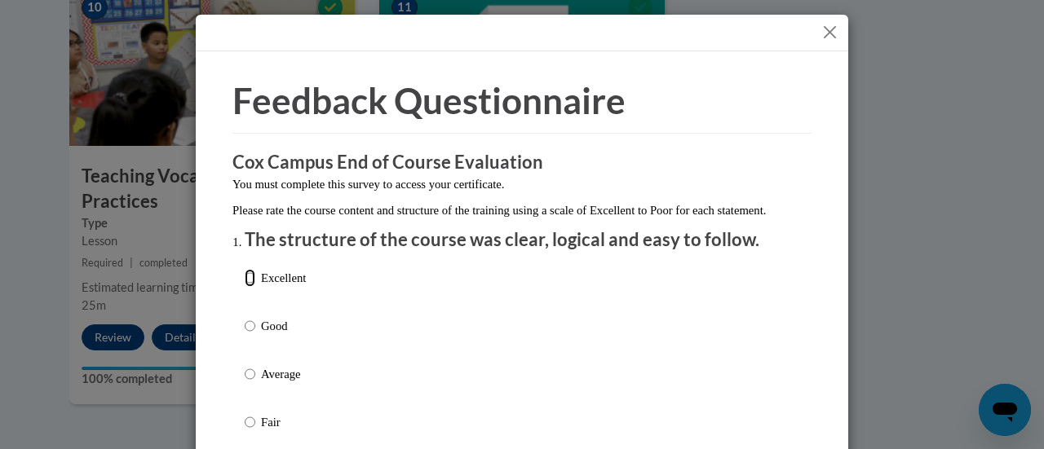
click at [248, 287] on input "Excellent" at bounding box center [250, 278] width 11 height 18
radio input "true"
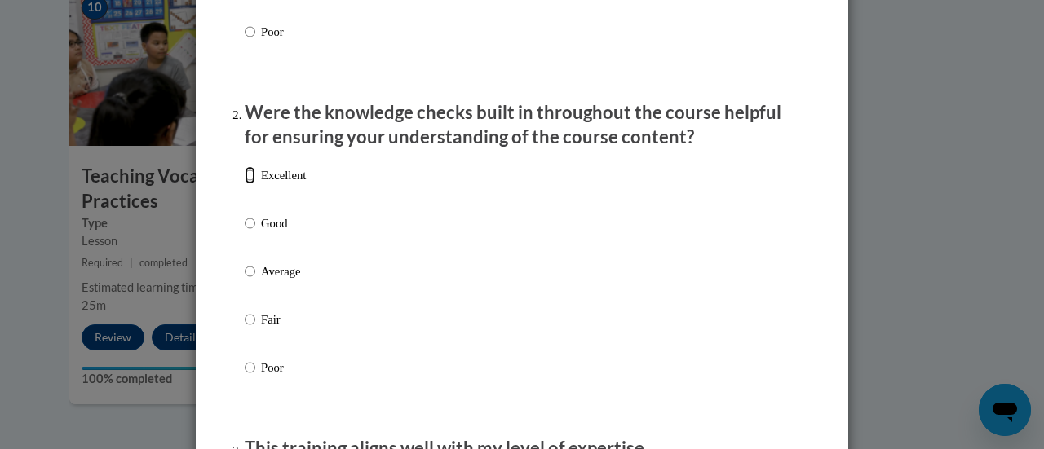
click at [245, 184] on input "Excellent" at bounding box center [250, 175] width 11 height 18
radio input "true"
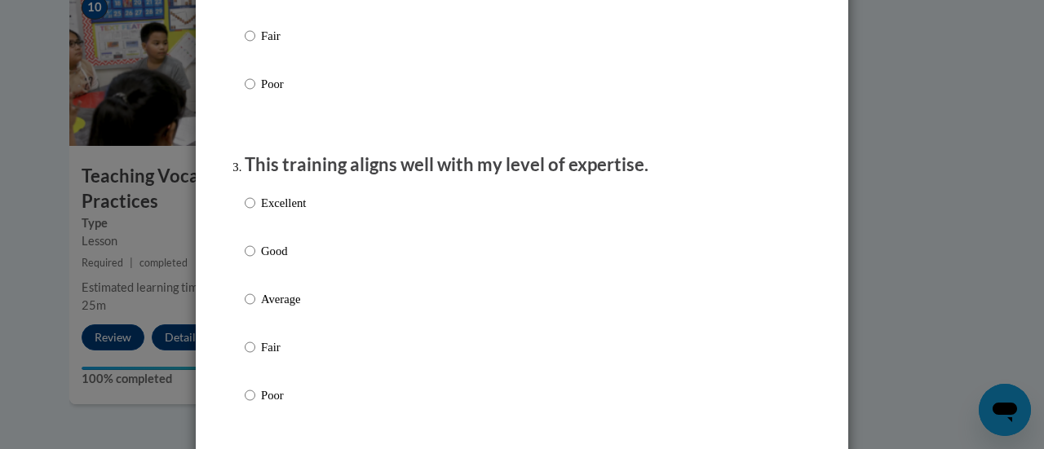
scroll to position [723, 0]
click at [245, 259] on input "Good" at bounding box center [250, 250] width 11 height 18
radio input "true"
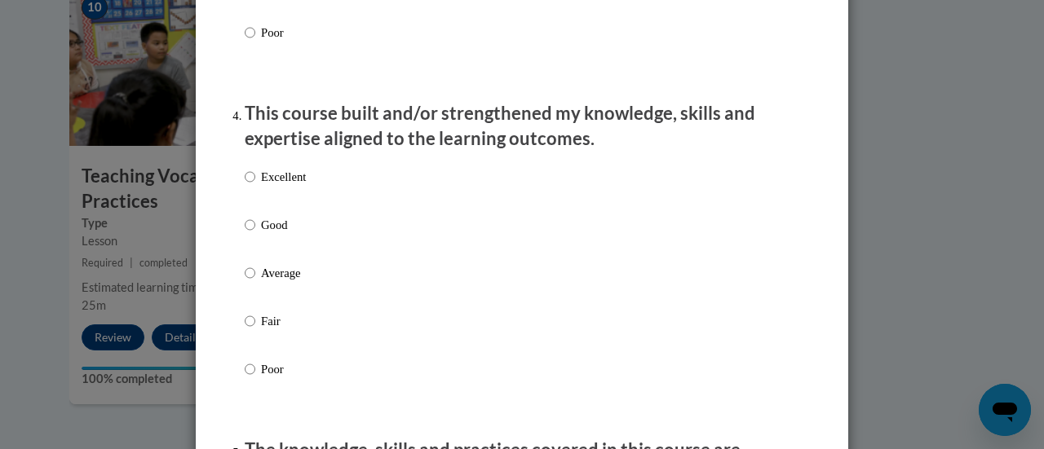
scroll to position [1090, 0]
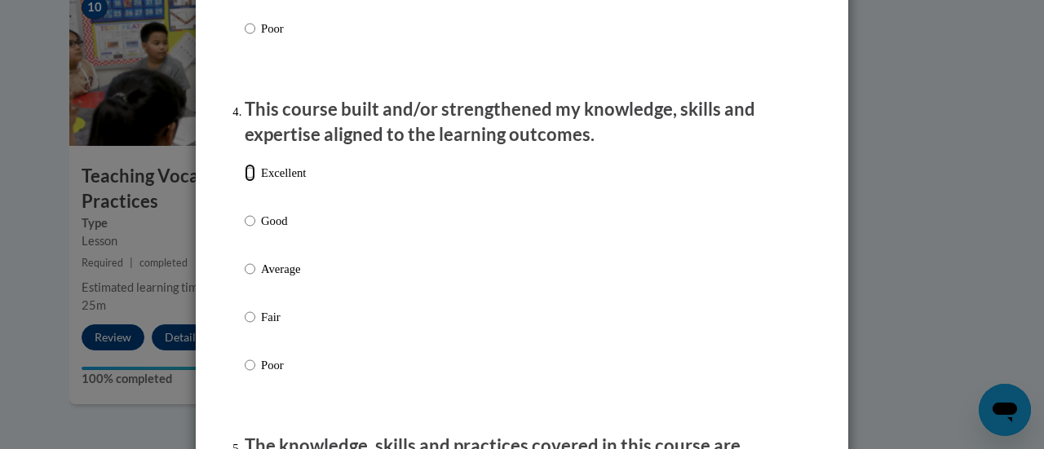
click at [245, 182] on input "Excellent" at bounding box center [250, 173] width 11 height 18
radio input "true"
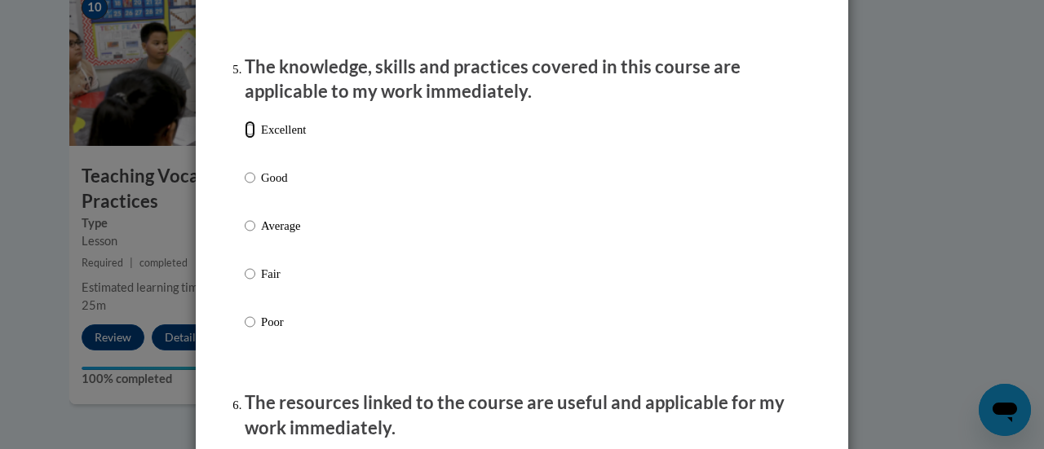
click at [245, 139] on input "Excellent" at bounding box center [250, 130] width 11 height 18
radio input "true"
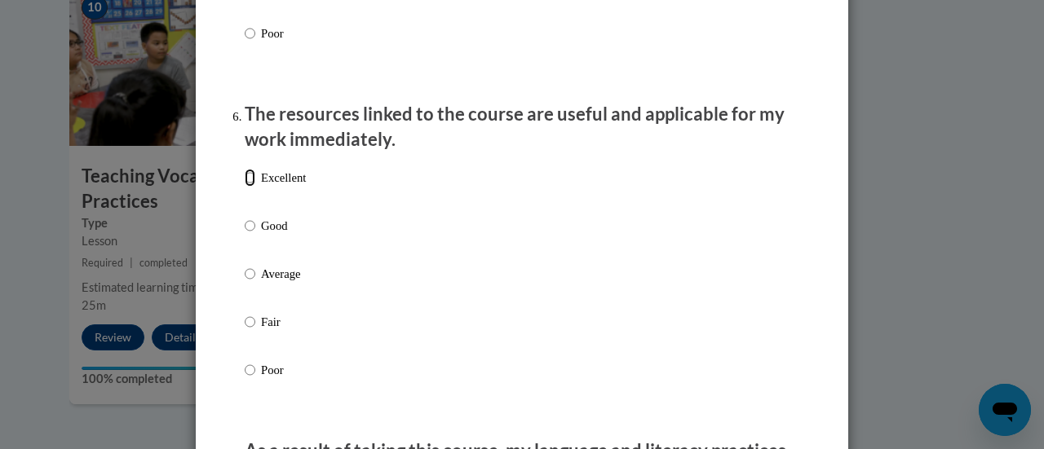
click at [245, 187] on input "Excellent" at bounding box center [250, 178] width 11 height 18
radio input "true"
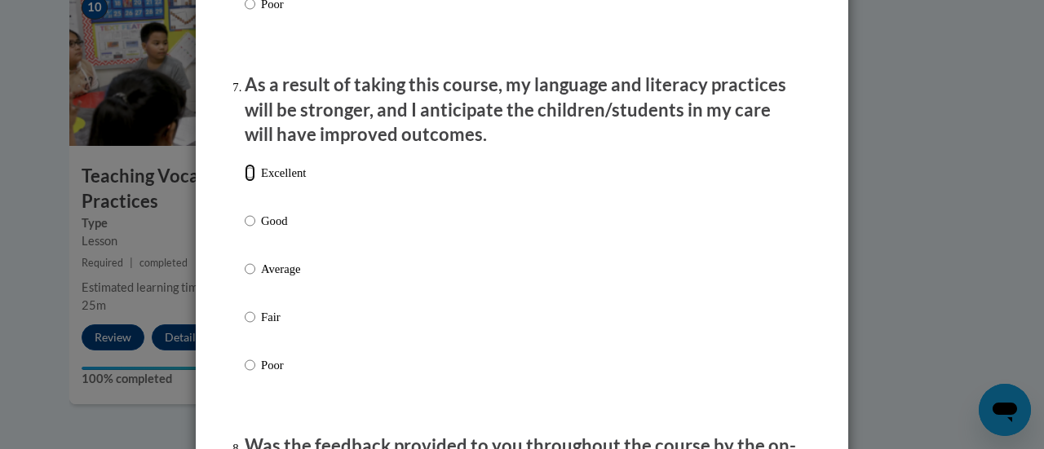
click at [245, 182] on input "Excellent" at bounding box center [250, 173] width 11 height 18
radio input "true"
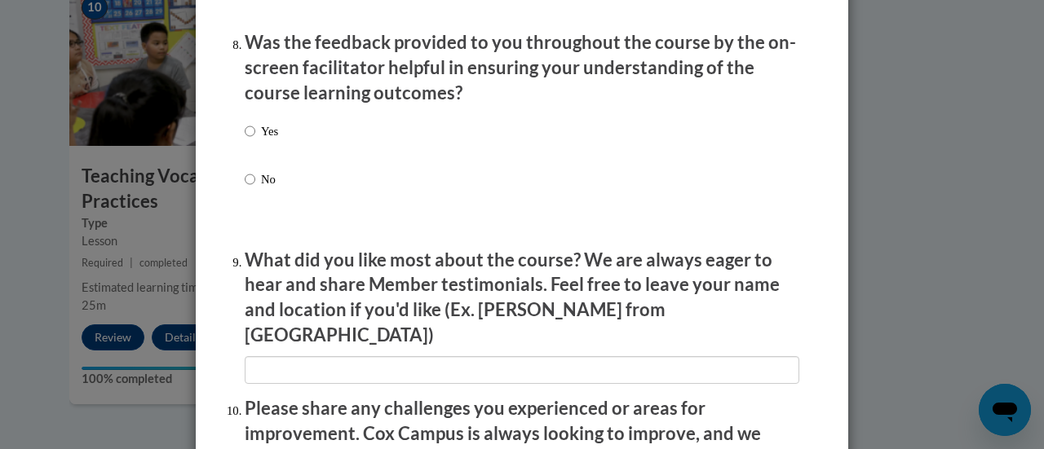
scroll to position [2526, 0]
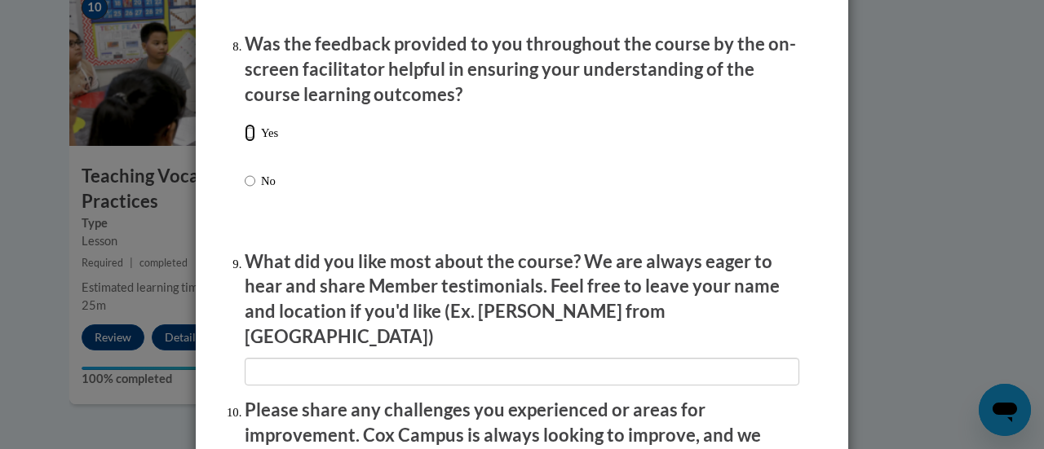
click at [245, 142] on input "Yes" at bounding box center [250, 133] width 11 height 18
radio input "true"
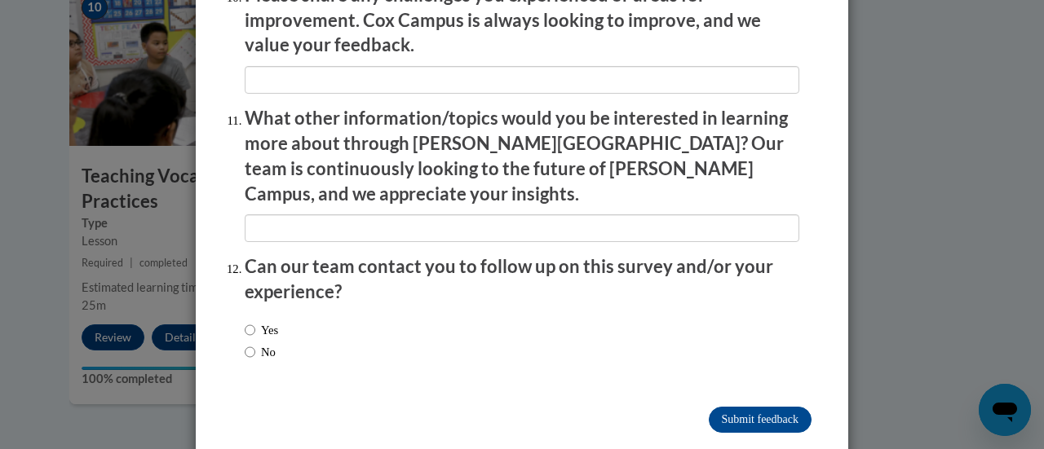
scroll to position [2942, 0]
click at [767, 406] on input "Submit feedback" at bounding box center [760, 419] width 103 height 26
